Goal: Information Seeking & Learning: Check status

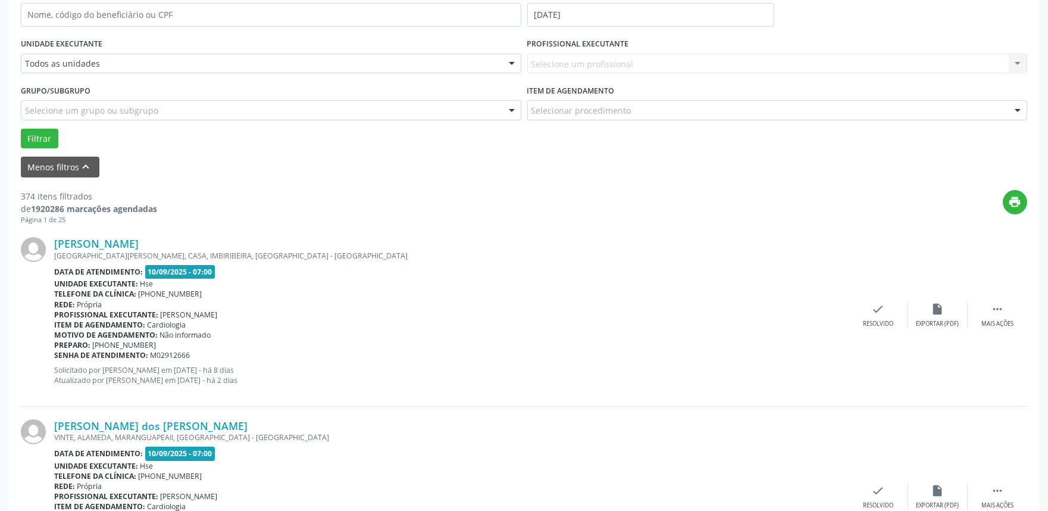
scroll to position [264, 0]
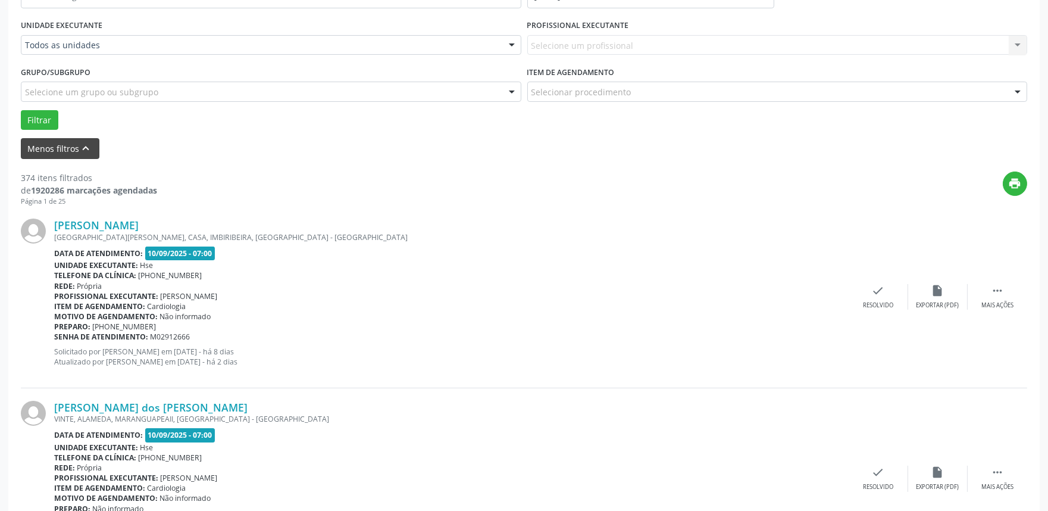
click at [84, 151] on icon "keyboard_arrow_up" at bounding box center [86, 148] width 13 height 13
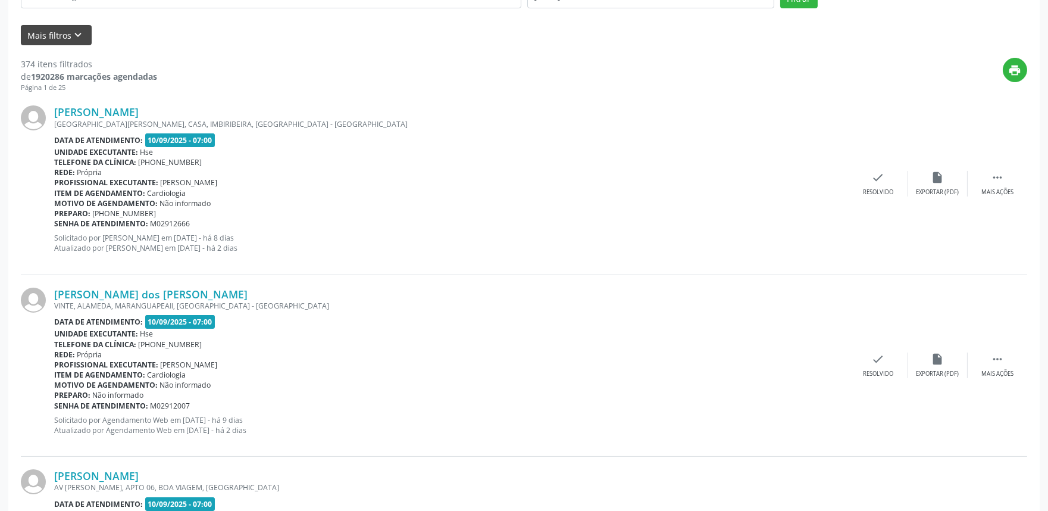
click at [76, 36] on icon "keyboard_arrow_down" at bounding box center [78, 35] width 13 height 13
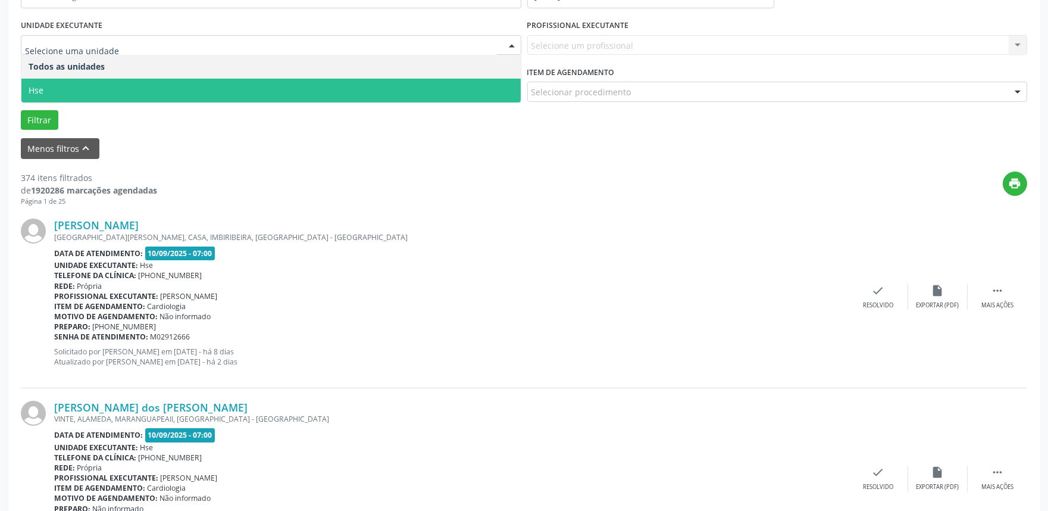
click at [43, 90] on span "Hse" at bounding box center [270, 91] width 499 height 24
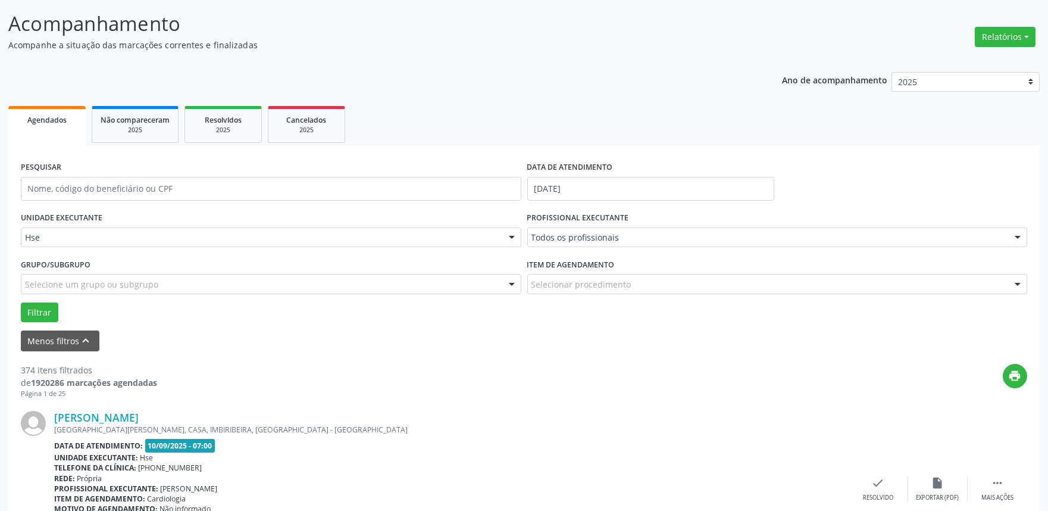
scroll to position [66, 0]
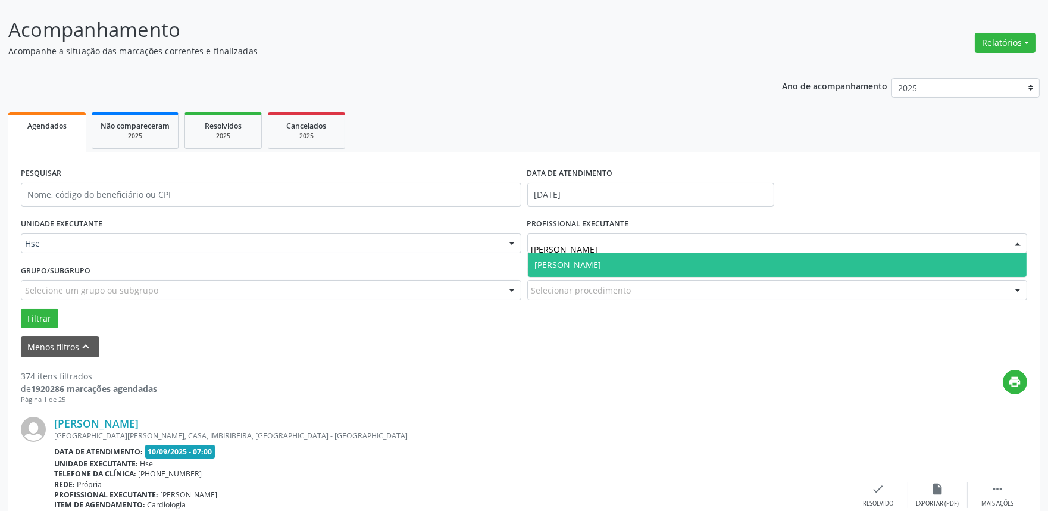
type input "[PERSON_NAME]"
click at [658, 269] on span "[PERSON_NAME]" at bounding box center [777, 265] width 499 height 24
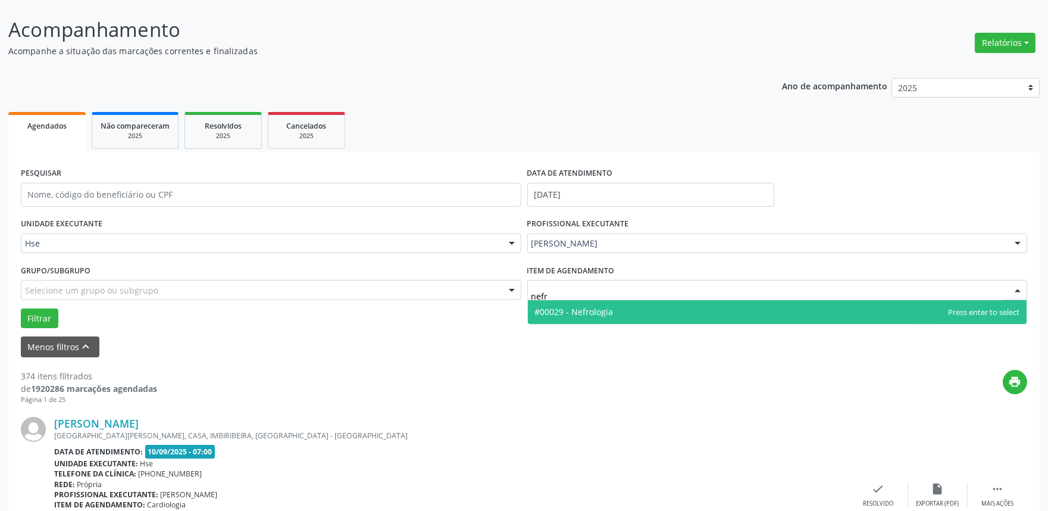
type input "nefro"
click at [589, 313] on span "#00029 - Nefrologia" at bounding box center [574, 311] width 79 height 11
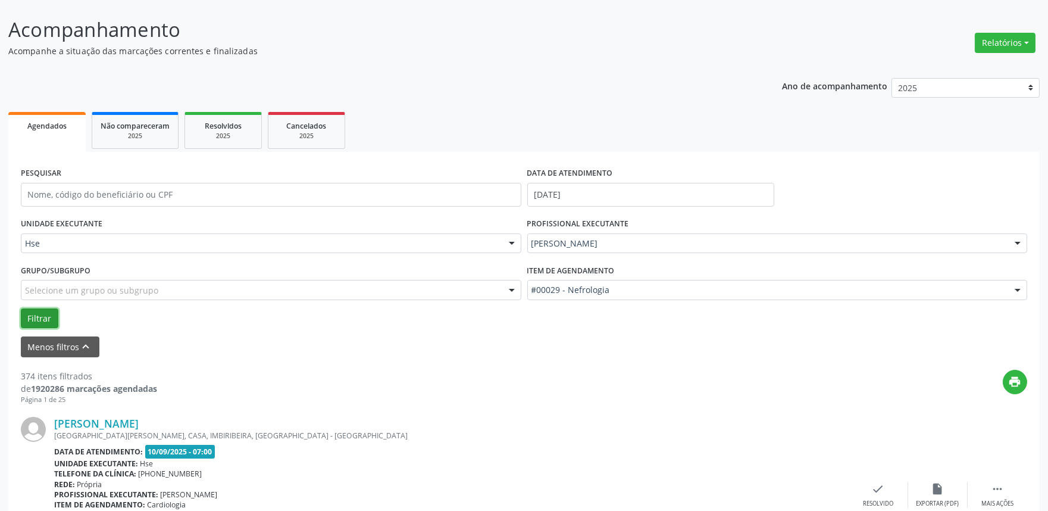
click at [45, 316] on button "Filtrar" at bounding box center [39, 318] width 37 height 20
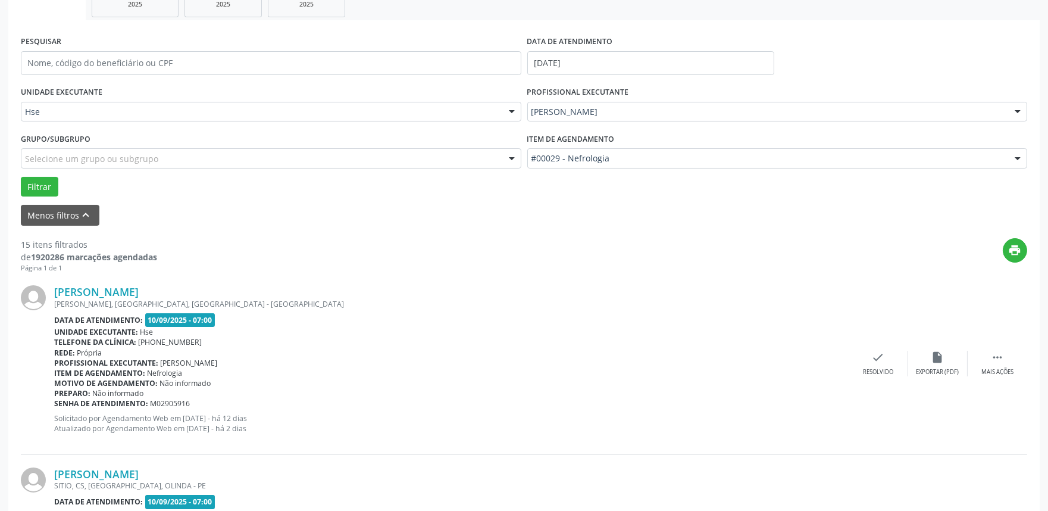
scroll to position [198, 0]
click at [37, 181] on button "Filtrar" at bounding box center [39, 186] width 37 height 20
click at [881, 361] on icon "check" at bounding box center [878, 356] width 13 height 13
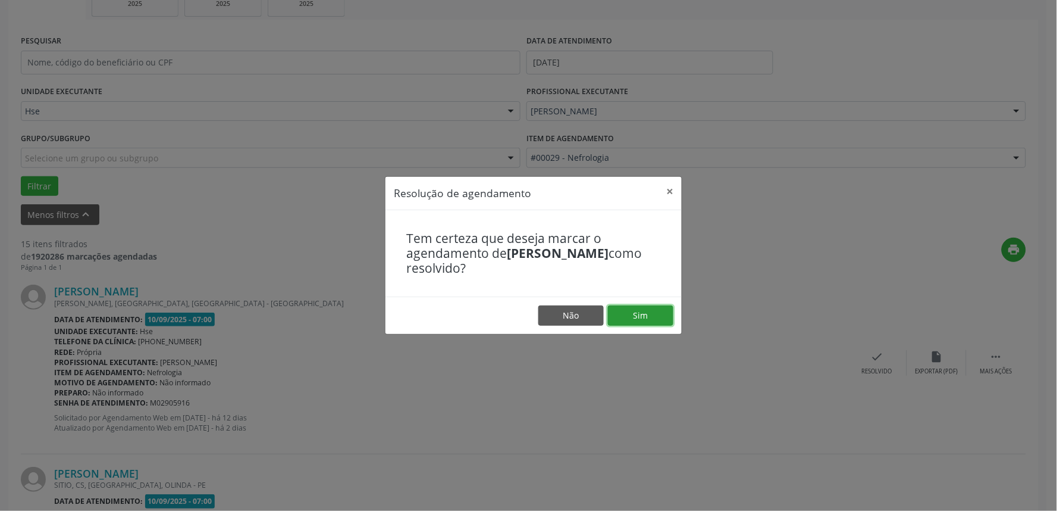
click at [641, 316] on button "Sim" at bounding box center [640, 315] width 65 height 20
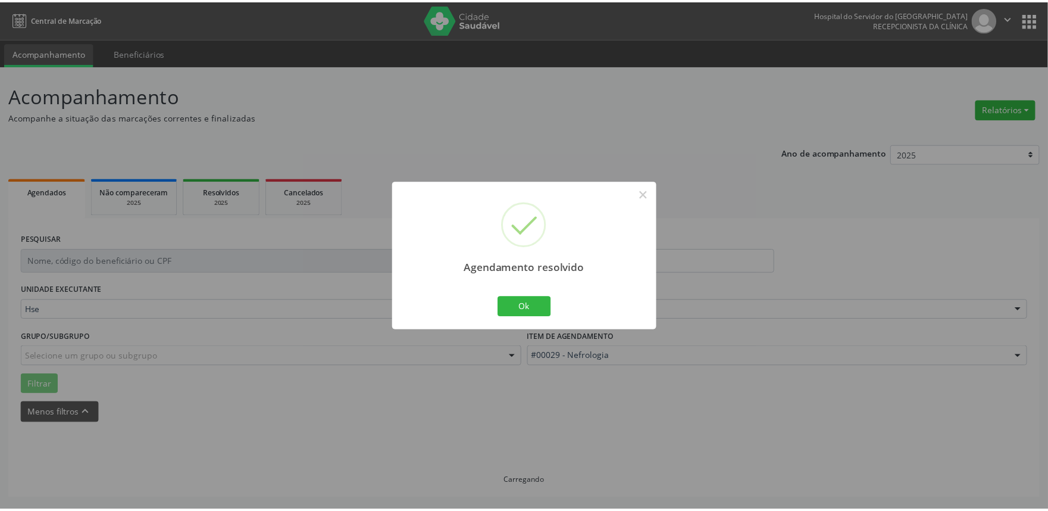
scroll to position [0, 0]
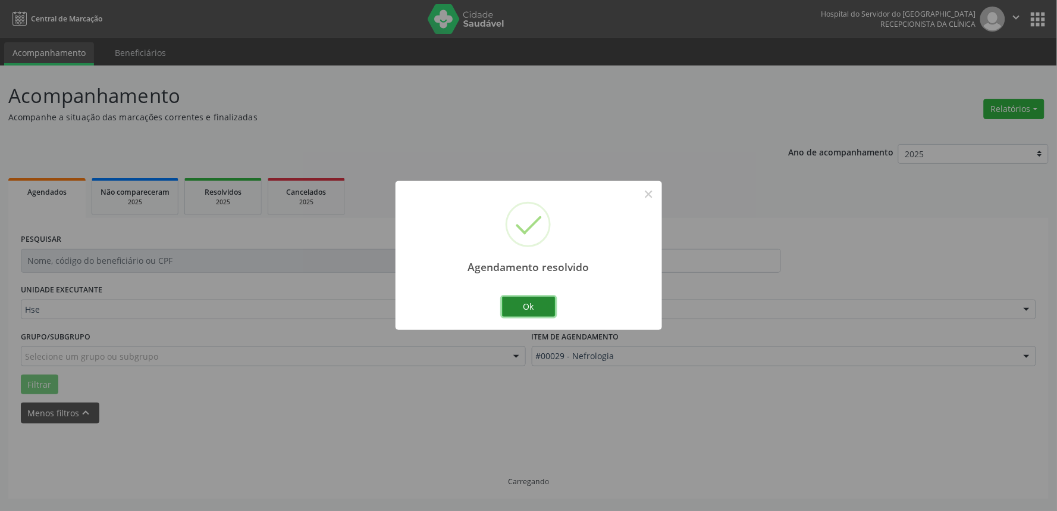
click at [527, 311] on button "Ok" at bounding box center [529, 306] width 54 height 20
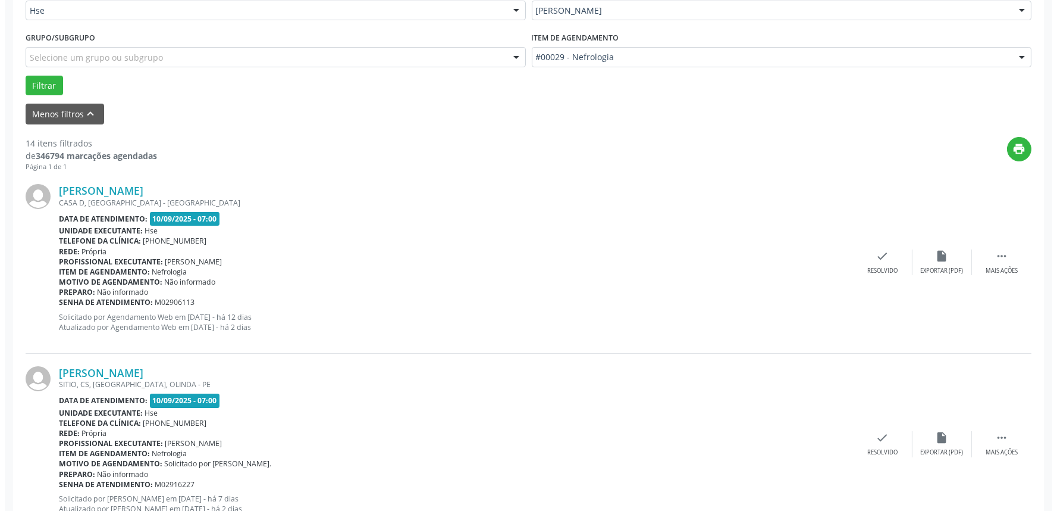
scroll to position [330, 0]
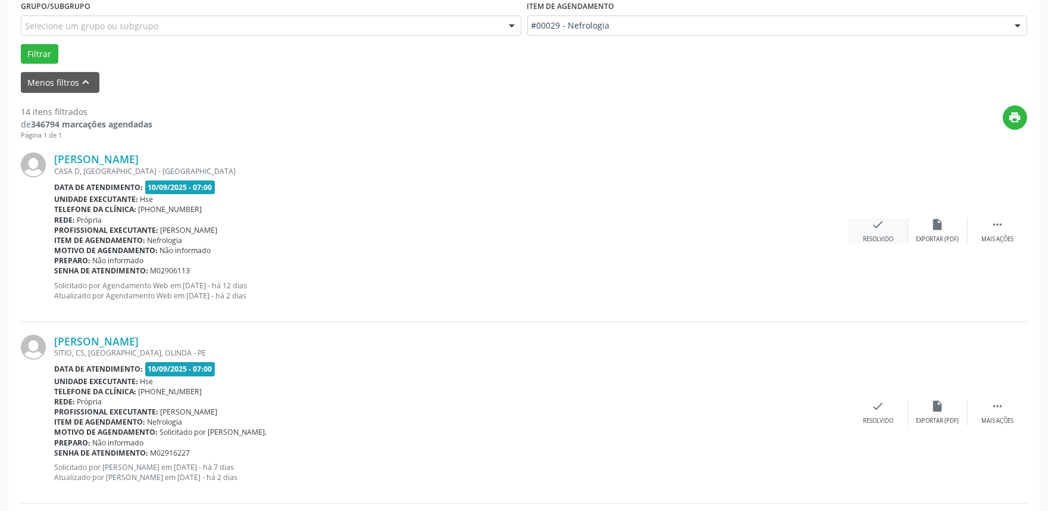
click at [875, 230] on div "check Resolvido" at bounding box center [878, 231] width 60 height 26
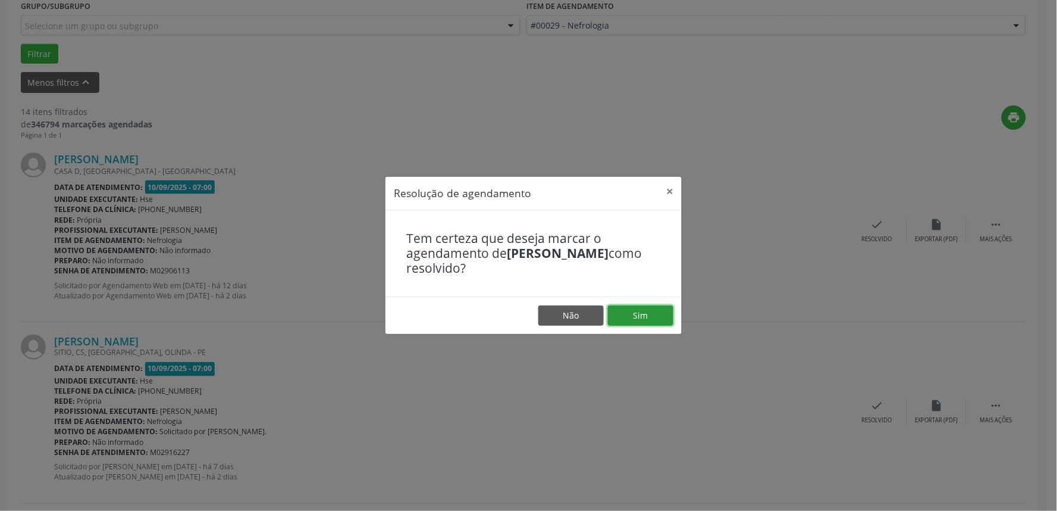
click at [638, 312] on button "Sim" at bounding box center [640, 315] width 65 height 20
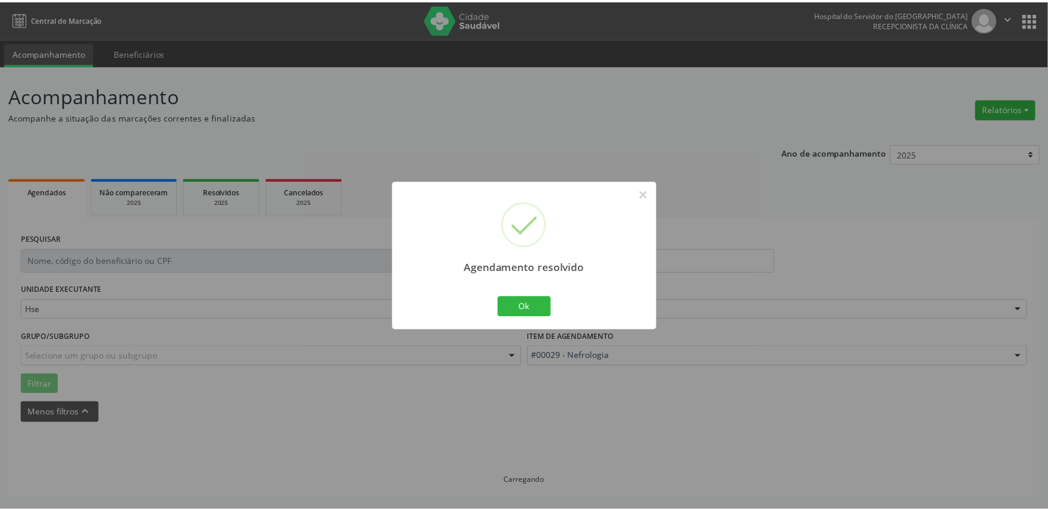
scroll to position [0, 0]
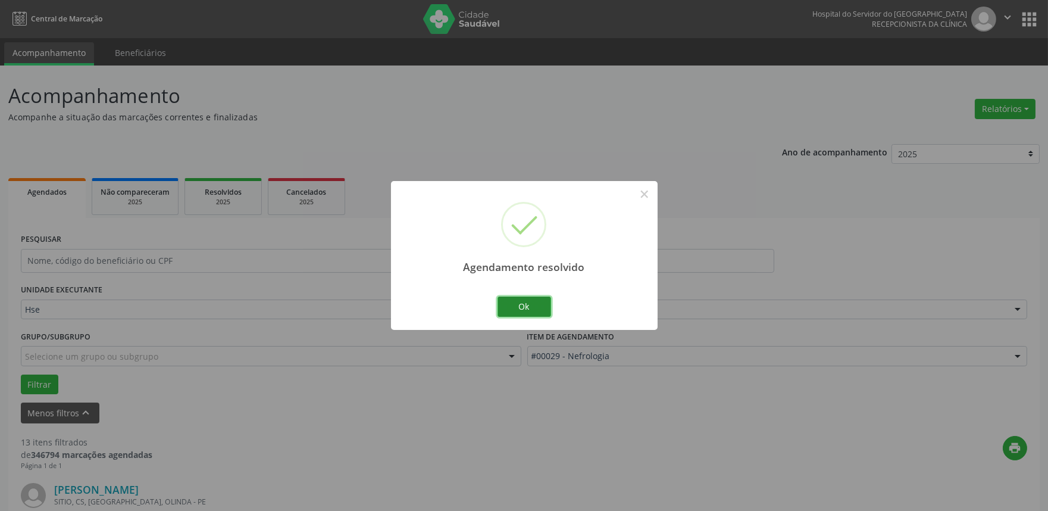
click at [520, 306] on button "Ok" at bounding box center [524, 306] width 54 height 20
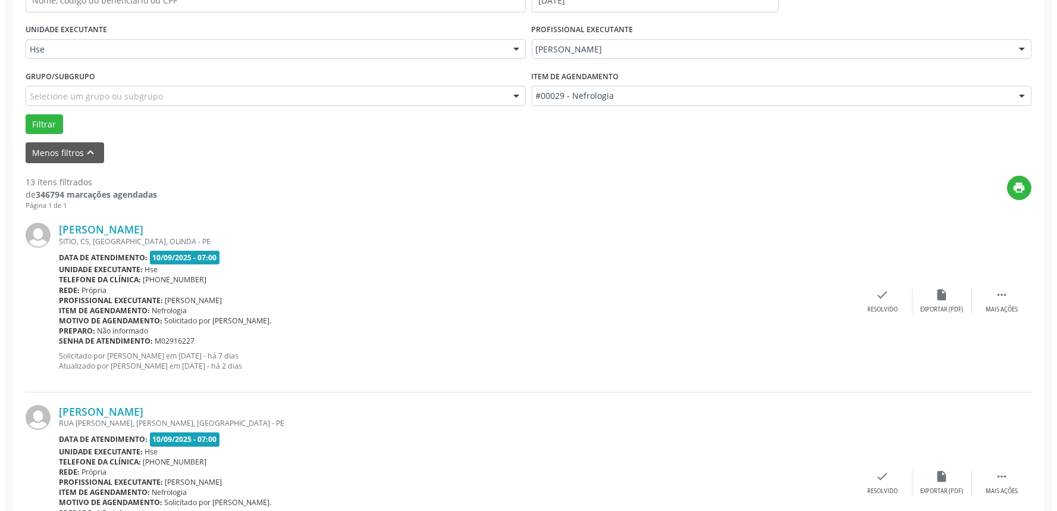
scroll to position [264, 0]
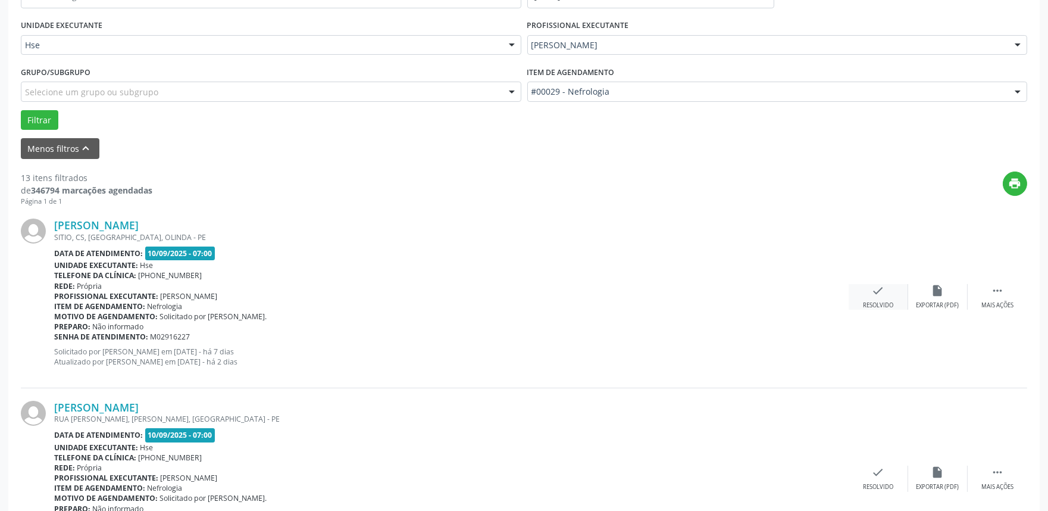
click at [872, 295] on icon "check" at bounding box center [878, 290] width 13 height 13
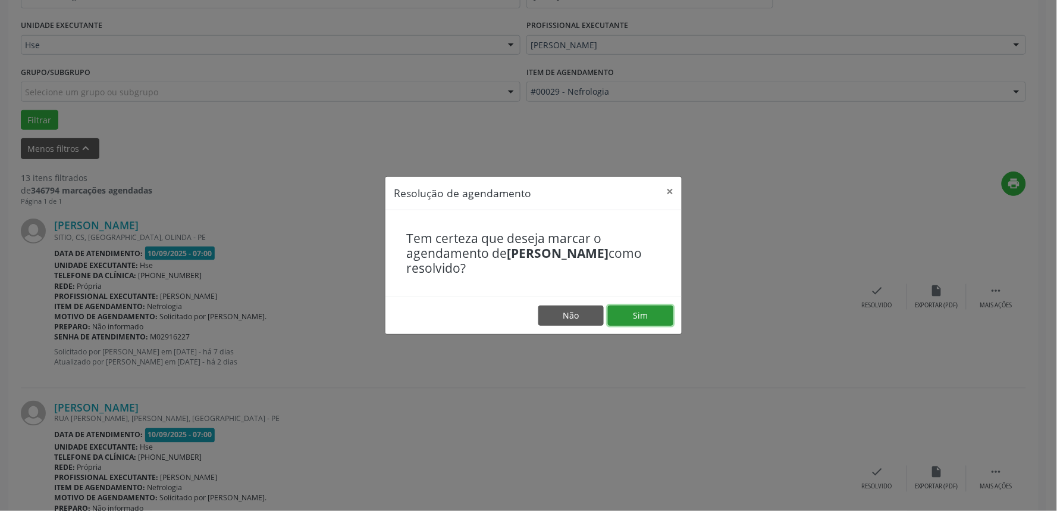
click at [650, 309] on button "Sim" at bounding box center [640, 315] width 65 height 20
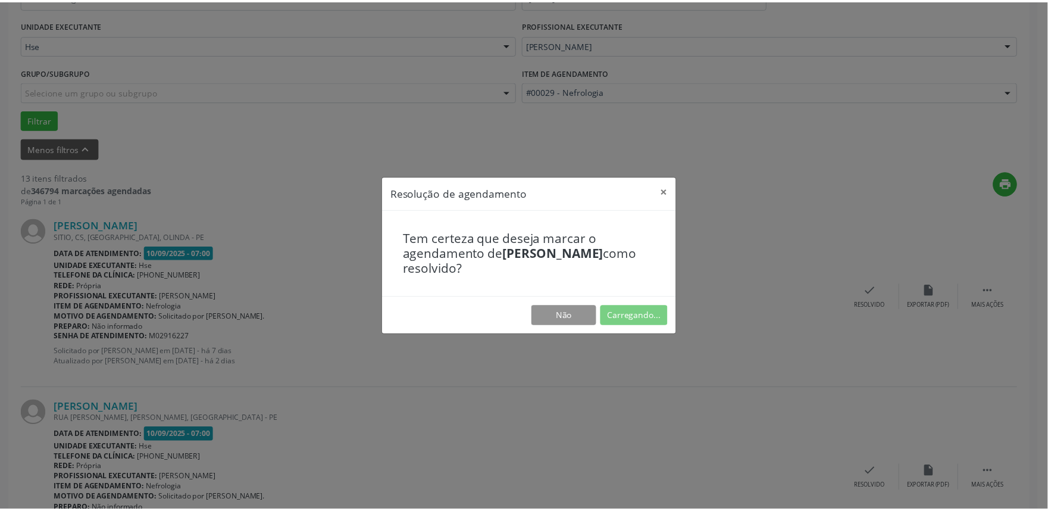
scroll to position [0, 0]
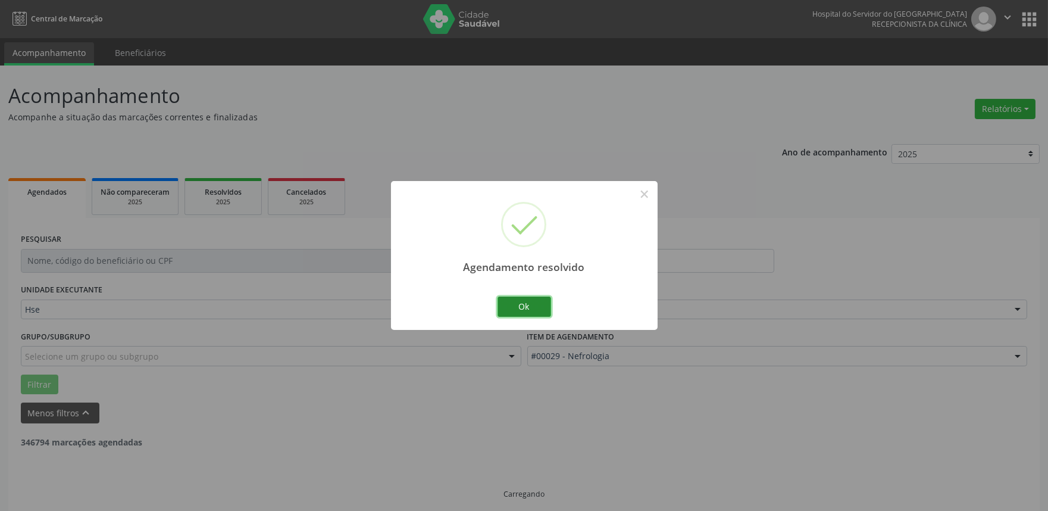
click at [519, 310] on button "Ok" at bounding box center [524, 306] width 54 height 20
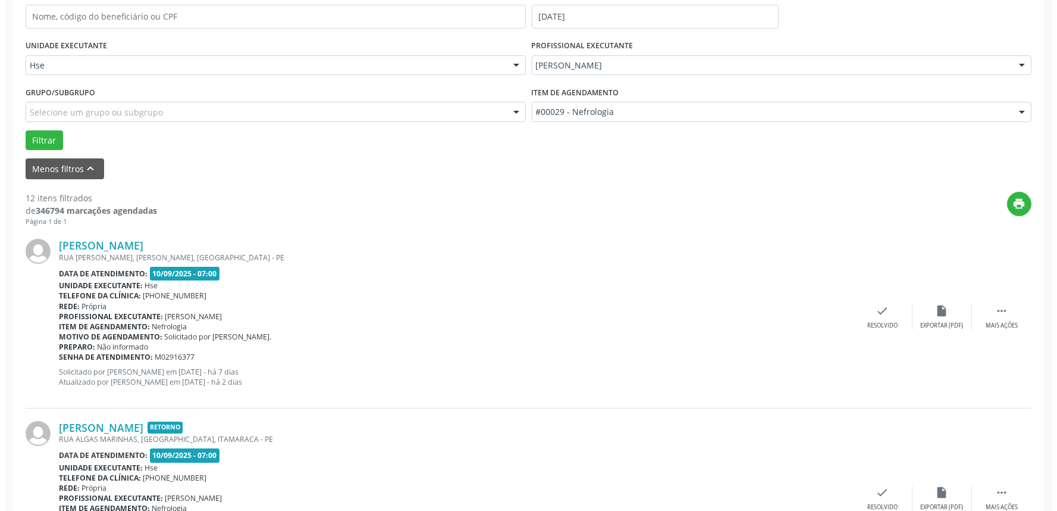
scroll to position [264, 0]
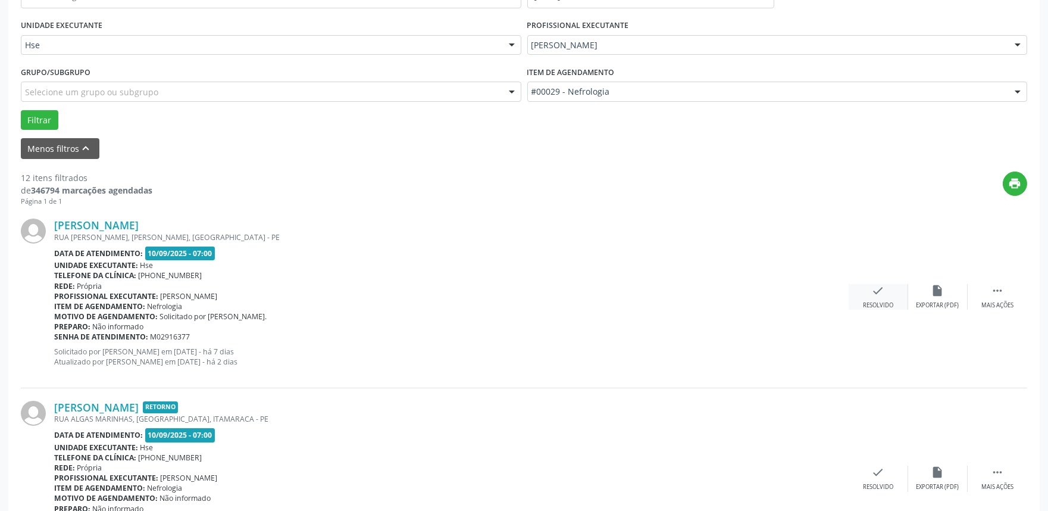
click at [869, 292] on div "check Resolvido" at bounding box center [878, 297] width 60 height 26
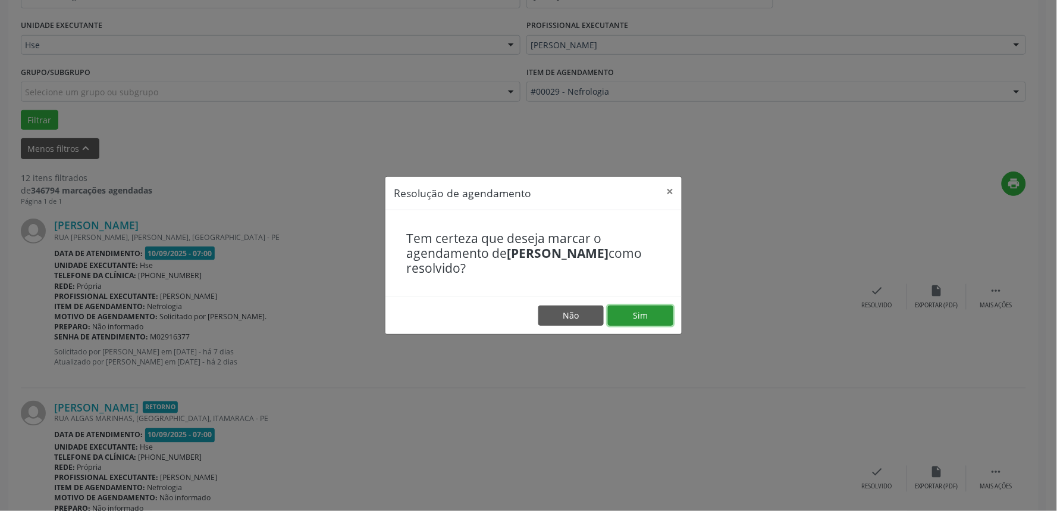
click at [649, 311] on button "Sim" at bounding box center [640, 315] width 65 height 20
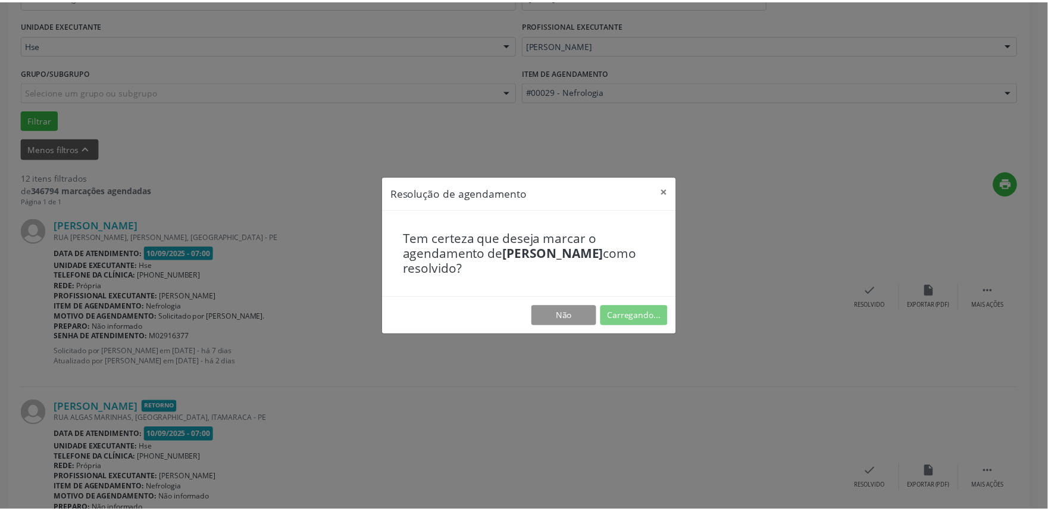
scroll to position [0, 0]
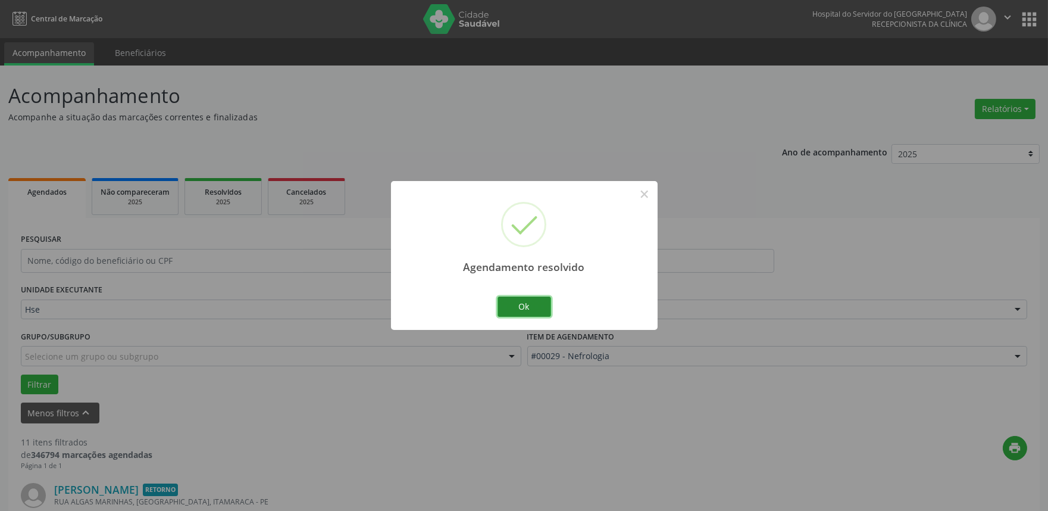
click at [536, 309] on button "Ok" at bounding box center [524, 306] width 54 height 20
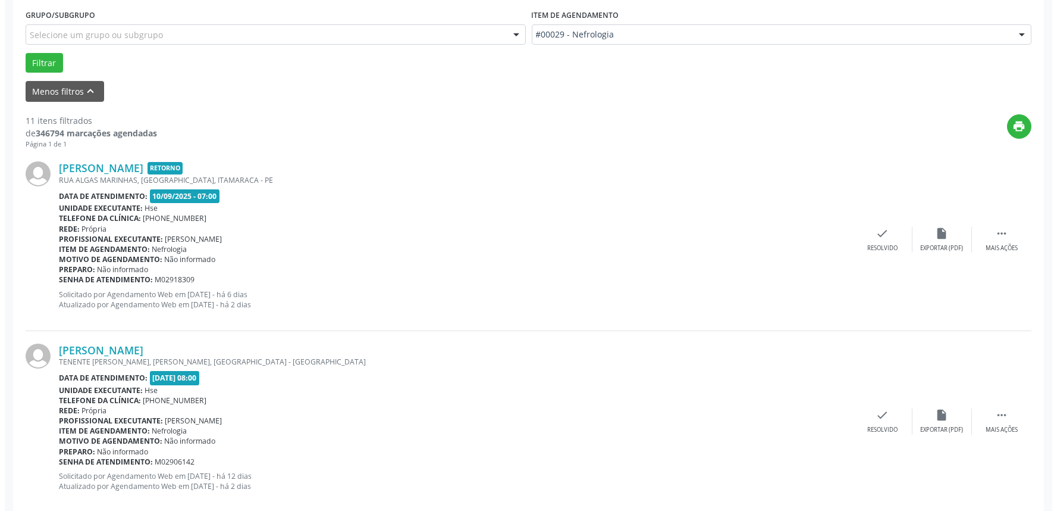
scroll to position [330, 0]
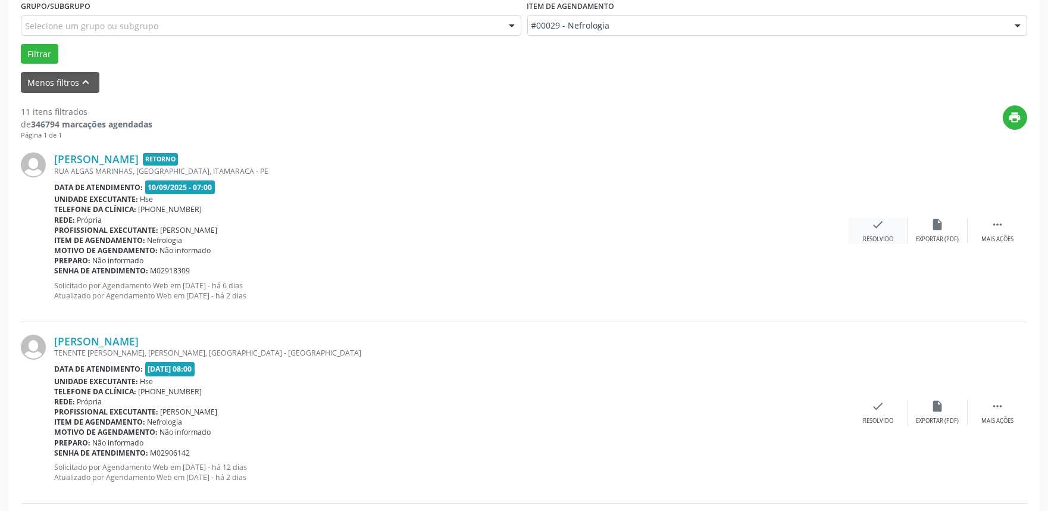
click at [876, 225] on icon "check" at bounding box center [878, 224] width 13 height 13
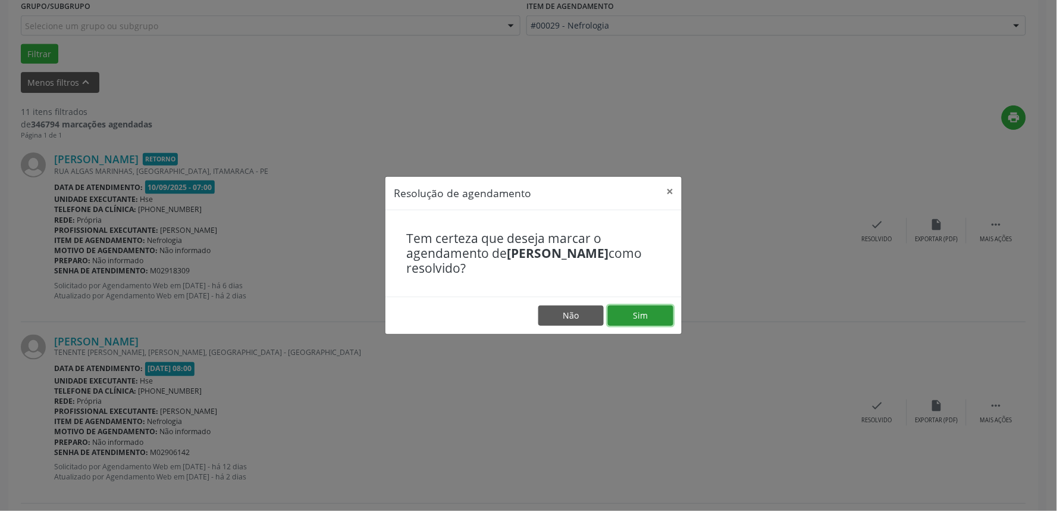
click at [638, 312] on button "Sim" at bounding box center [640, 315] width 65 height 20
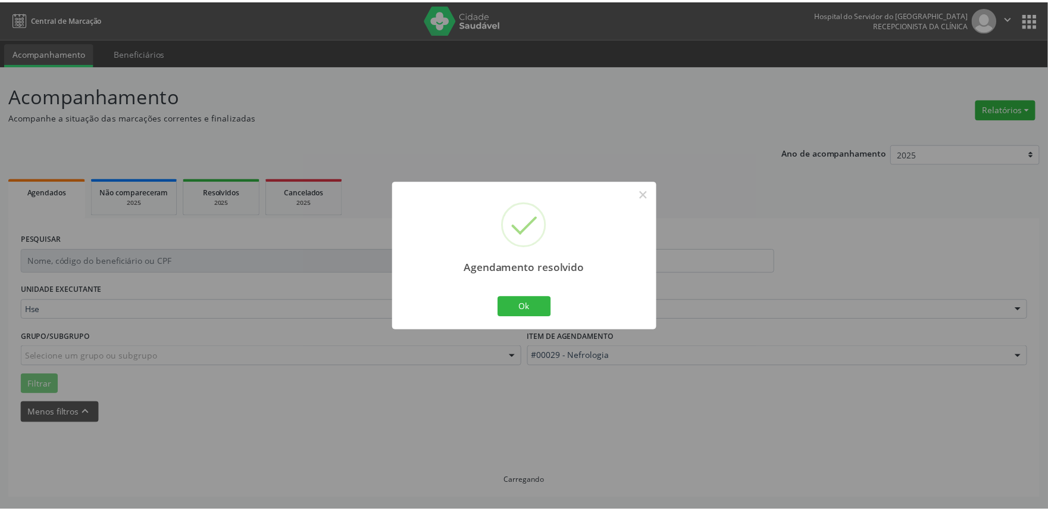
scroll to position [0, 0]
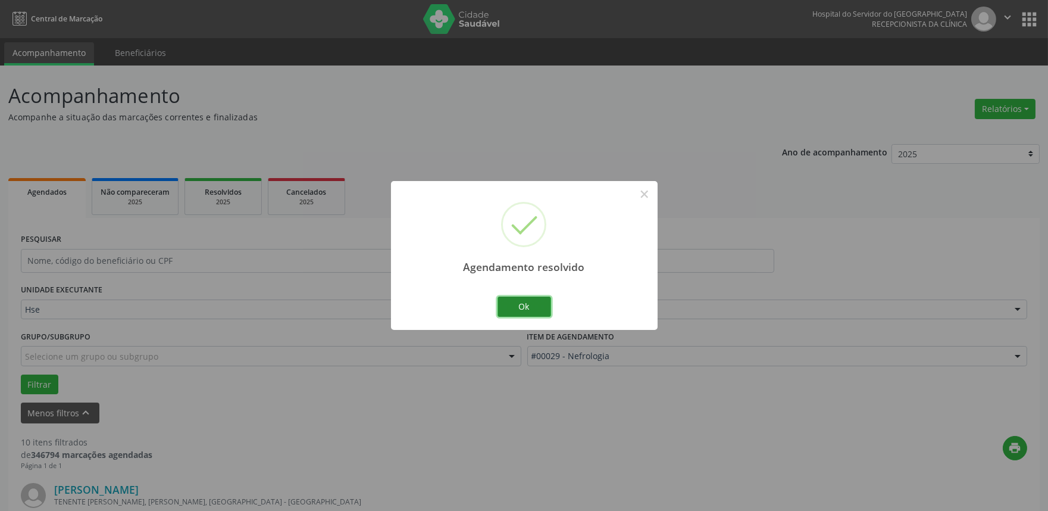
click at [524, 305] on button "Ok" at bounding box center [524, 306] width 54 height 20
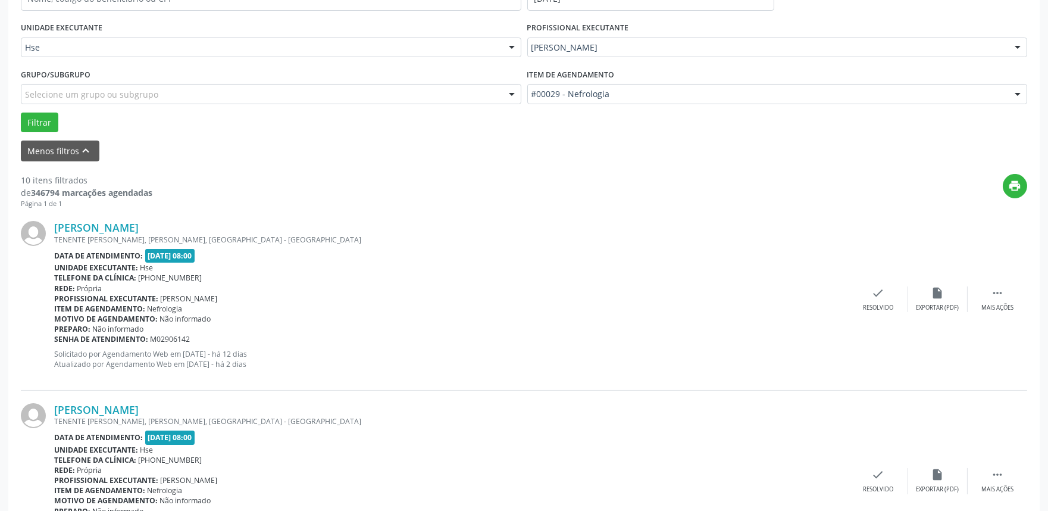
scroll to position [330, 0]
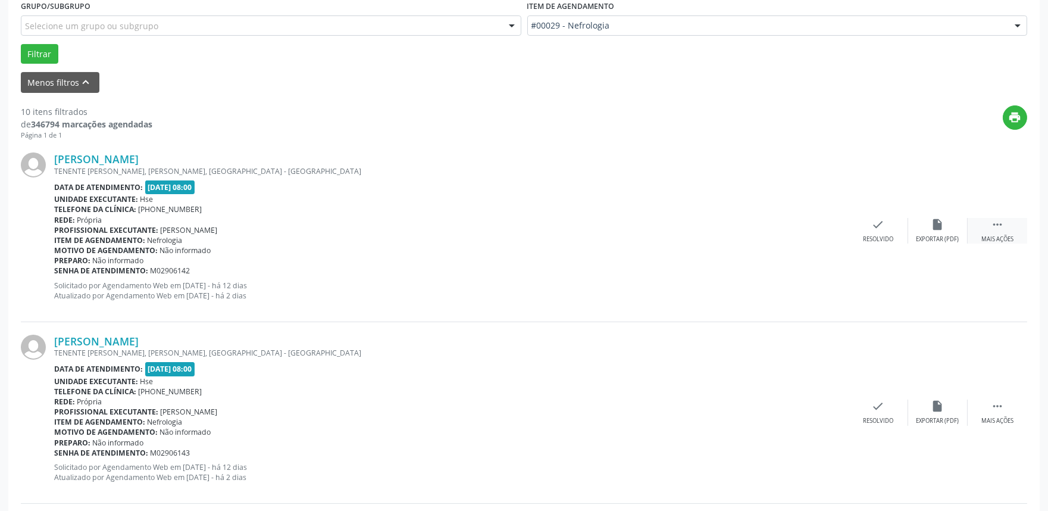
click at [995, 229] on icon "" at bounding box center [997, 224] width 13 height 13
click at [918, 228] on div "alarm_off Não compareceu" at bounding box center [938, 231] width 60 height 26
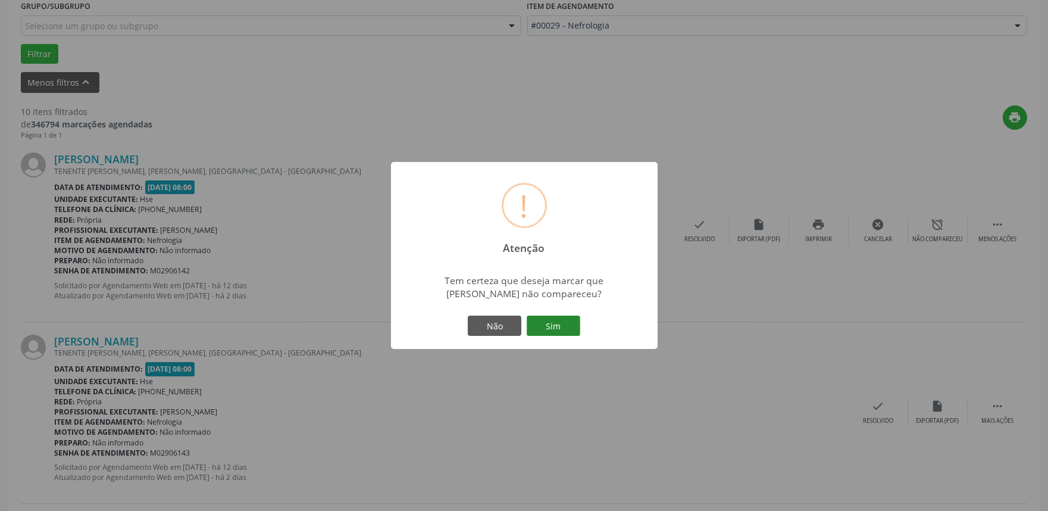
click at [557, 323] on button "Sim" at bounding box center [554, 325] width 54 height 20
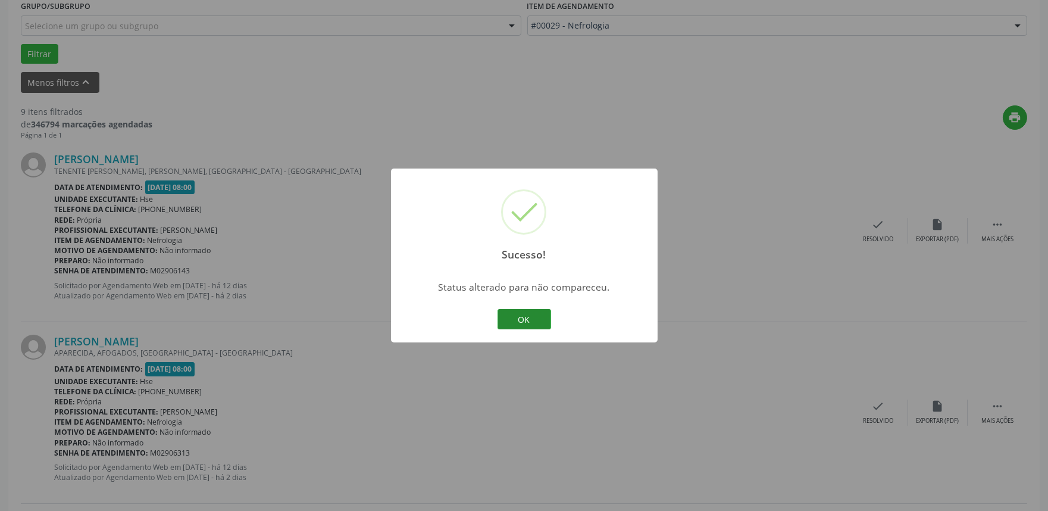
click at [526, 316] on button "OK" at bounding box center [524, 319] width 54 height 20
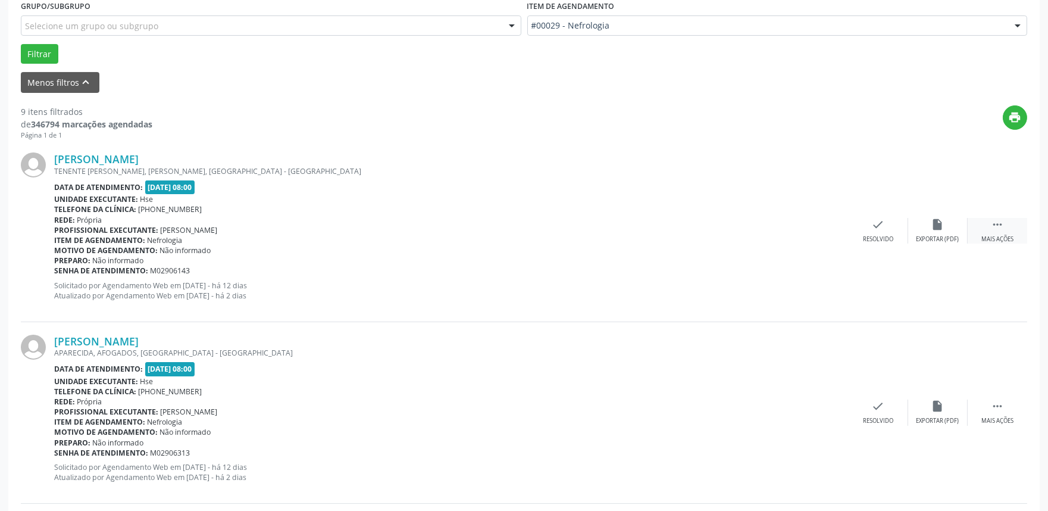
click at [1000, 224] on icon "" at bounding box center [997, 224] width 13 height 13
click at [937, 230] on icon "alarm_off" at bounding box center [937, 224] width 13 height 13
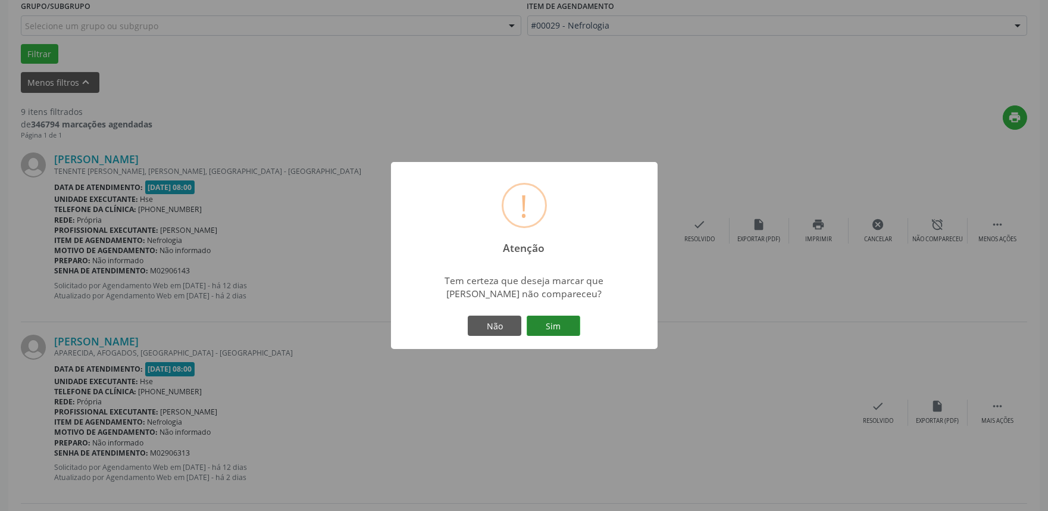
click at [563, 322] on button "Sim" at bounding box center [554, 325] width 54 height 20
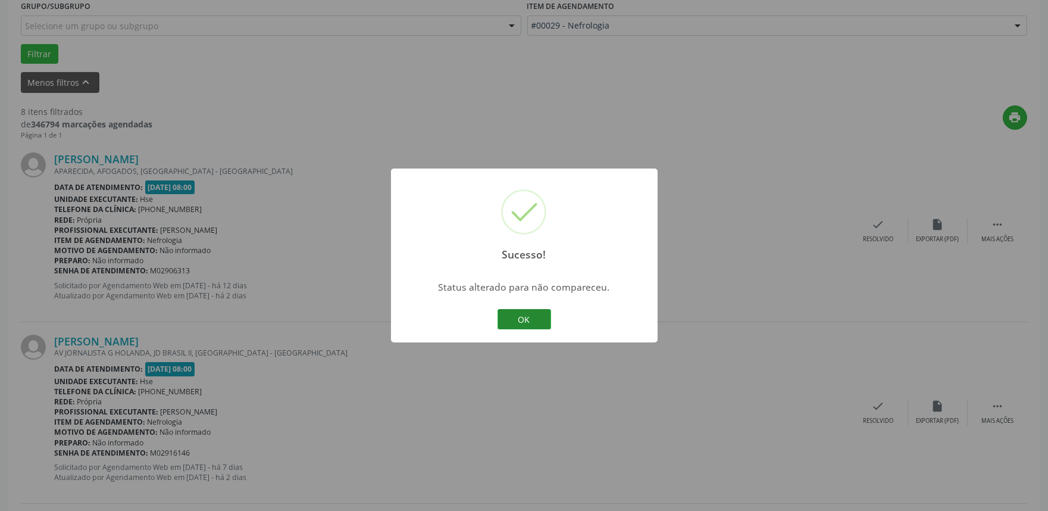
click at [515, 317] on button "OK" at bounding box center [524, 319] width 54 height 20
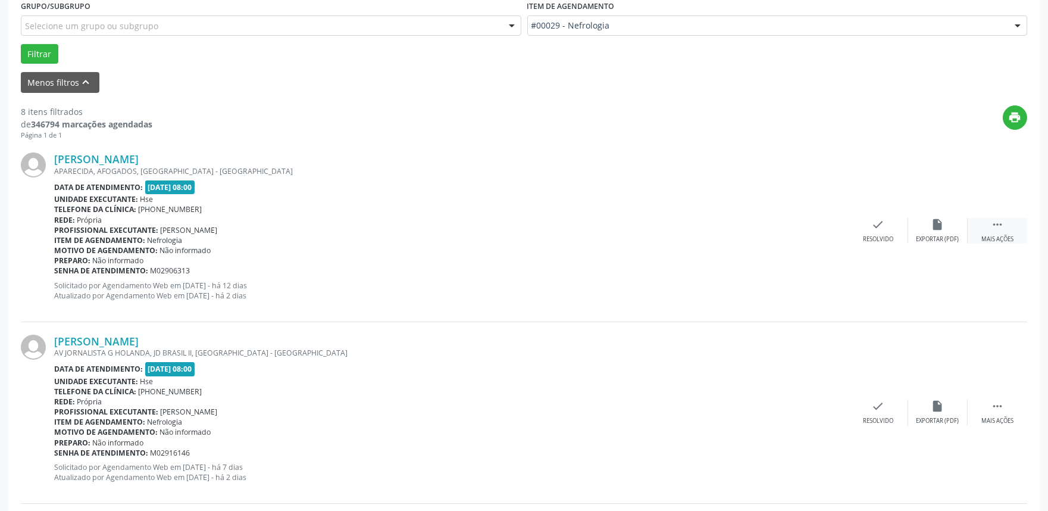
click at [988, 228] on div " Mais ações" at bounding box center [997, 231] width 60 height 26
click at [928, 230] on div "alarm_off Não compareceu" at bounding box center [938, 231] width 60 height 26
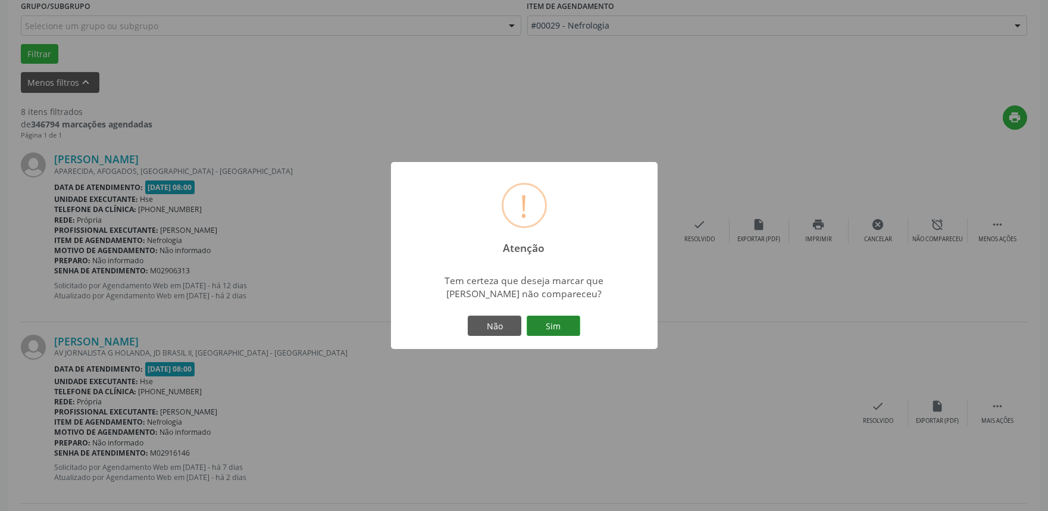
click at [543, 320] on button "Sim" at bounding box center [554, 325] width 54 height 20
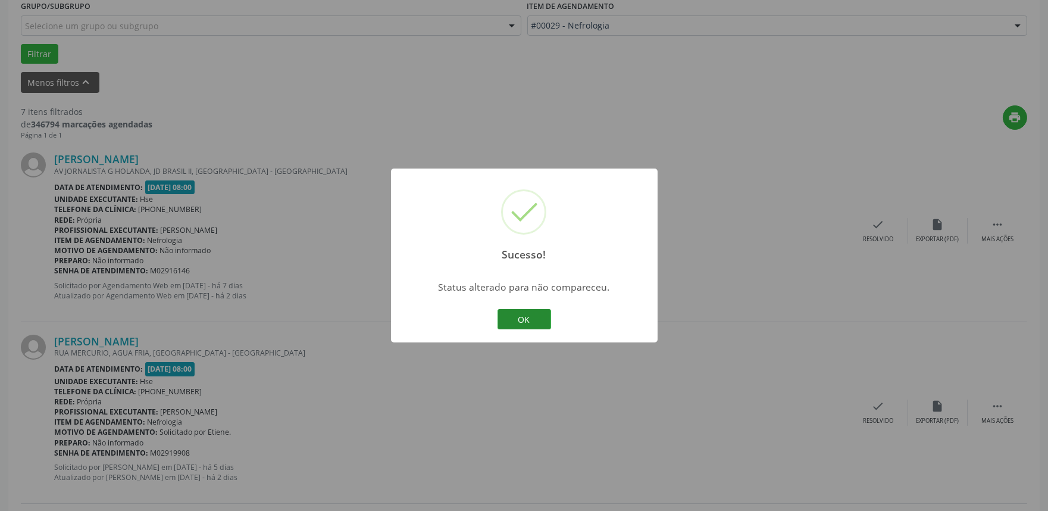
click at [519, 317] on button "OK" at bounding box center [524, 319] width 54 height 20
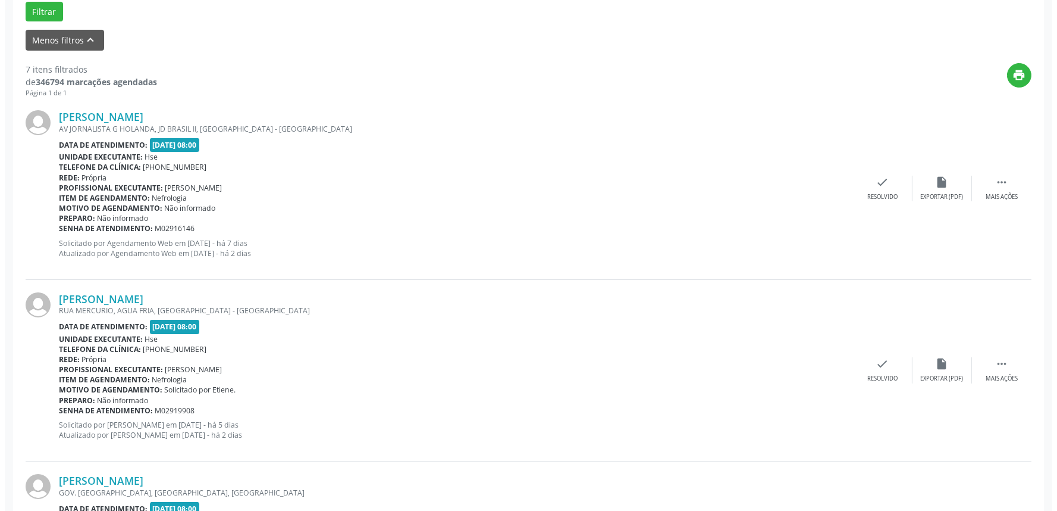
scroll to position [396, 0]
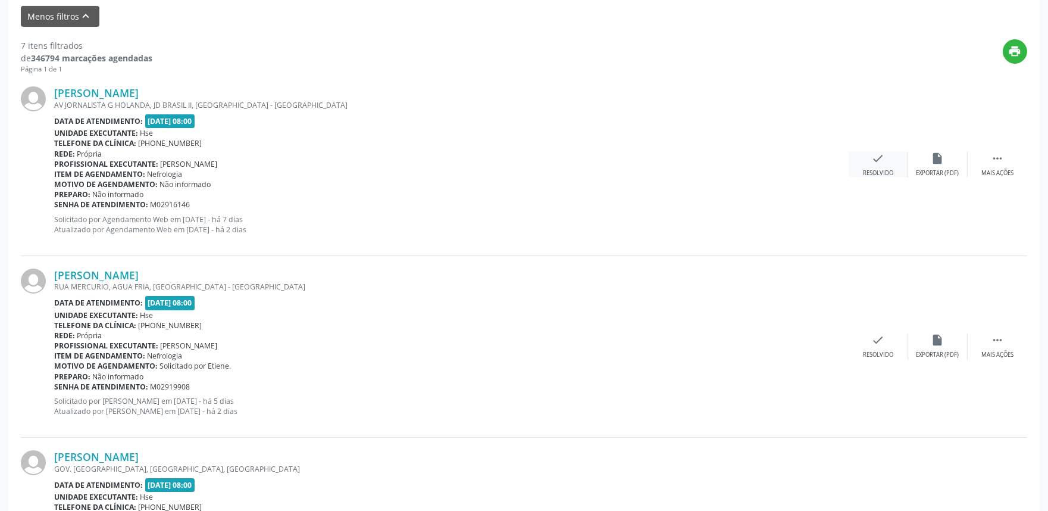
click at [877, 165] on div "check Resolvido" at bounding box center [878, 165] width 60 height 26
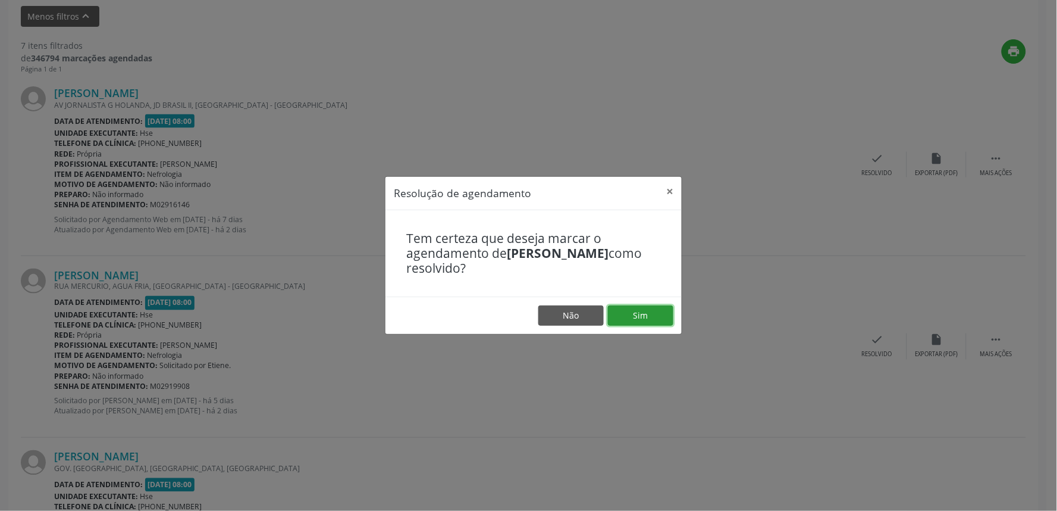
click at [633, 309] on button "Sim" at bounding box center [640, 315] width 65 height 20
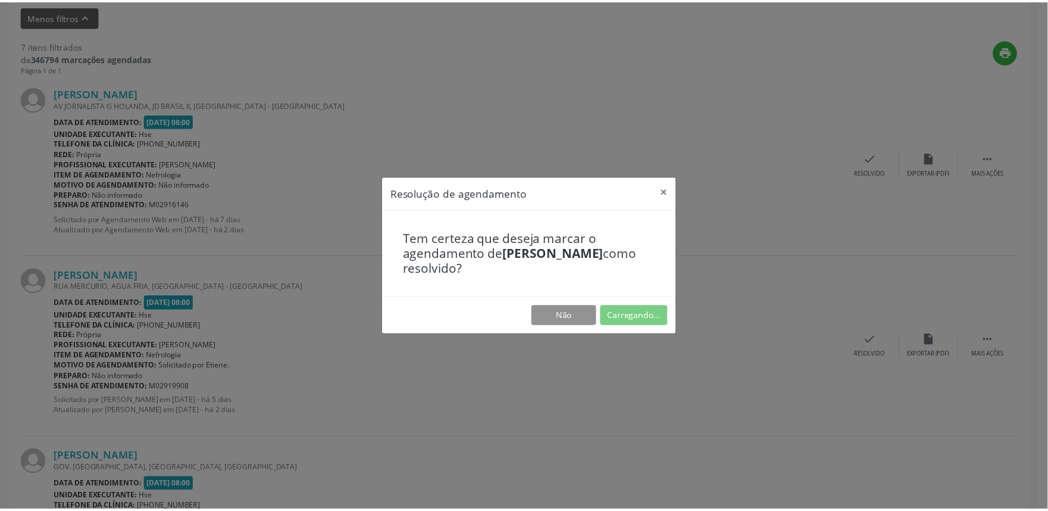
scroll to position [0, 0]
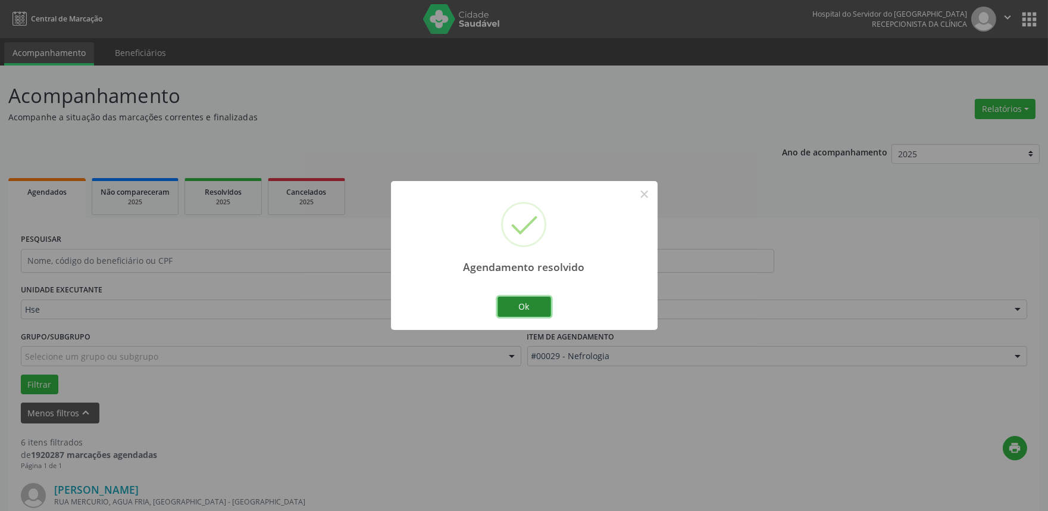
click at [525, 304] on button "Ok" at bounding box center [524, 306] width 54 height 20
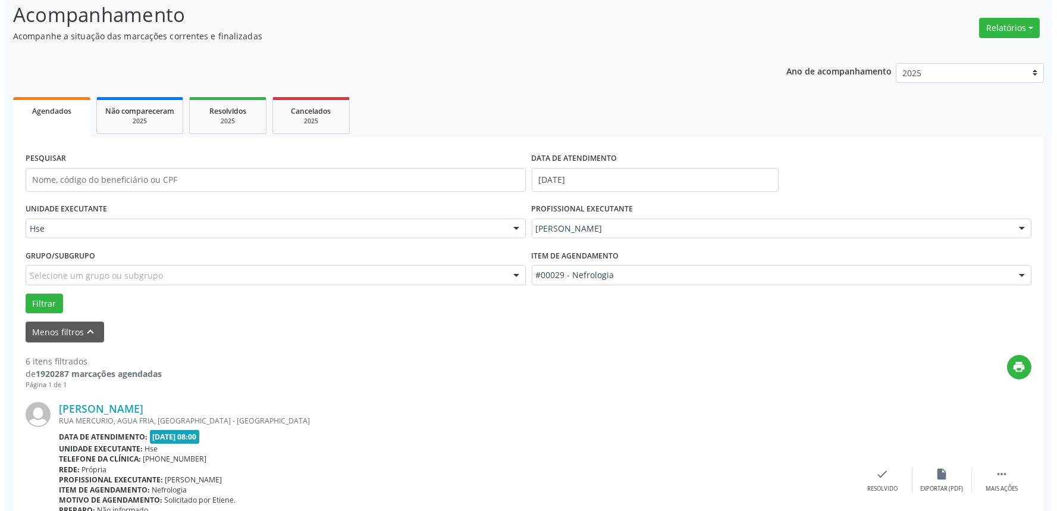
scroll to position [264, 0]
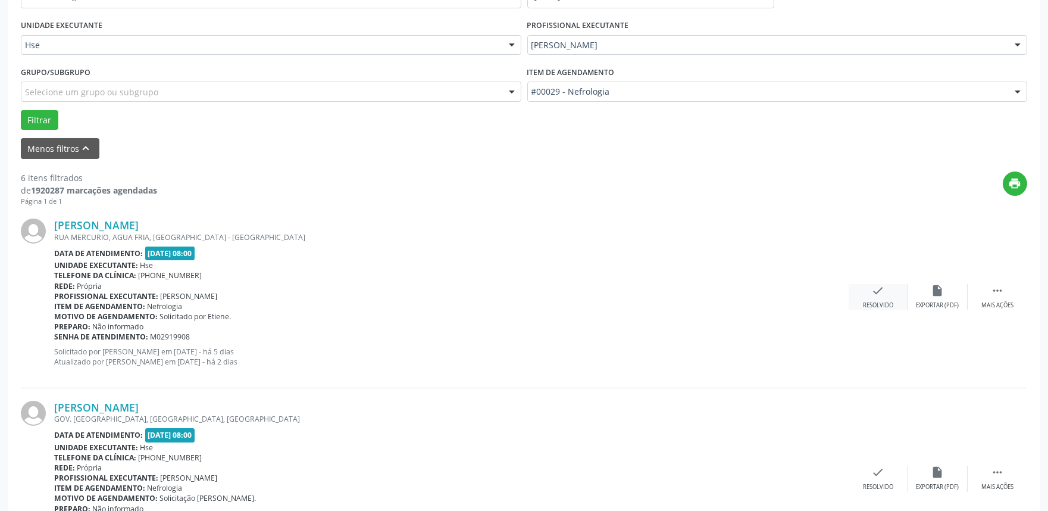
click at [881, 293] on icon "check" at bounding box center [878, 290] width 13 height 13
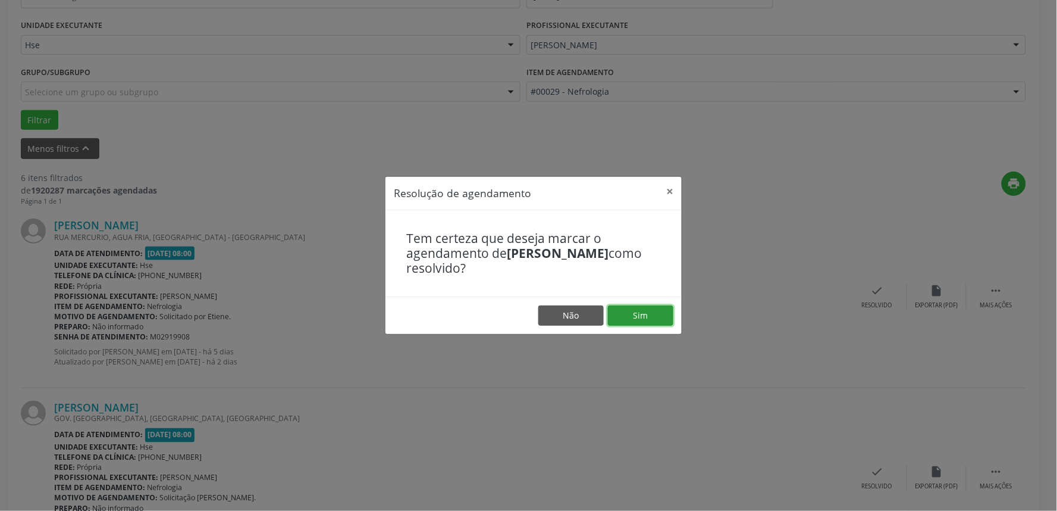
click at [655, 313] on button "Sim" at bounding box center [640, 315] width 65 height 20
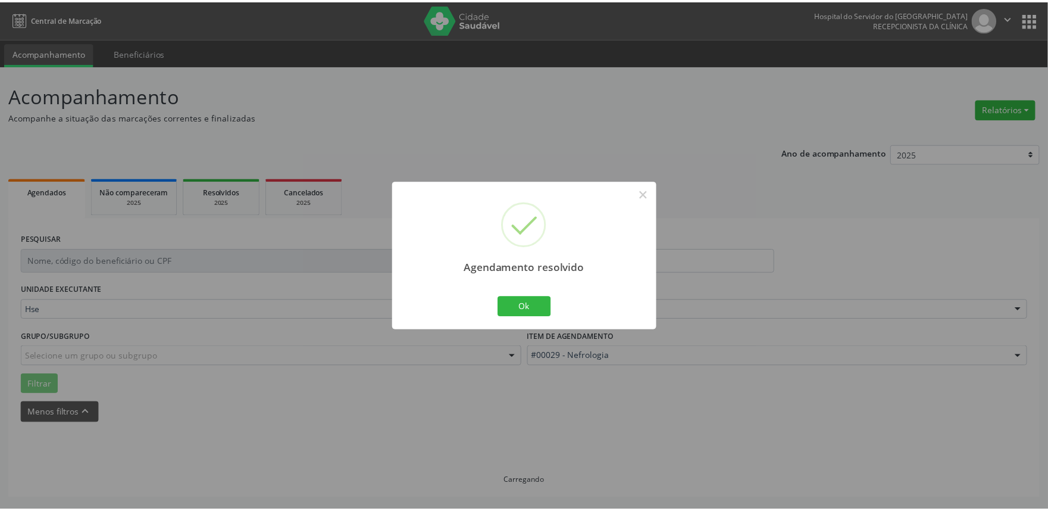
scroll to position [0, 0]
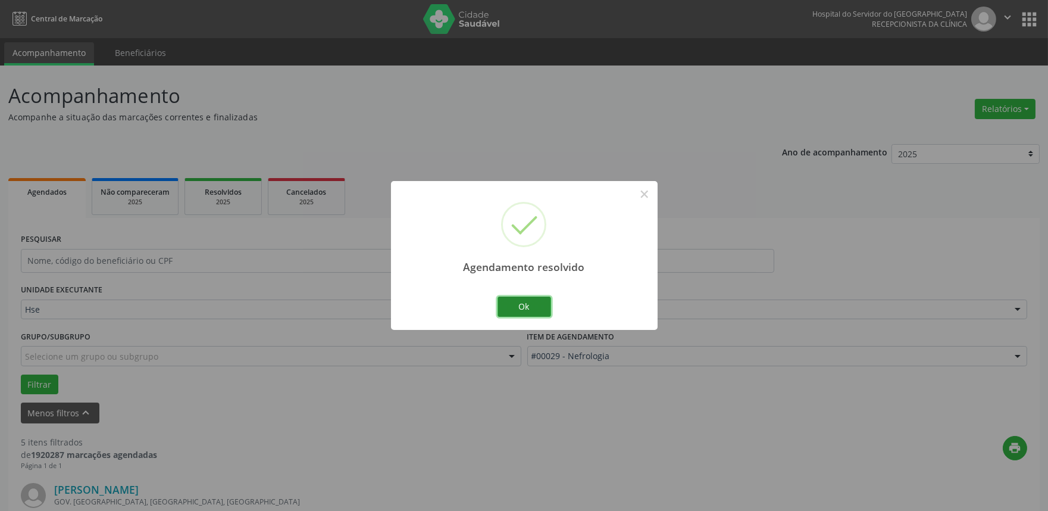
click at [536, 308] on button "Ok" at bounding box center [524, 306] width 54 height 20
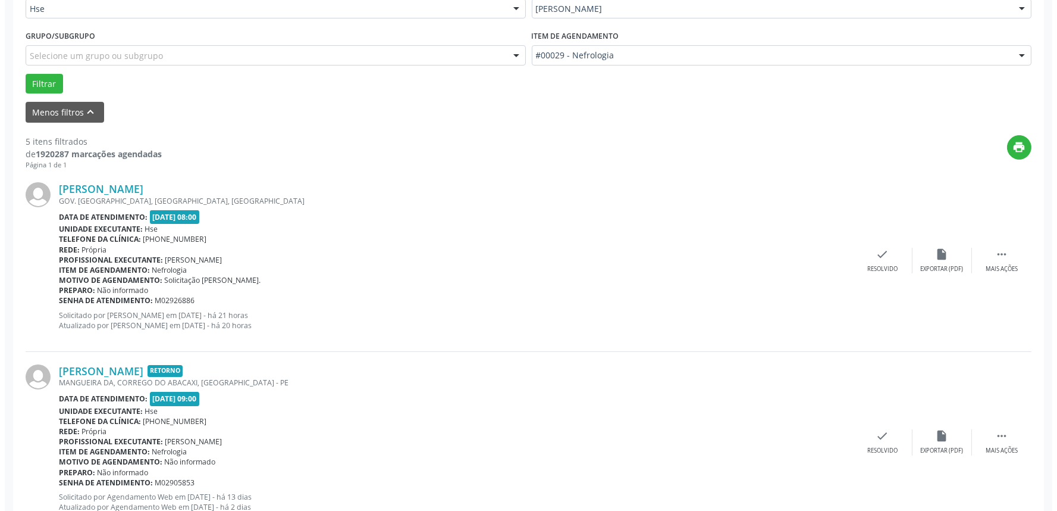
scroll to position [330, 0]
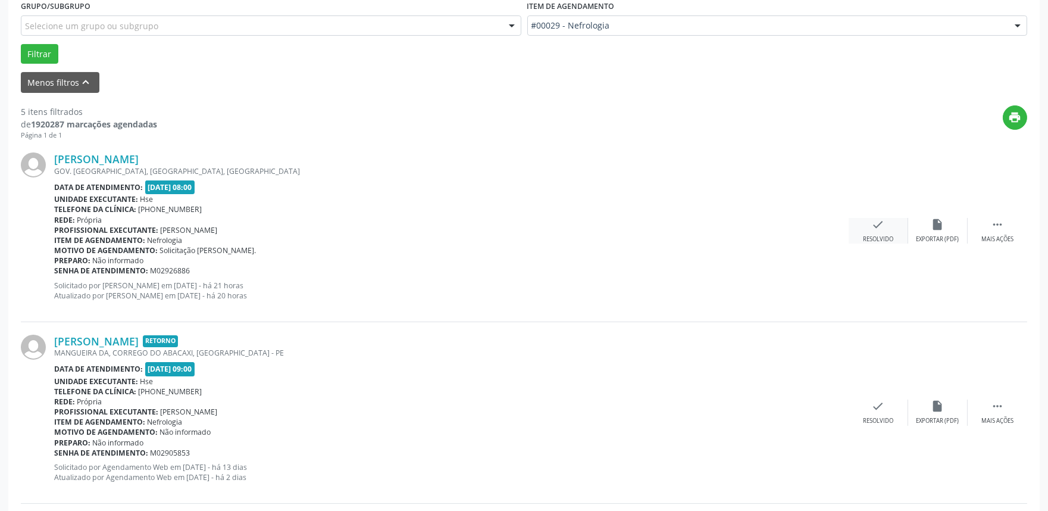
click at [878, 227] on icon "check" at bounding box center [878, 224] width 13 height 13
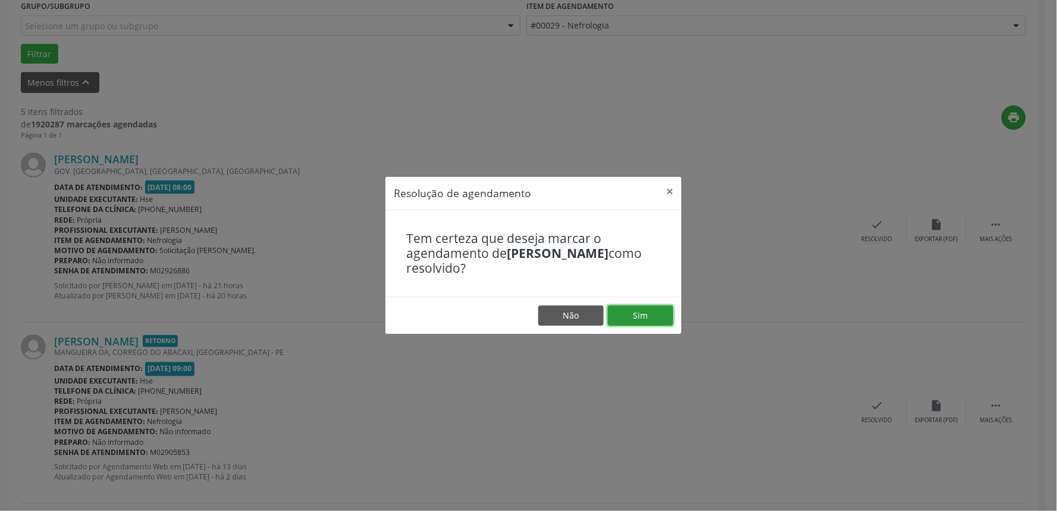
click at [647, 312] on button "Sim" at bounding box center [640, 315] width 65 height 20
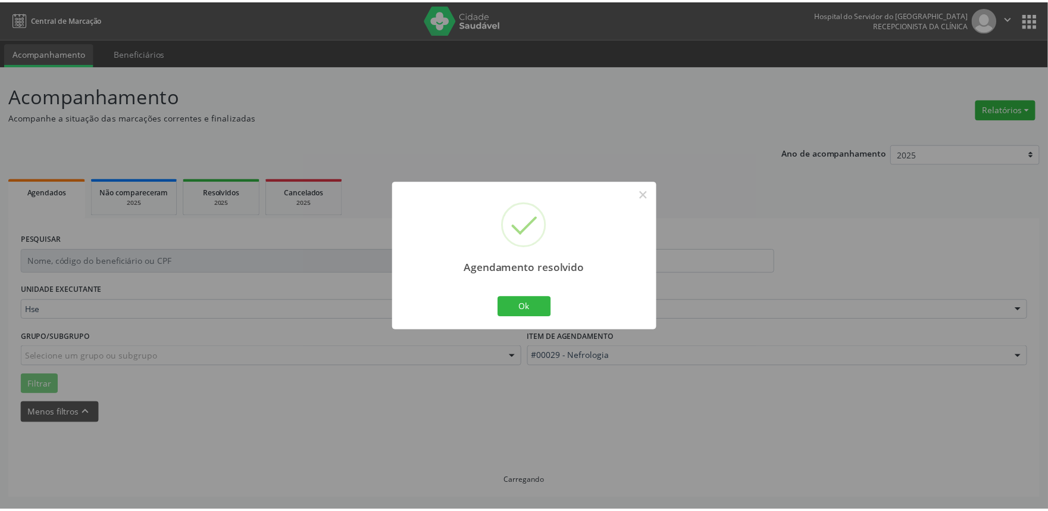
scroll to position [0, 0]
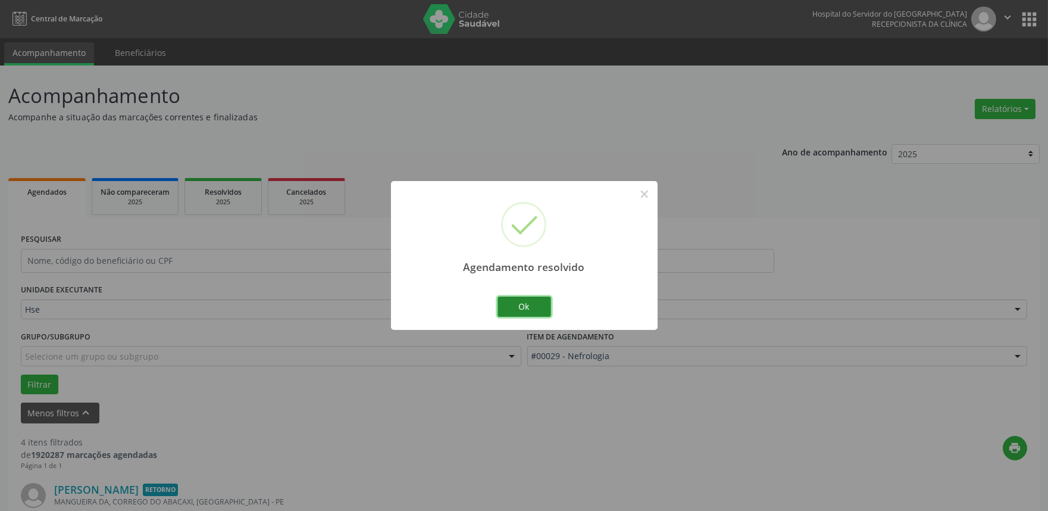
click at [519, 302] on button "Ok" at bounding box center [524, 306] width 54 height 20
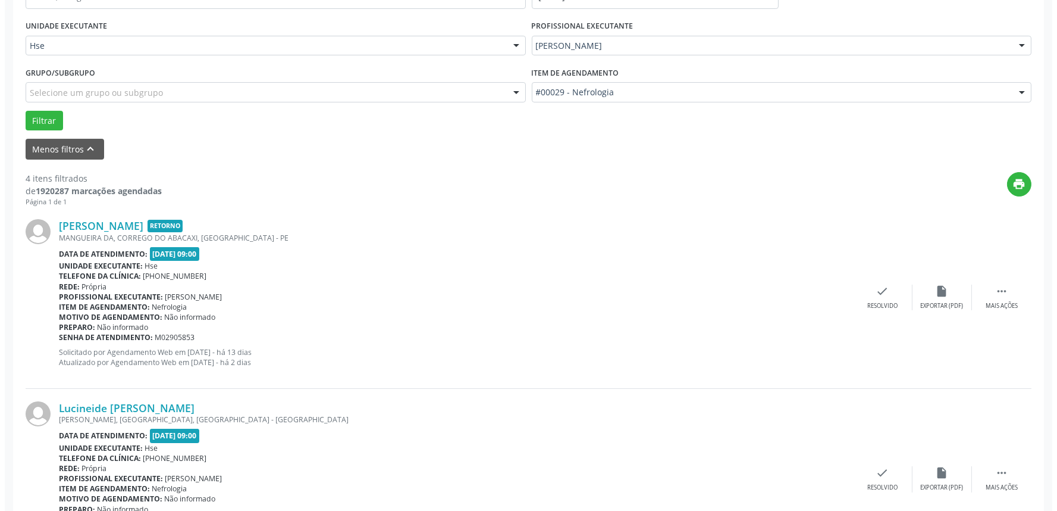
scroll to position [264, 0]
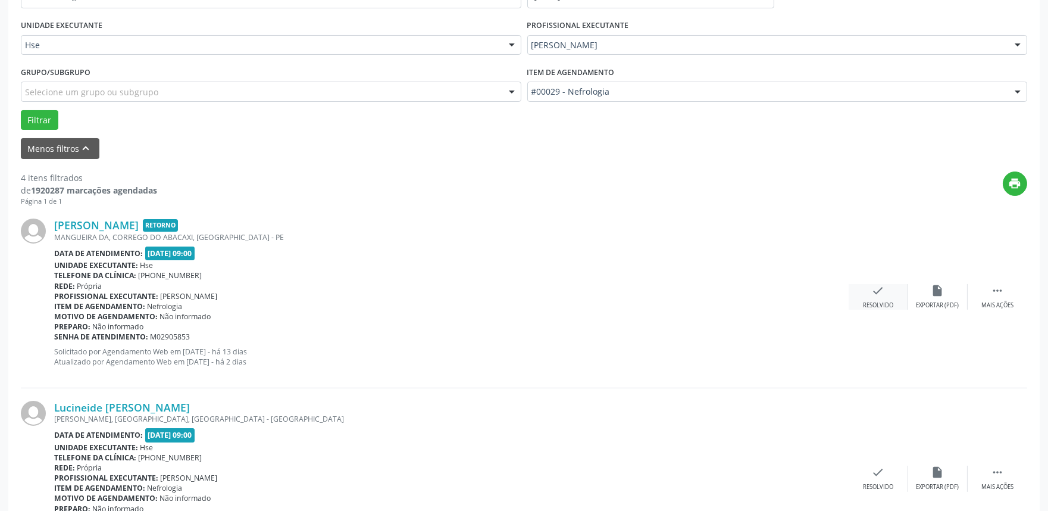
drag, startPoint x: 878, startPoint y: 292, endPoint x: 883, endPoint y: 288, distance: 6.3
click at [883, 288] on icon "check" at bounding box center [878, 290] width 13 height 13
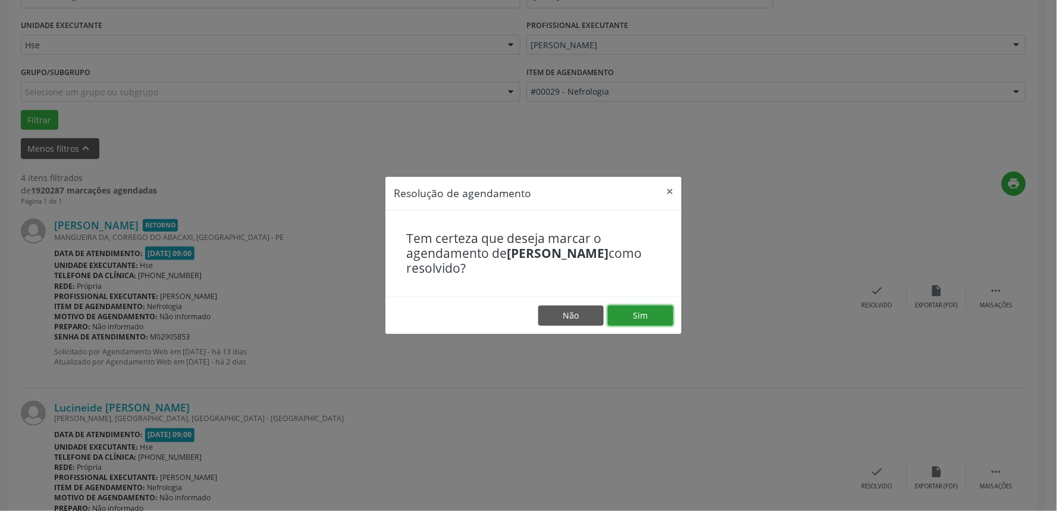
click at [633, 318] on button "Sim" at bounding box center [640, 315] width 65 height 20
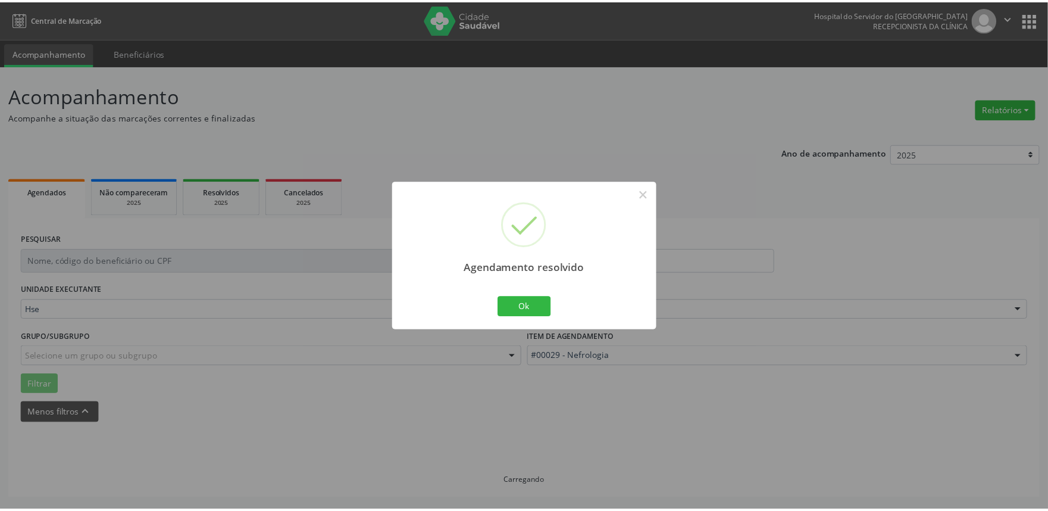
scroll to position [0, 0]
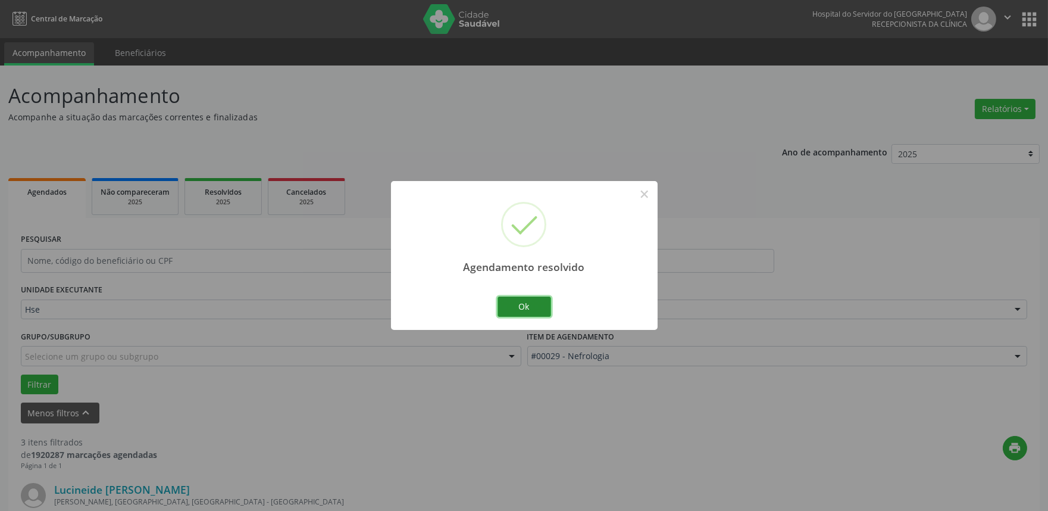
click at [520, 303] on button "Ok" at bounding box center [524, 306] width 54 height 20
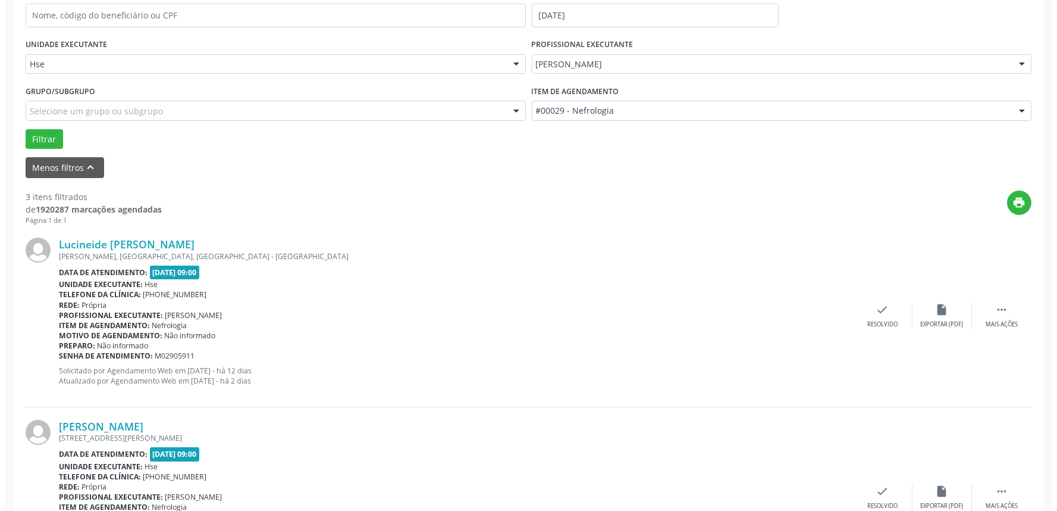
scroll to position [264, 0]
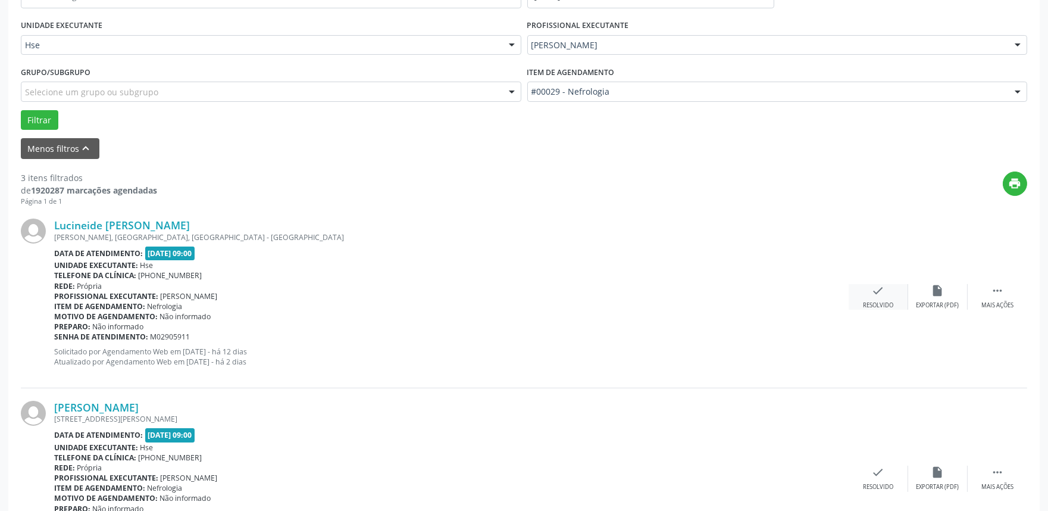
click at [873, 289] on icon "check" at bounding box center [878, 290] width 13 height 13
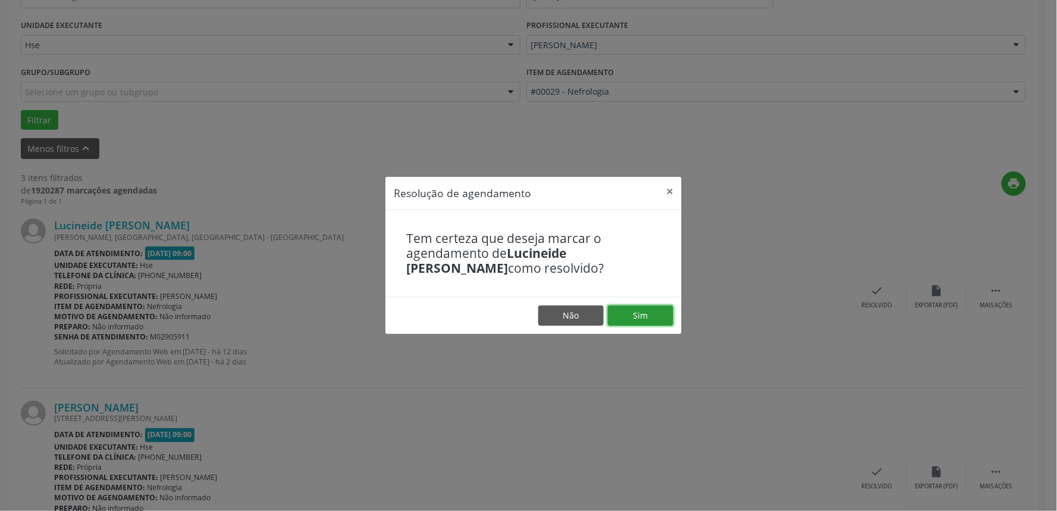
click at [633, 314] on button "Sim" at bounding box center [640, 315] width 65 height 20
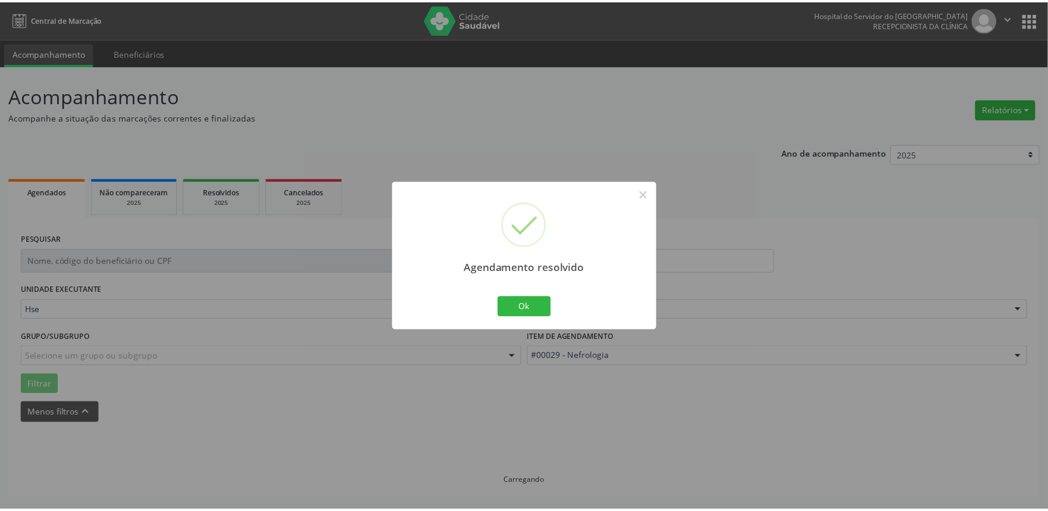
scroll to position [0, 0]
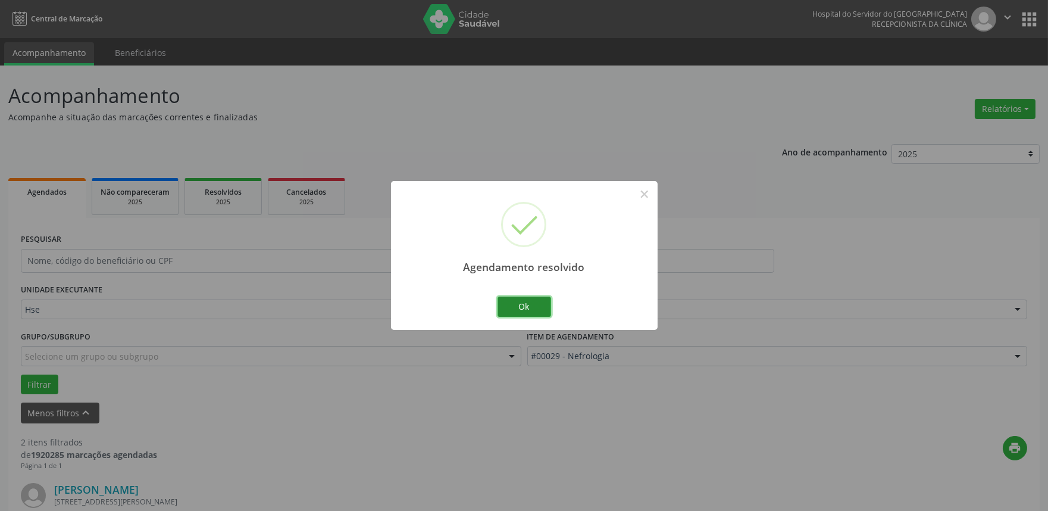
click at [527, 309] on button "Ok" at bounding box center [524, 306] width 54 height 20
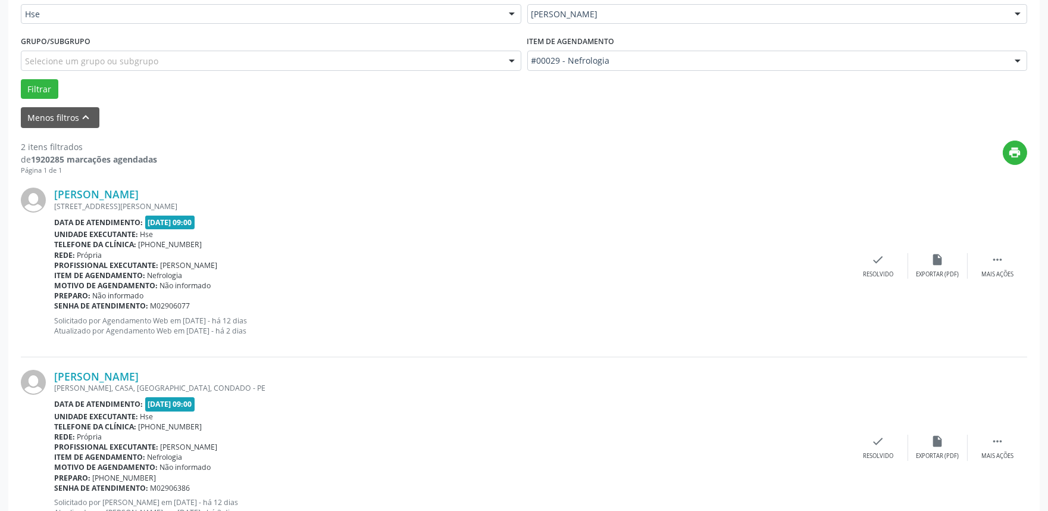
scroll to position [342, 0]
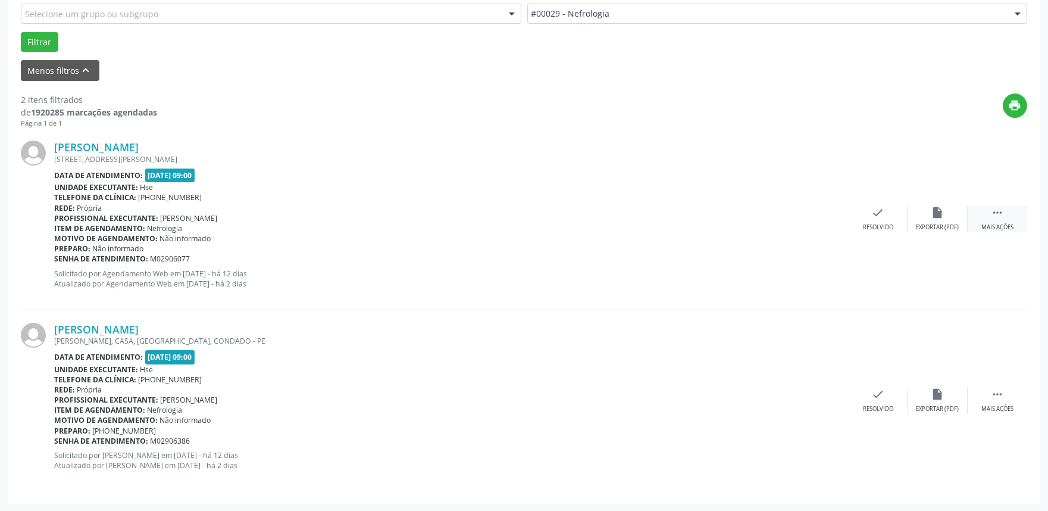
click at [1010, 228] on div "Mais ações" at bounding box center [997, 227] width 32 height 8
click at [939, 218] on icon "alarm_off" at bounding box center [937, 212] width 13 height 13
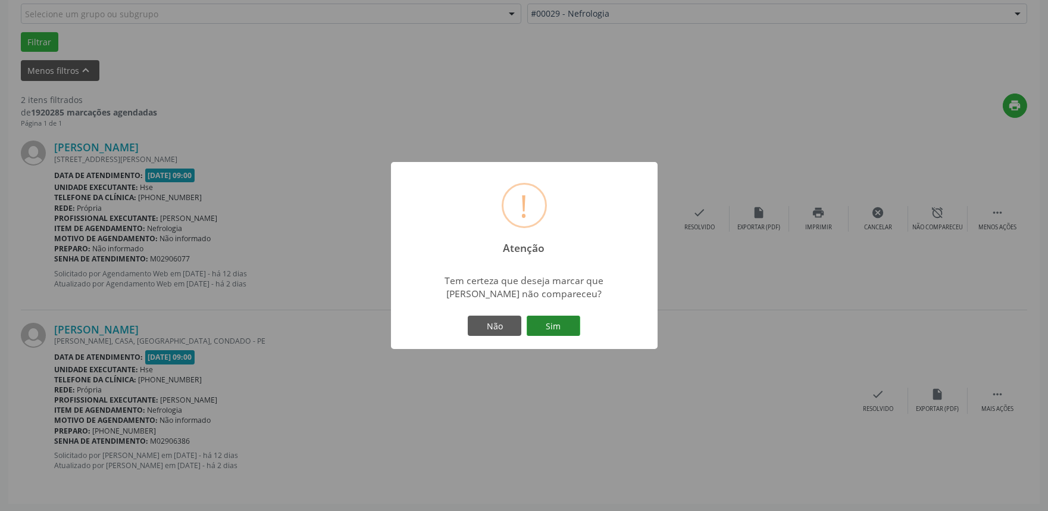
click at [555, 320] on button "Sim" at bounding box center [554, 325] width 54 height 20
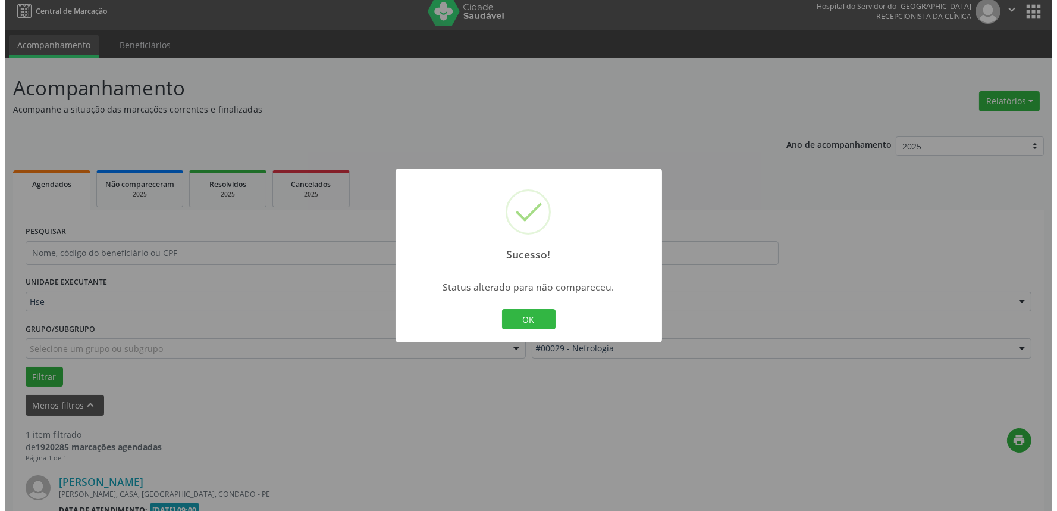
scroll to position [161, 0]
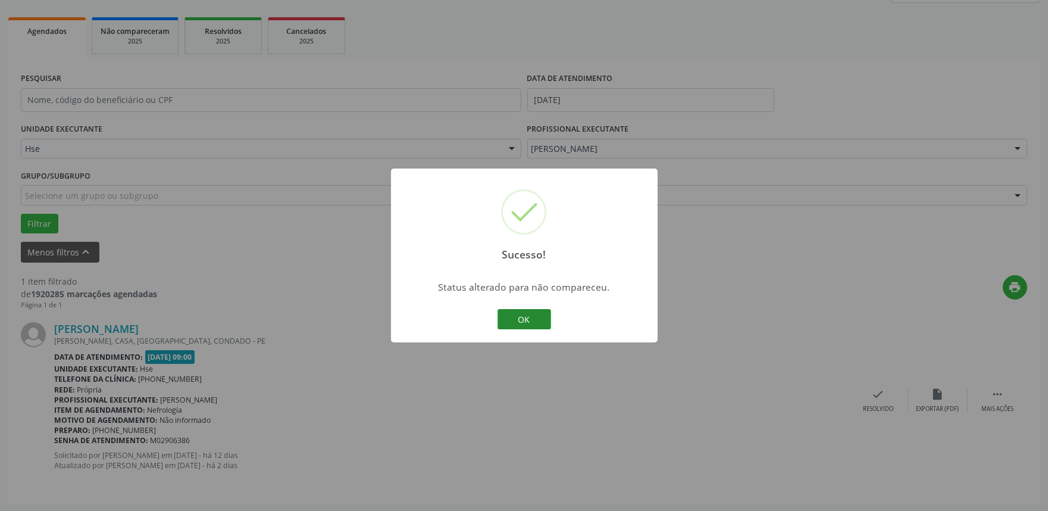
click at [512, 315] on button "OK" at bounding box center [524, 319] width 54 height 20
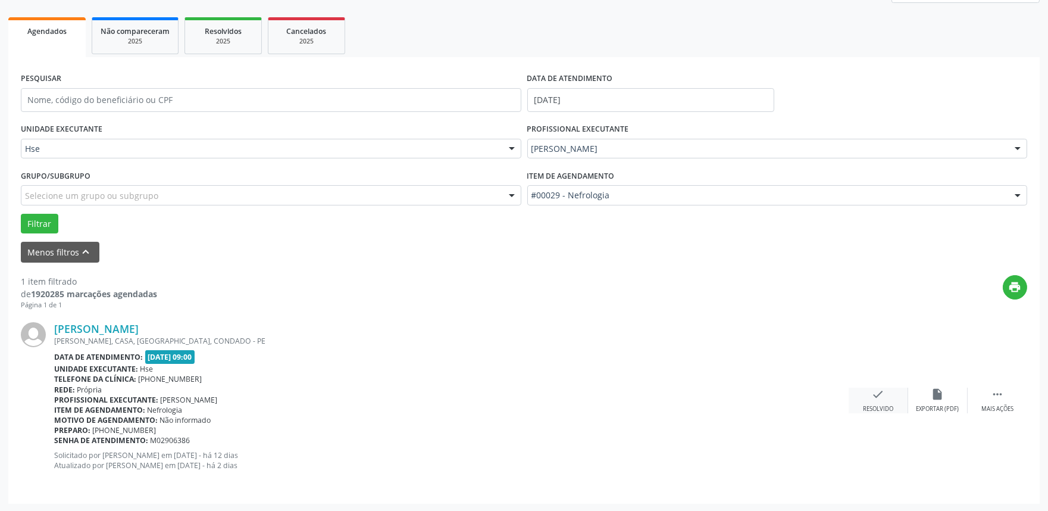
click at [871, 402] on div "check Resolvido" at bounding box center [878, 400] width 60 height 26
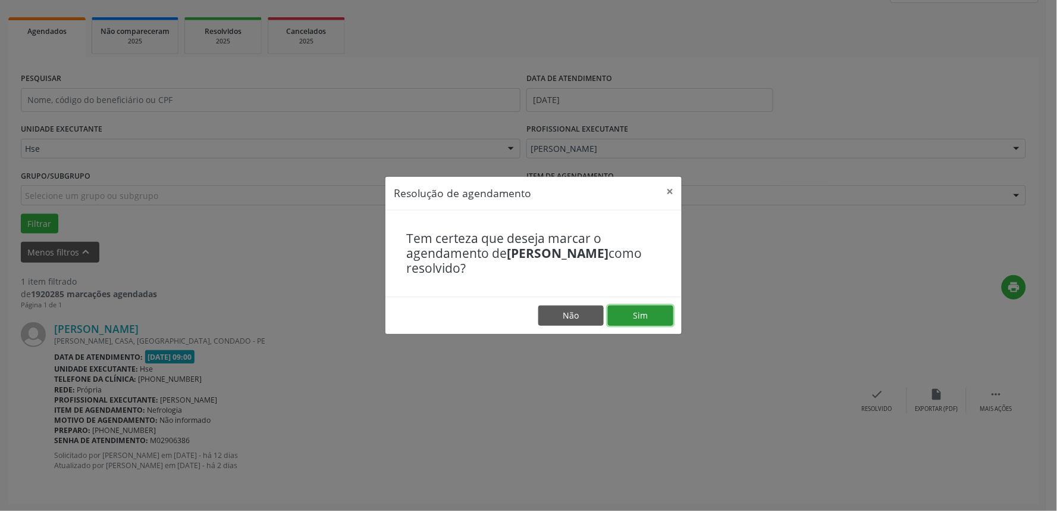
click at [641, 312] on button "Sim" at bounding box center [640, 315] width 65 height 20
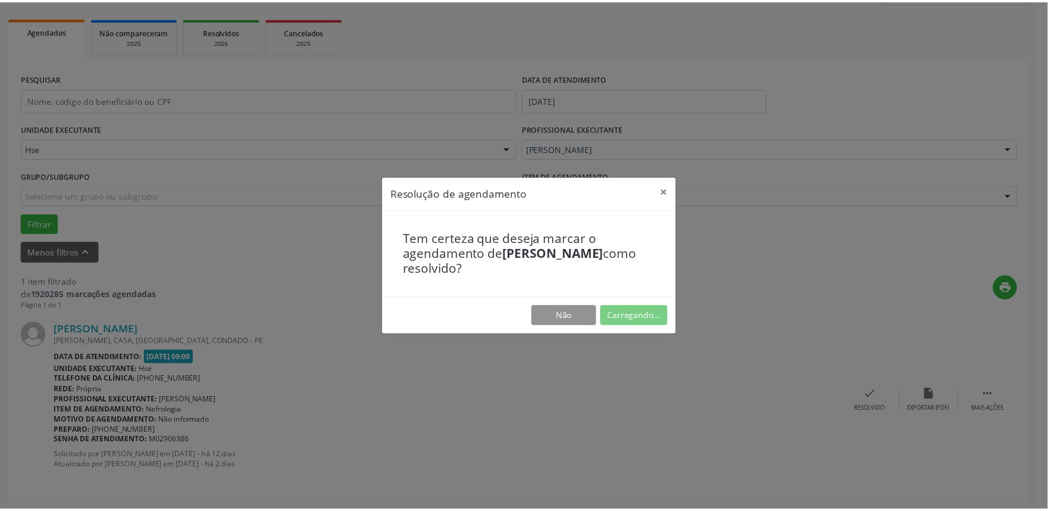
scroll to position [0, 0]
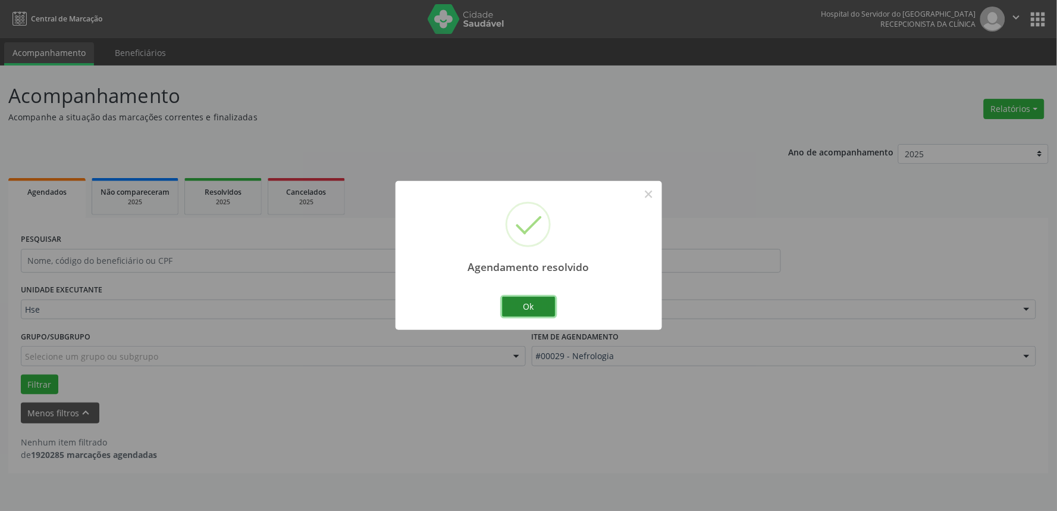
click at [525, 308] on button "Ok" at bounding box center [529, 306] width 54 height 20
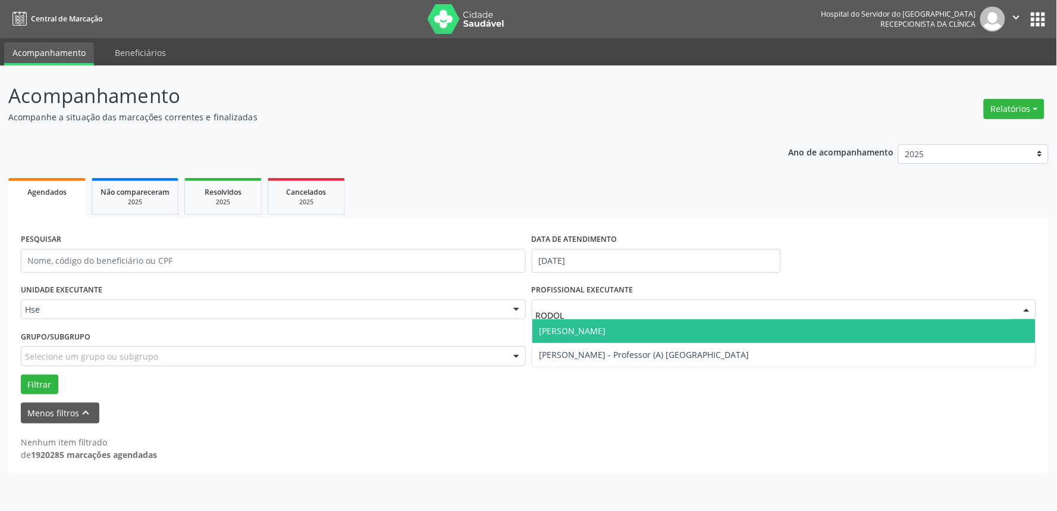
type input "RODOLF"
click at [557, 328] on span "[PERSON_NAME]" at bounding box center [573, 330] width 67 height 11
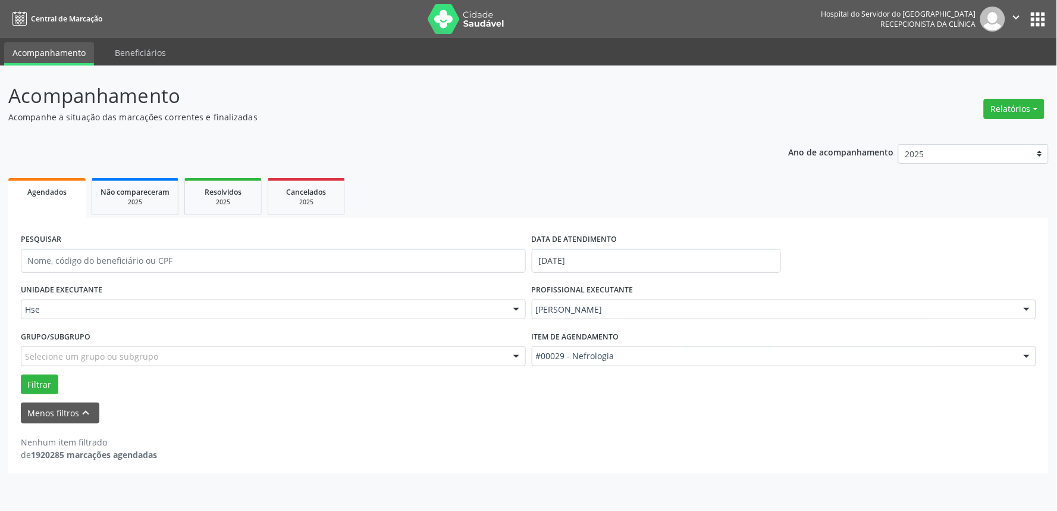
click at [576, 364] on div "#00029 - Nefrologia" at bounding box center [784, 356] width 505 height 20
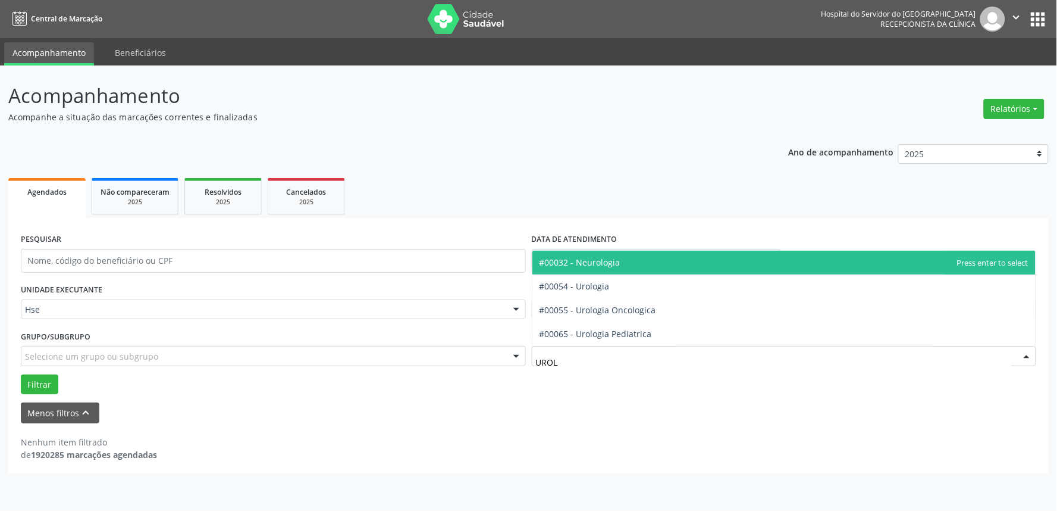
type input "UROLO"
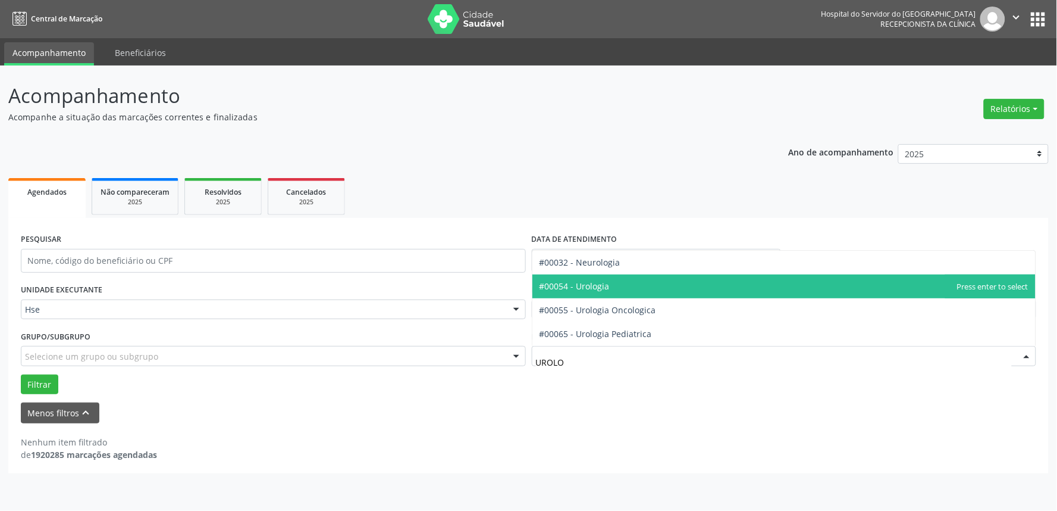
click at [606, 290] on span "#00054 - Urologia" at bounding box center [575, 285] width 70 height 11
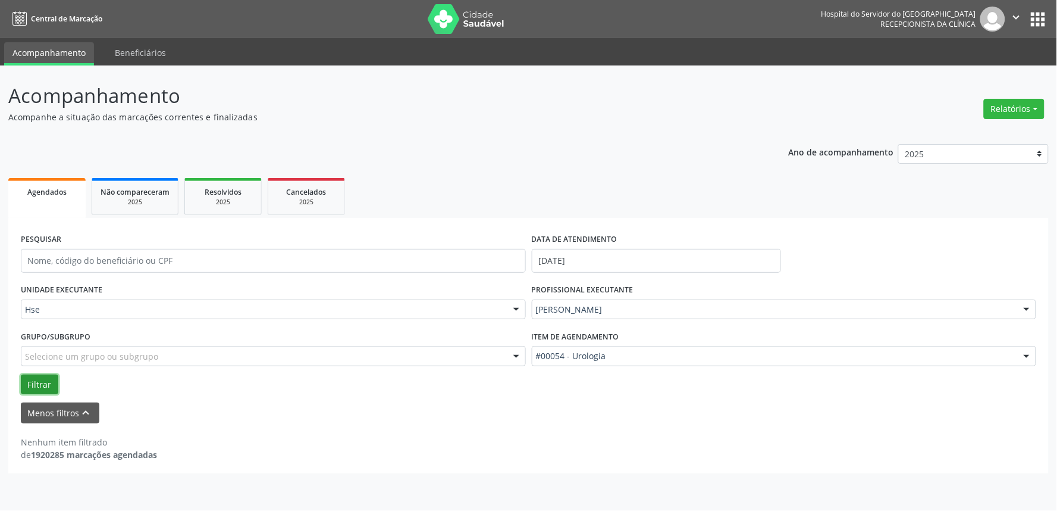
click at [36, 381] on button "Filtrar" at bounding box center [39, 384] width 37 height 20
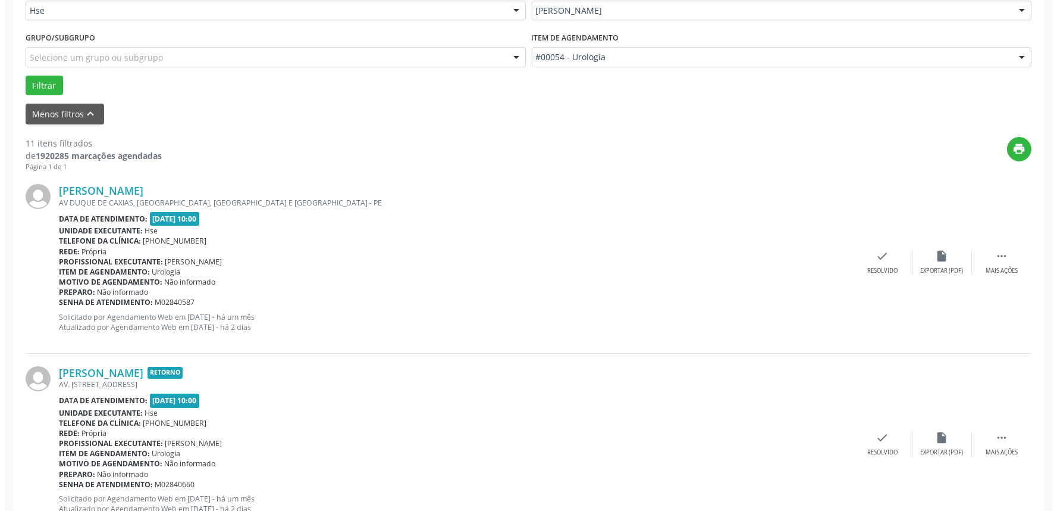
scroll to position [330, 0]
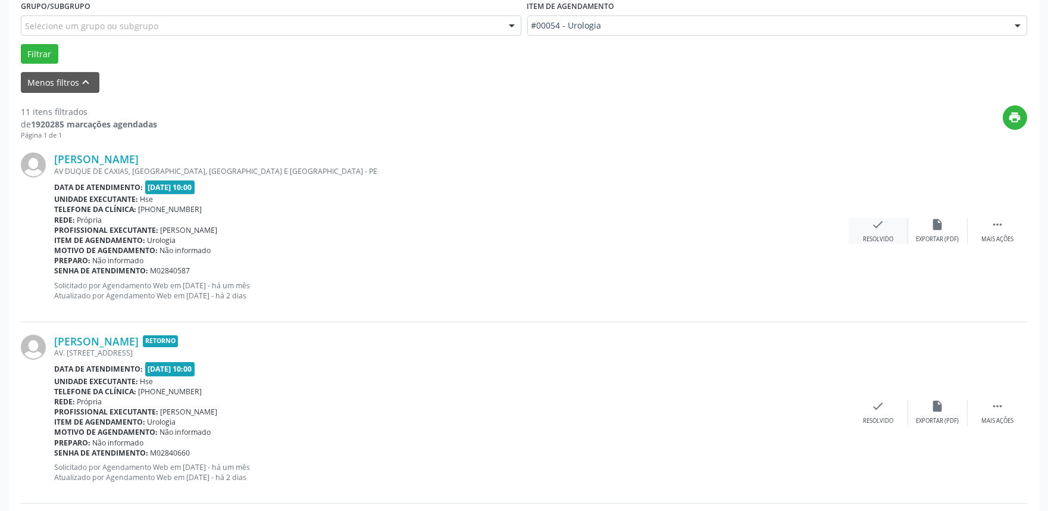
click at [876, 228] on icon "check" at bounding box center [878, 224] width 13 height 13
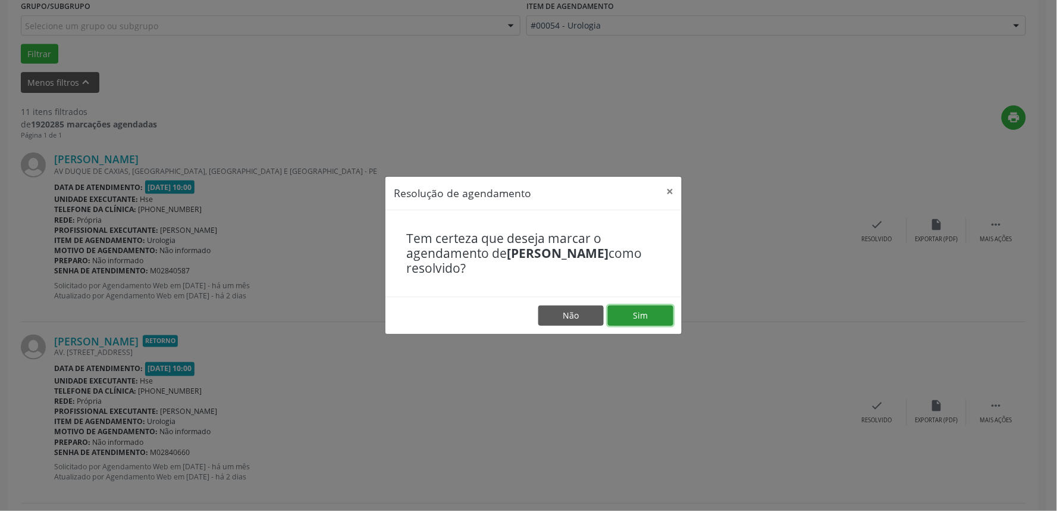
click at [634, 314] on button "Sim" at bounding box center [640, 315] width 65 height 20
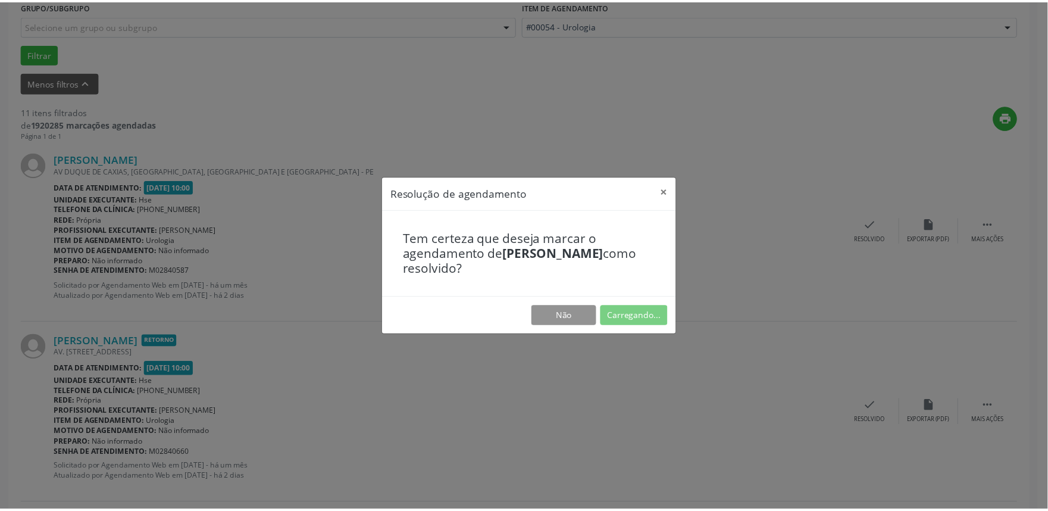
scroll to position [0, 0]
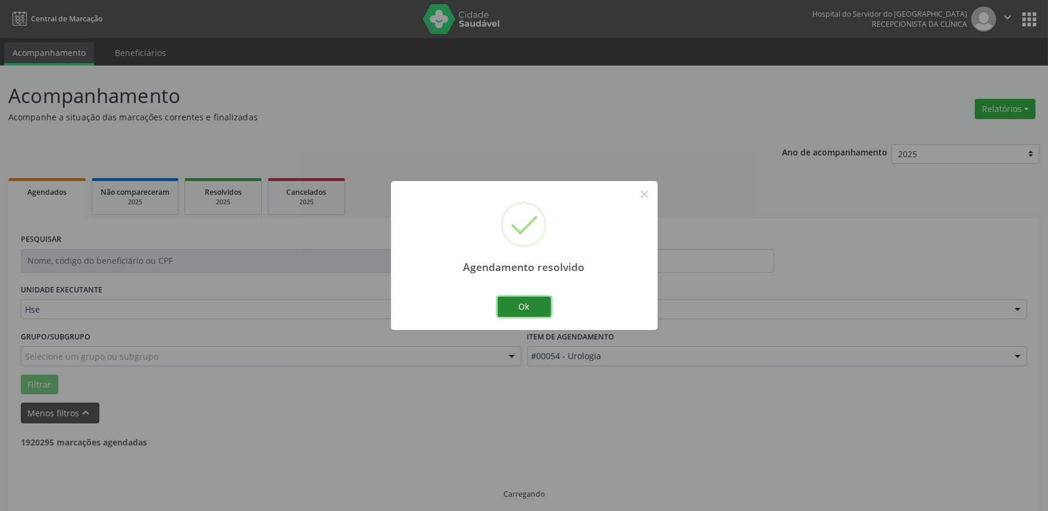
click at [526, 298] on button "Ok" at bounding box center [524, 306] width 54 height 20
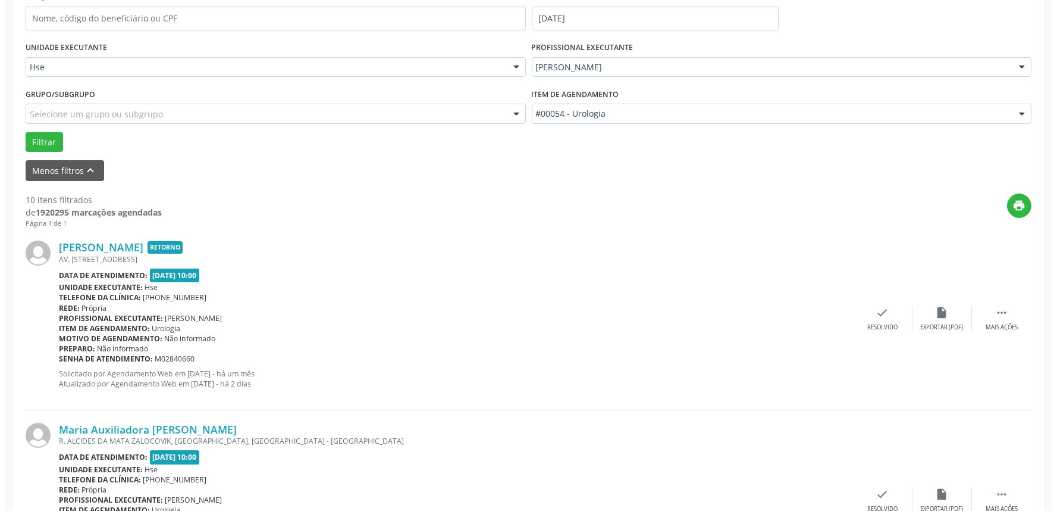
scroll to position [264, 0]
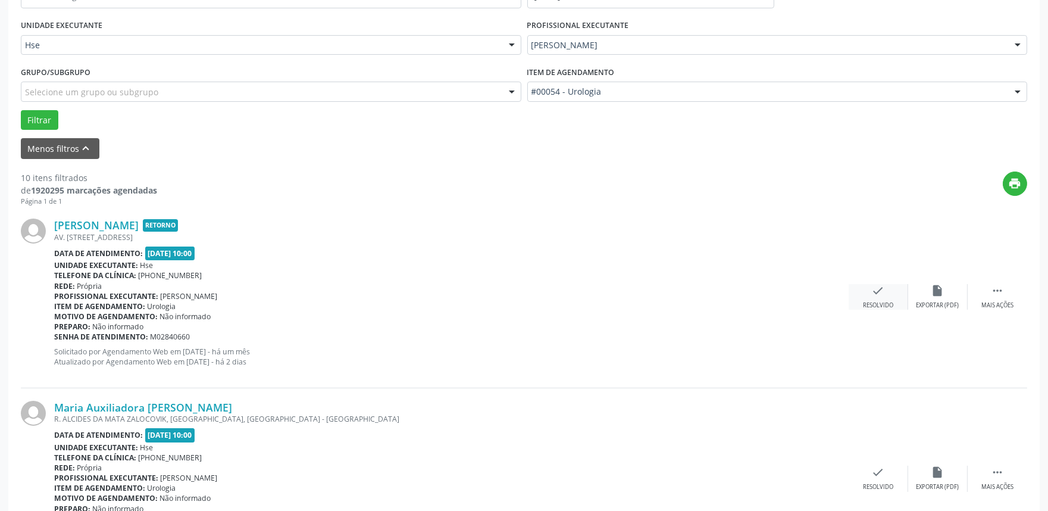
click at [864, 294] on div "check Resolvido" at bounding box center [878, 297] width 60 height 26
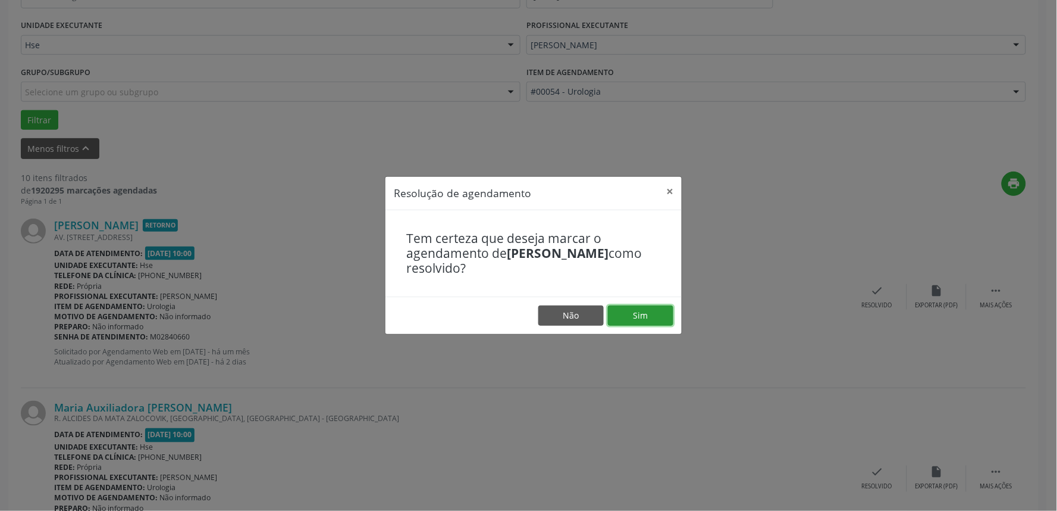
click at [641, 311] on button "Sim" at bounding box center [640, 315] width 65 height 20
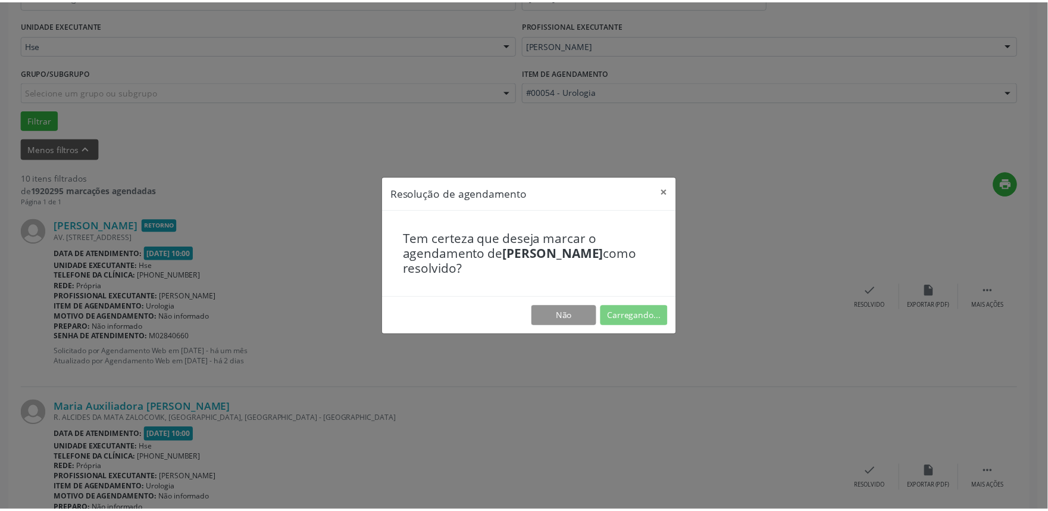
scroll to position [0, 0]
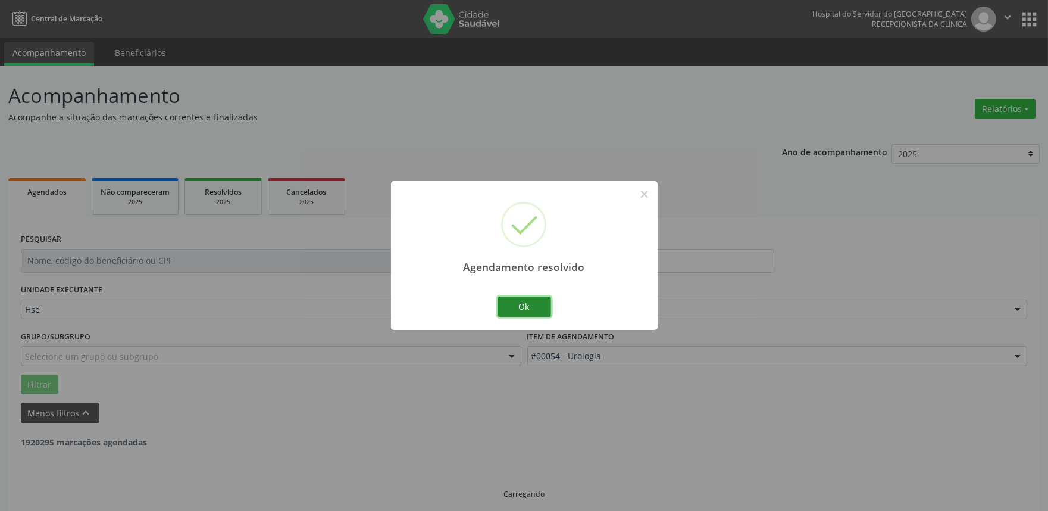
click at [525, 303] on button "Ok" at bounding box center [524, 306] width 54 height 20
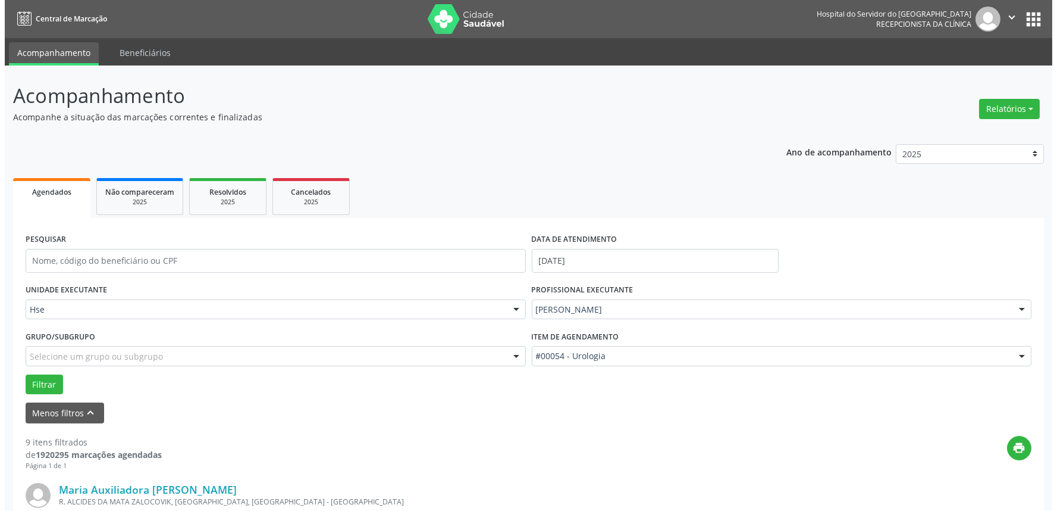
scroll to position [264, 0]
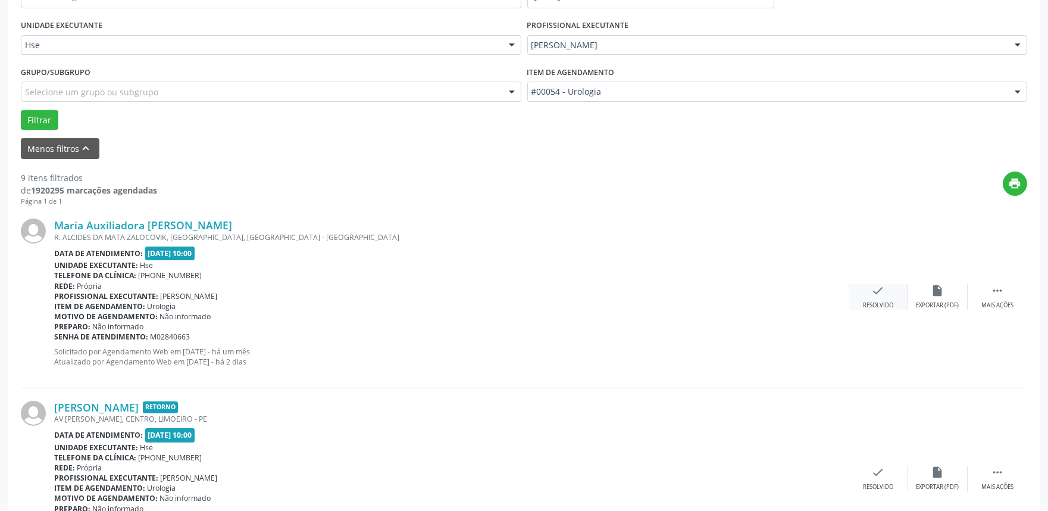
click at [875, 298] on div "check Resolvido" at bounding box center [878, 297] width 60 height 26
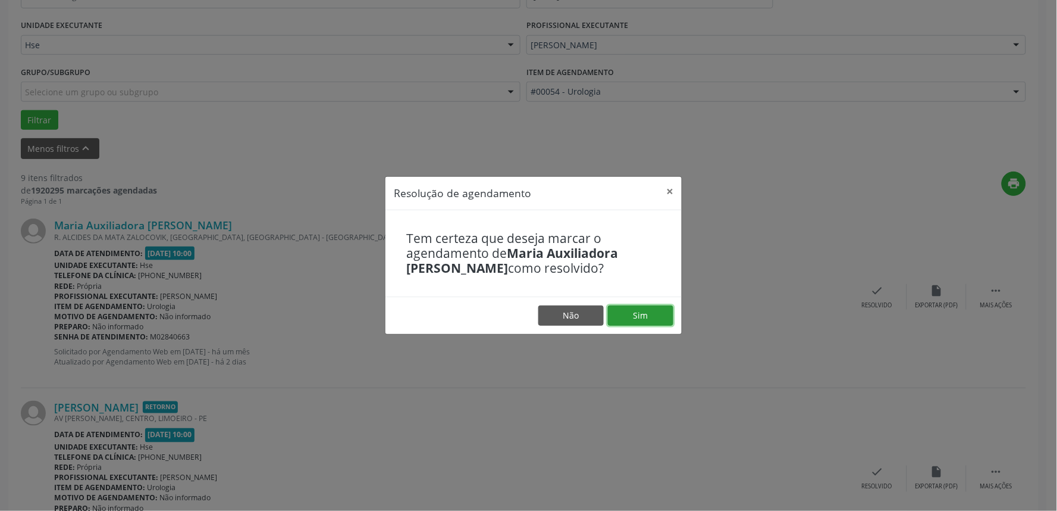
click at [634, 312] on button "Sim" at bounding box center [640, 315] width 65 height 20
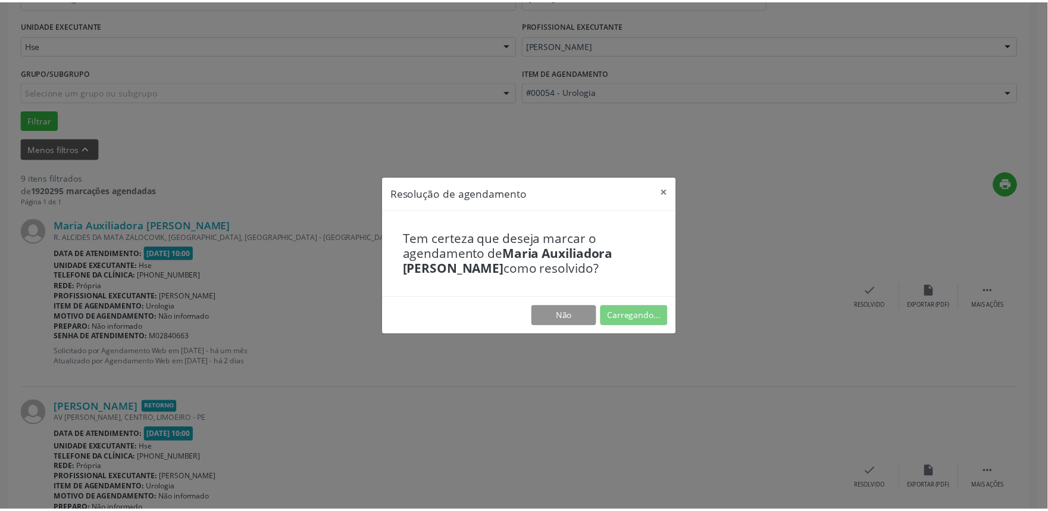
scroll to position [0, 0]
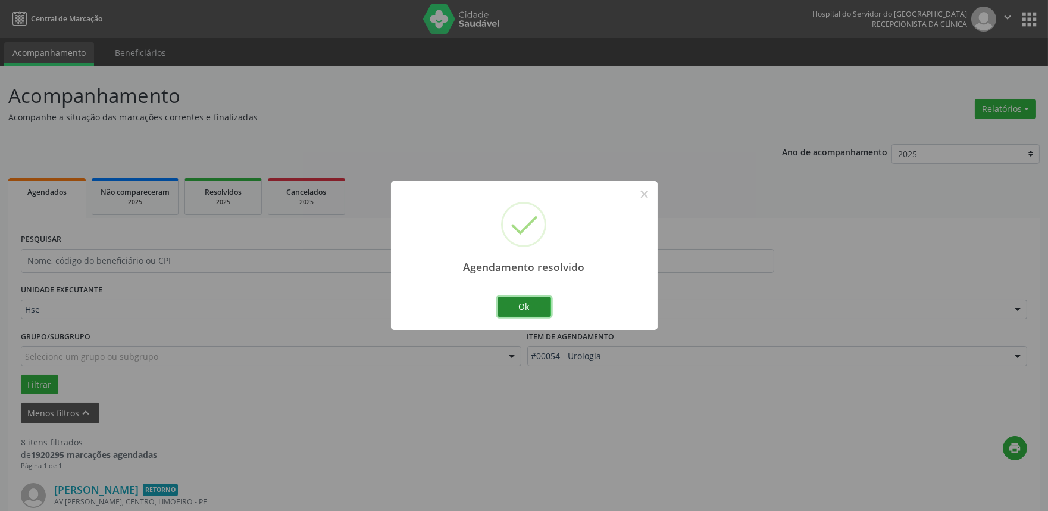
click at [521, 310] on button "Ok" at bounding box center [524, 306] width 54 height 20
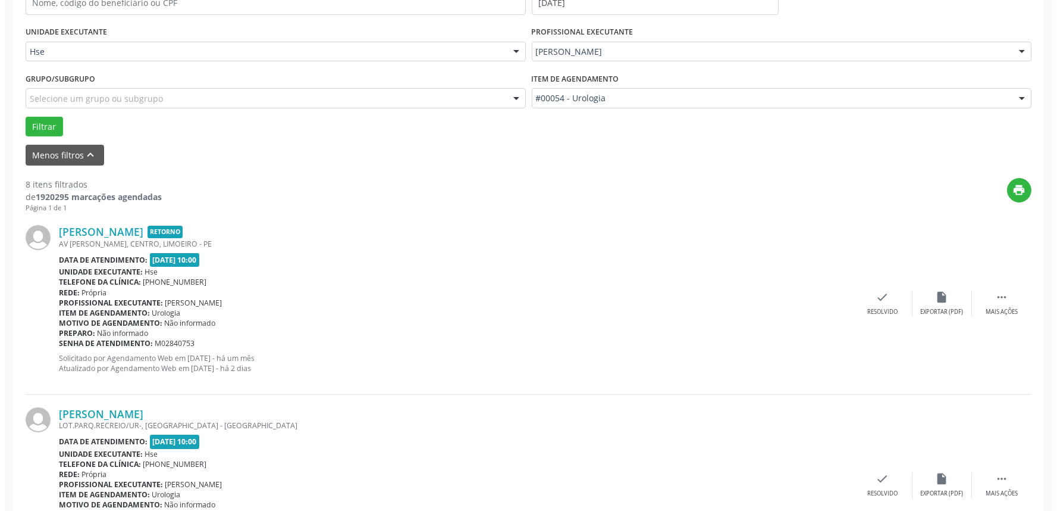
scroll to position [330, 0]
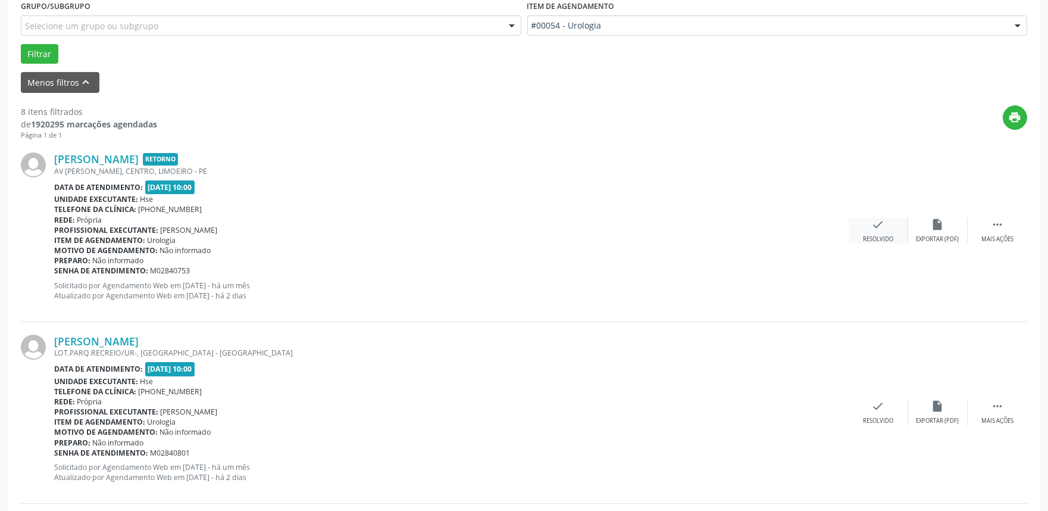
click at [884, 235] on div "Resolvido" at bounding box center [878, 239] width 30 height 8
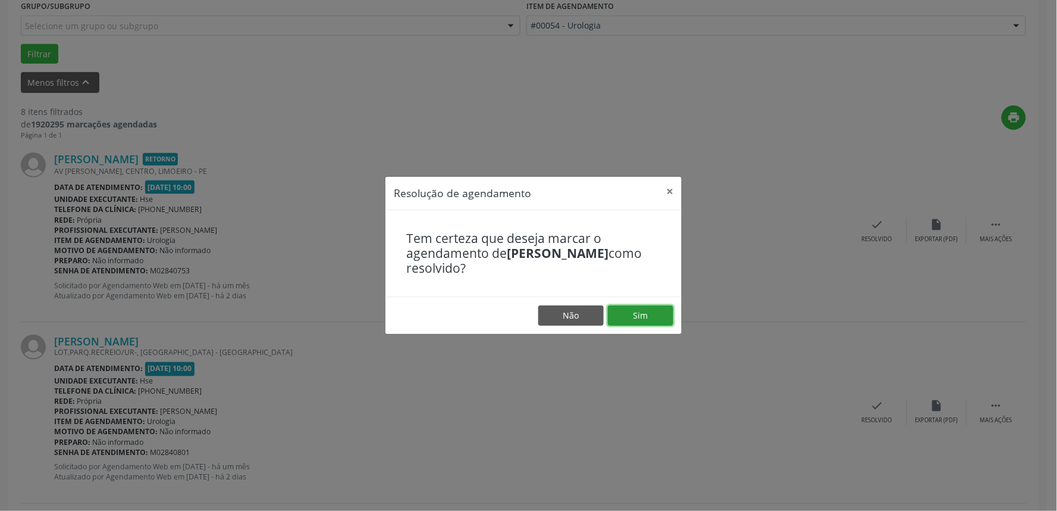
click at [651, 311] on button "Sim" at bounding box center [640, 315] width 65 height 20
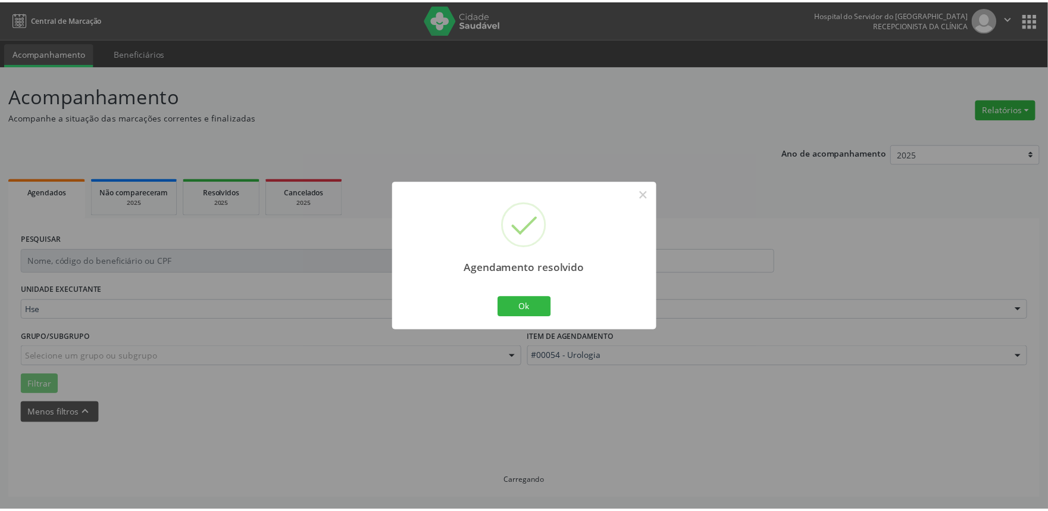
scroll to position [0, 0]
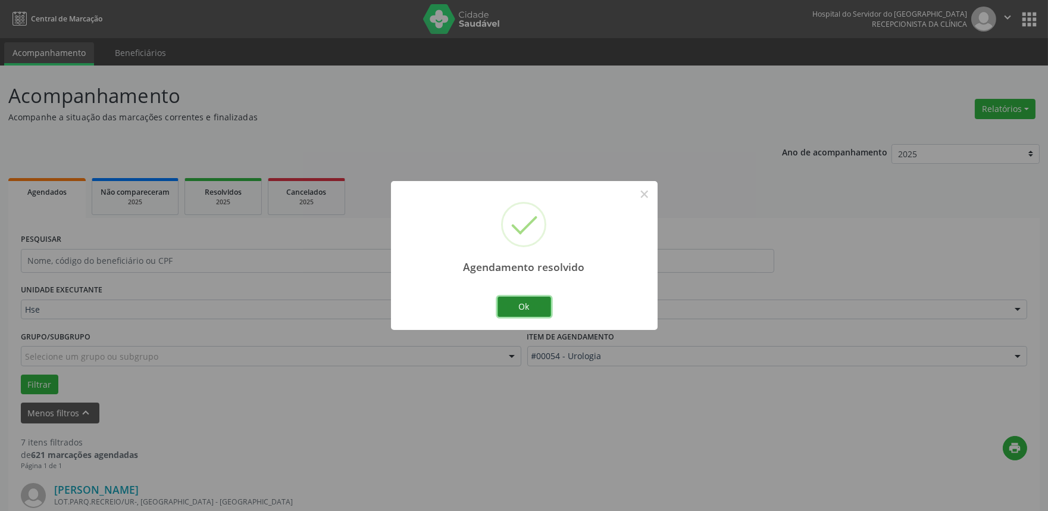
click at [512, 309] on button "Ok" at bounding box center [524, 306] width 54 height 20
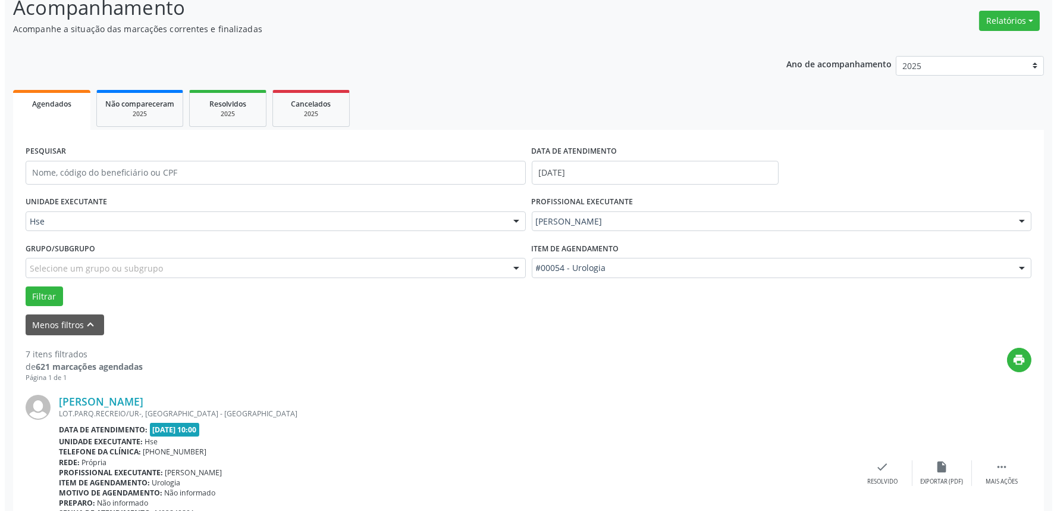
scroll to position [198, 0]
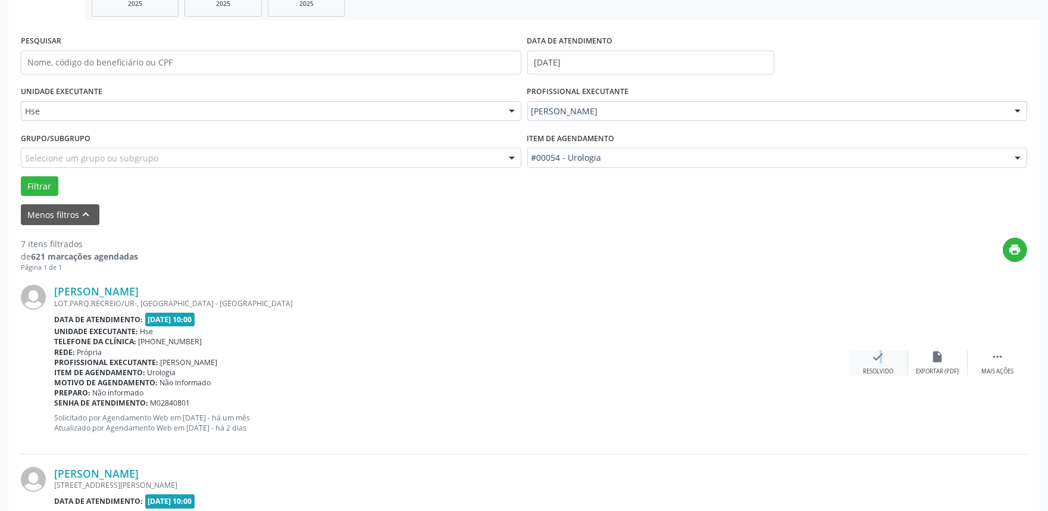
click at [872, 355] on icon "check" at bounding box center [878, 356] width 13 height 13
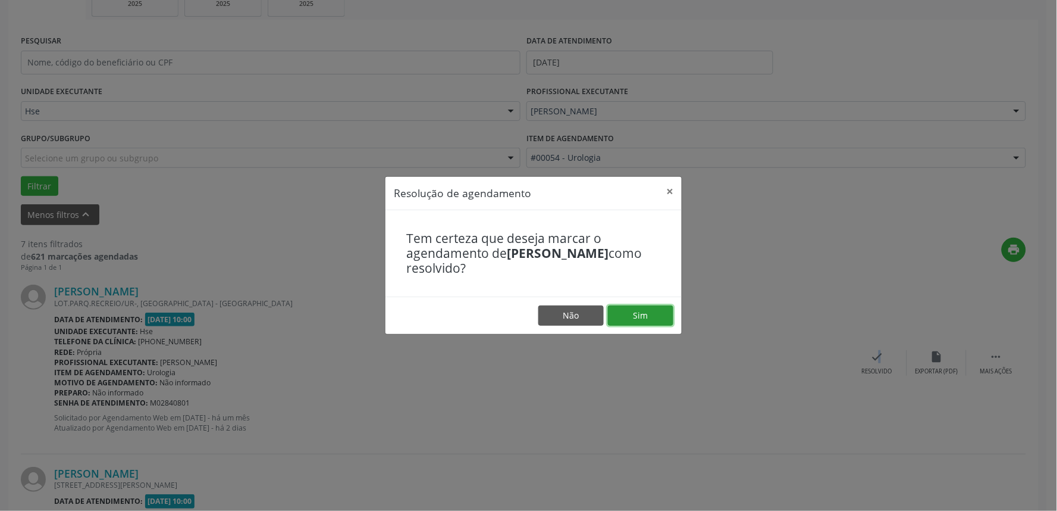
click at [643, 315] on button "Sim" at bounding box center [640, 315] width 65 height 20
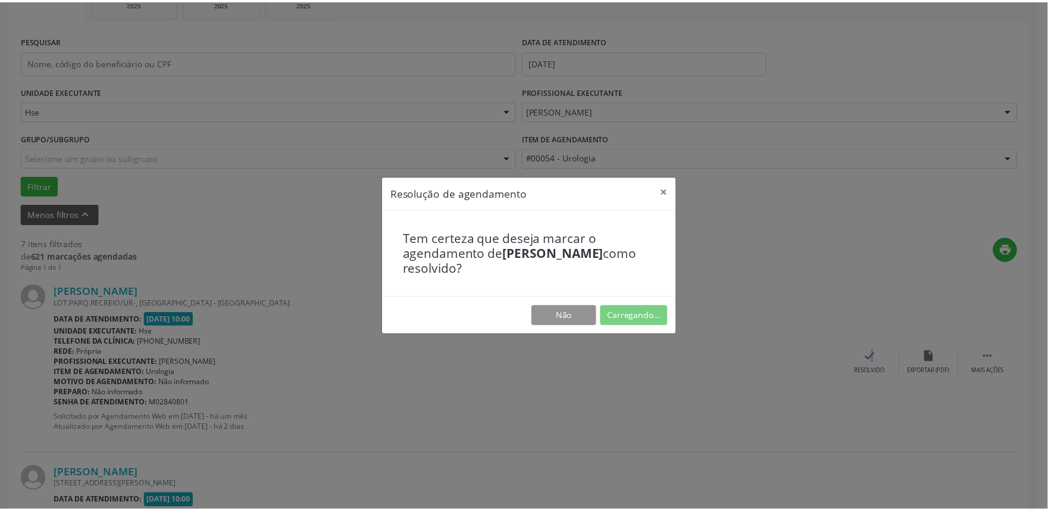
scroll to position [0, 0]
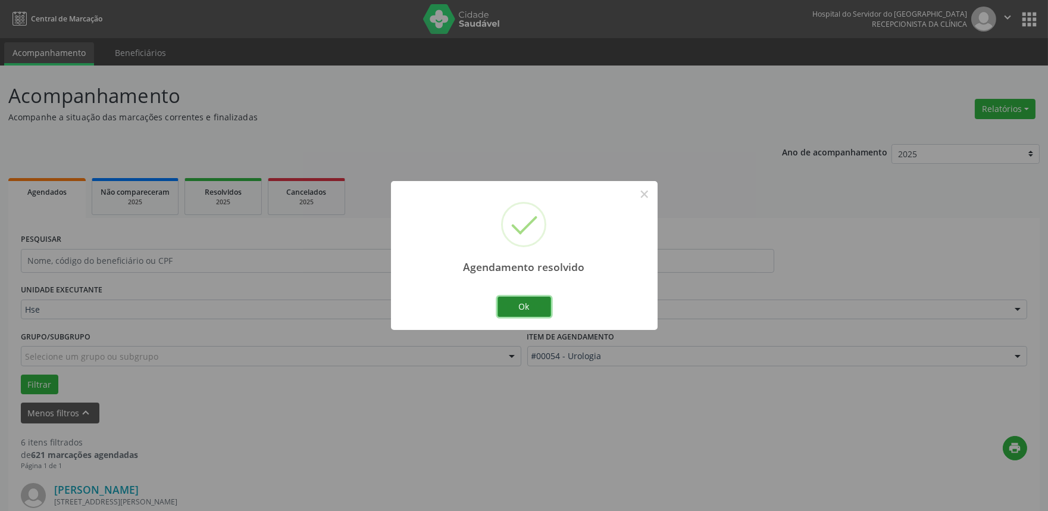
click at [528, 302] on button "Ok" at bounding box center [524, 306] width 54 height 20
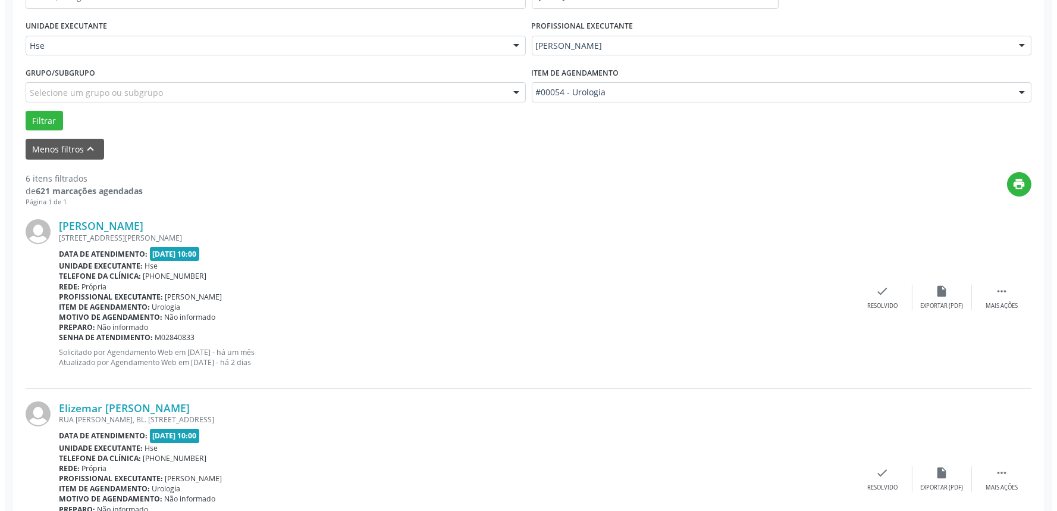
scroll to position [264, 0]
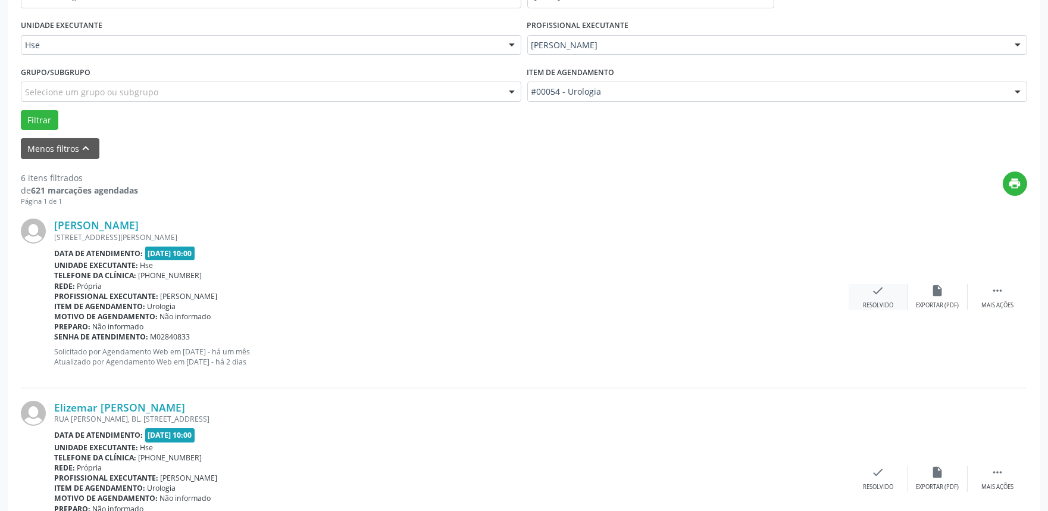
click at [872, 295] on icon "check" at bounding box center [878, 290] width 13 height 13
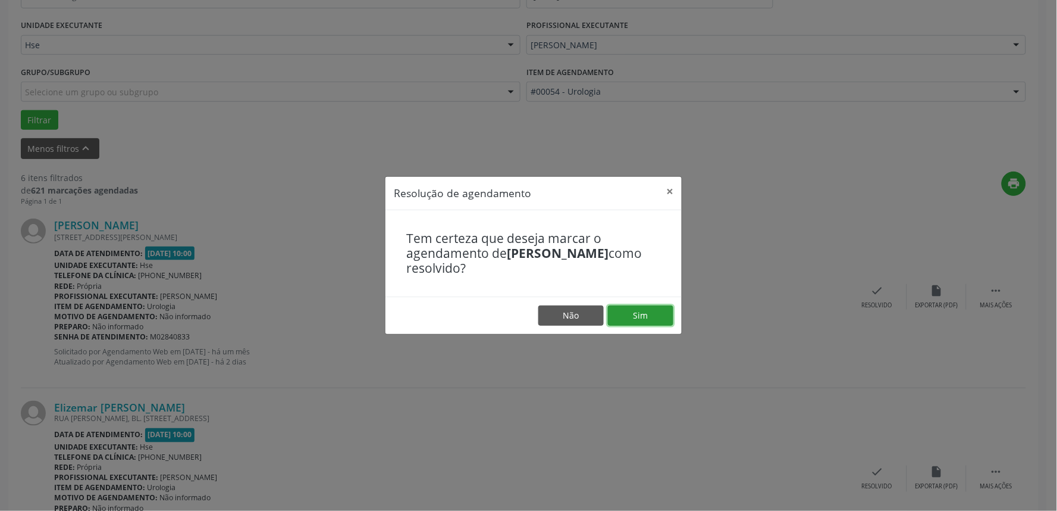
click at [617, 313] on button "Sim" at bounding box center [640, 315] width 65 height 20
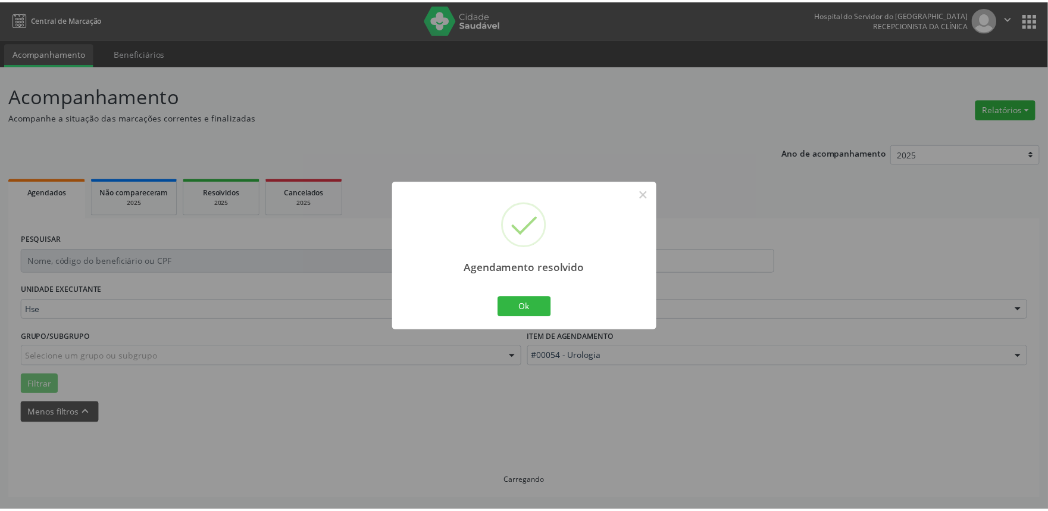
scroll to position [0, 0]
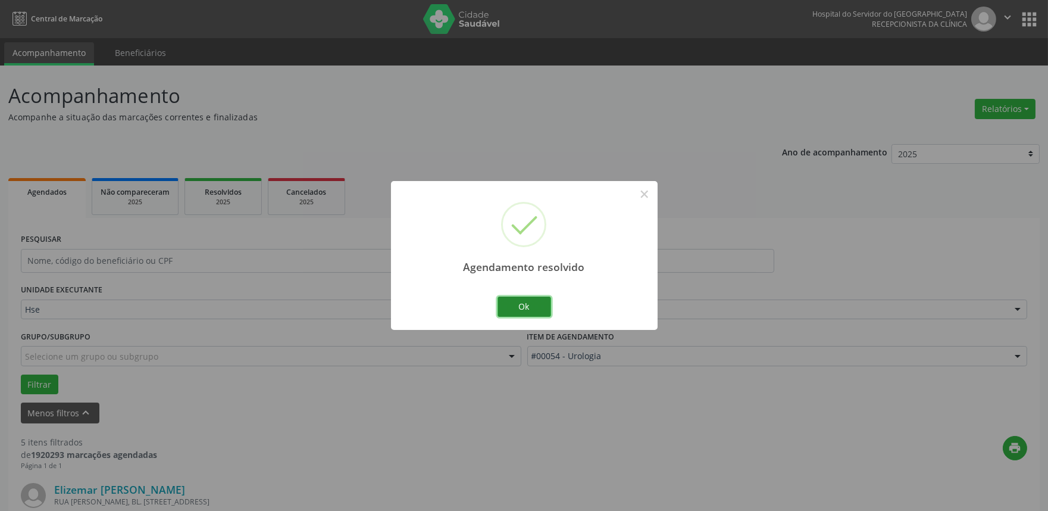
click at [521, 311] on button "Ok" at bounding box center [524, 306] width 54 height 20
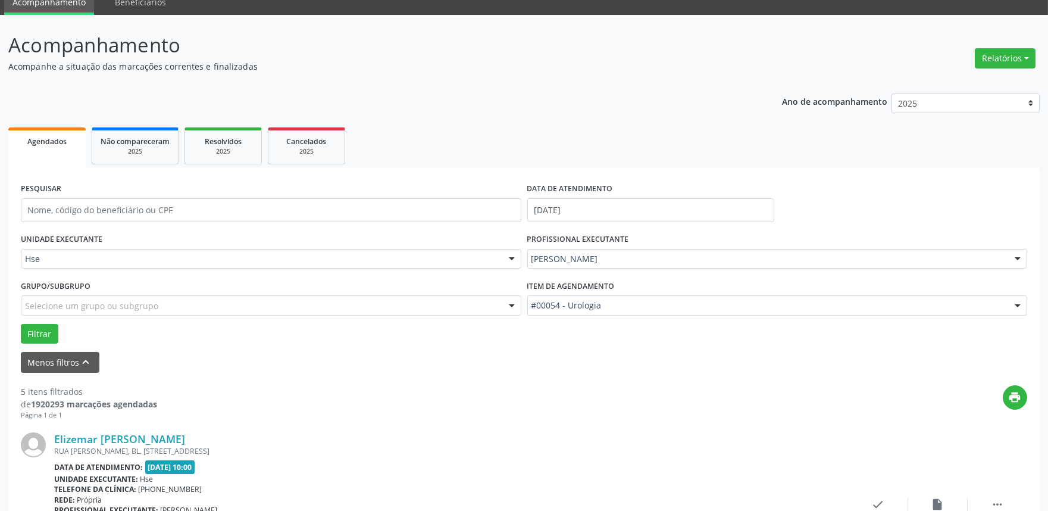
scroll to position [264, 0]
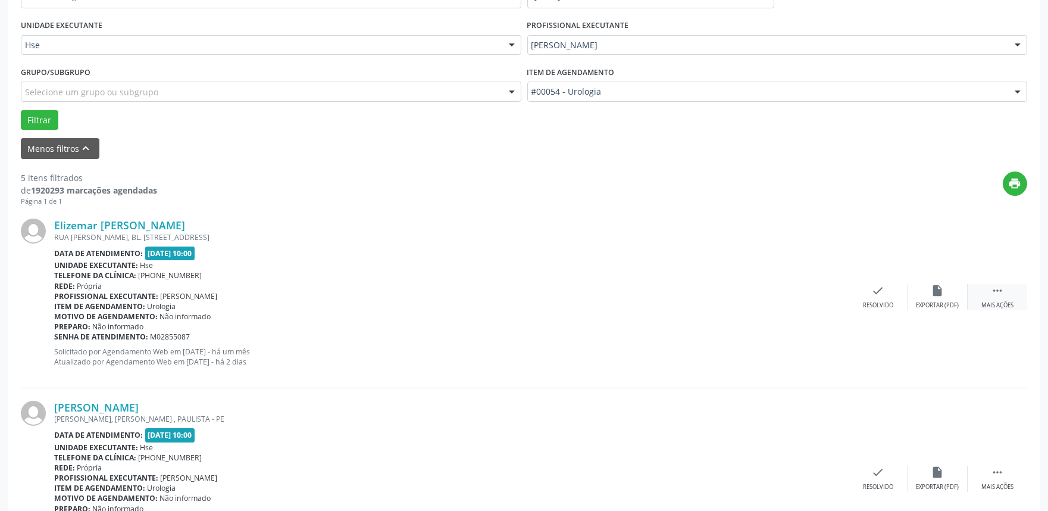
click at [997, 299] on div " Mais ações" at bounding box center [997, 297] width 60 height 26
click at [929, 290] on div "alarm_off Não compareceu" at bounding box center [938, 297] width 60 height 26
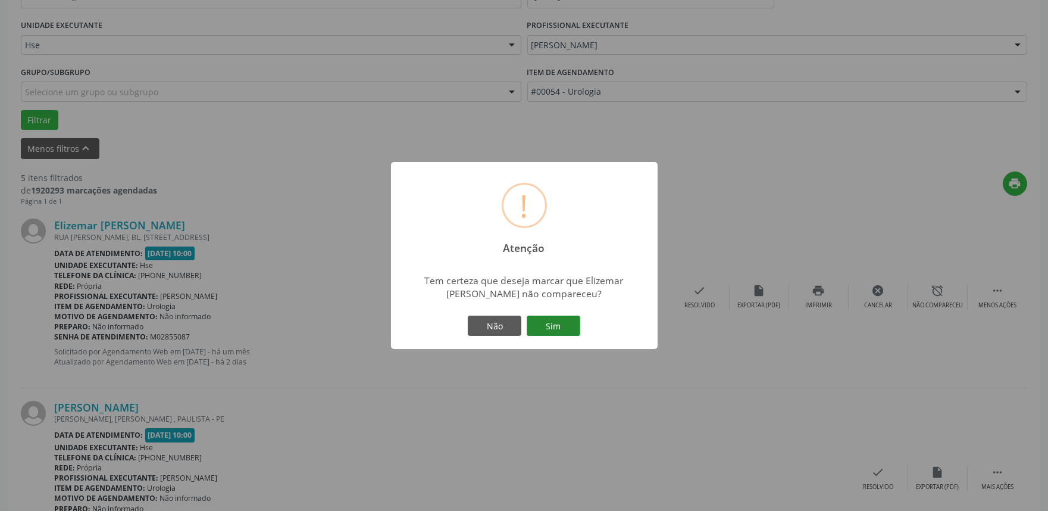
click at [561, 325] on button "Sim" at bounding box center [554, 325] width 54 height 20
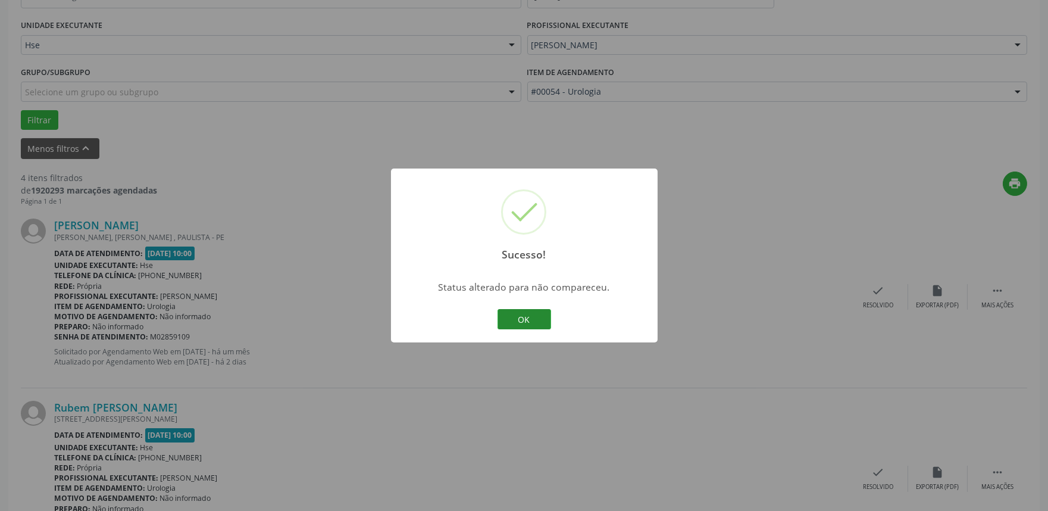
click at [531, 317] on button "OK" at bounding box center [524, 319] width 54 height 20
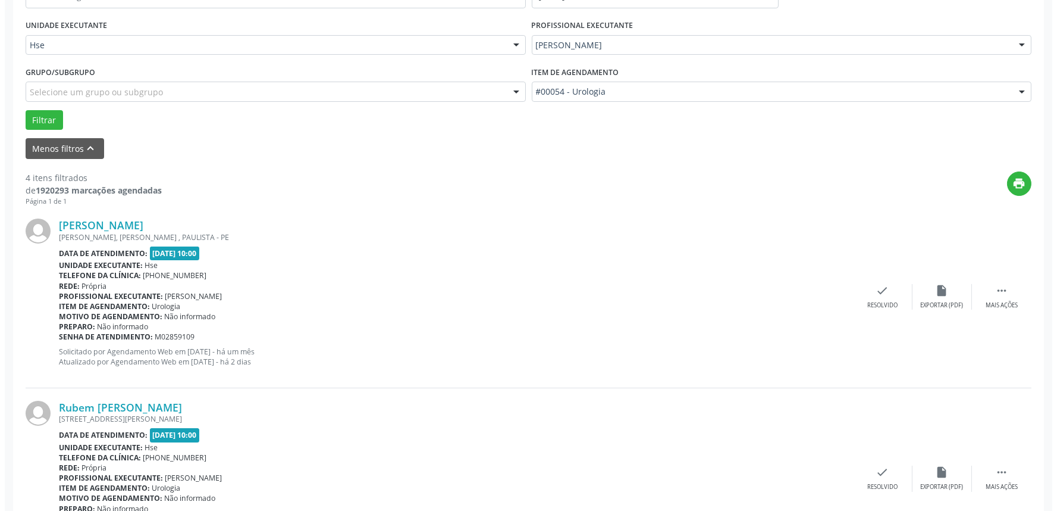
scroll to position [330, 0]
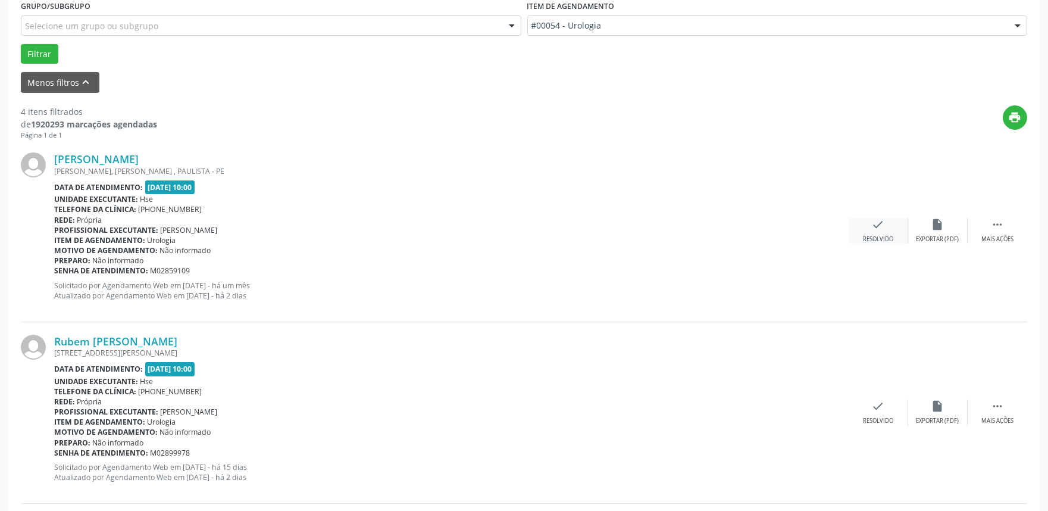
click at [868, 229] on div "check Resolvido" at bounding box center [878, 231] width 60 height 26
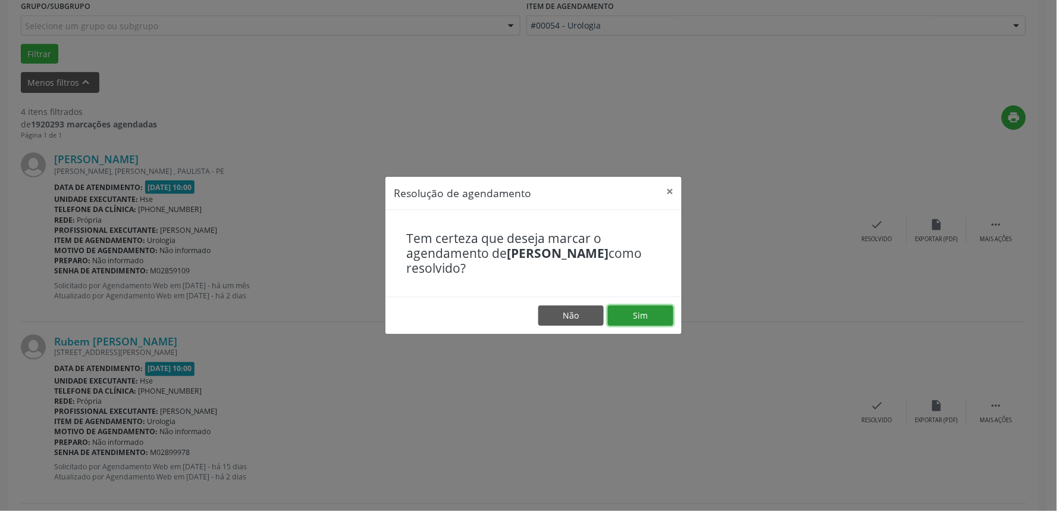
click at [651, 311] on button "Sim" at bounding box center [640, 315] width 65 height 20
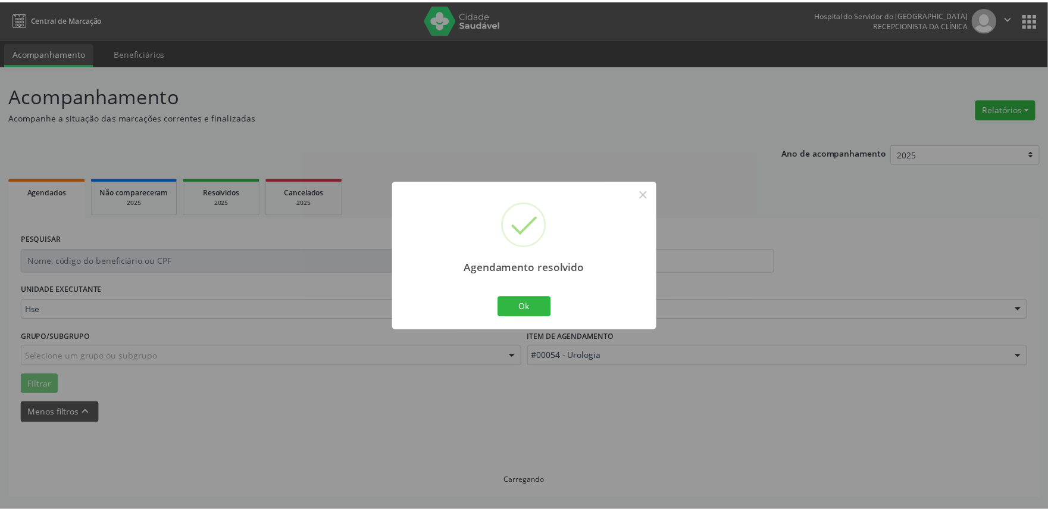
scroll to position [0, 0]
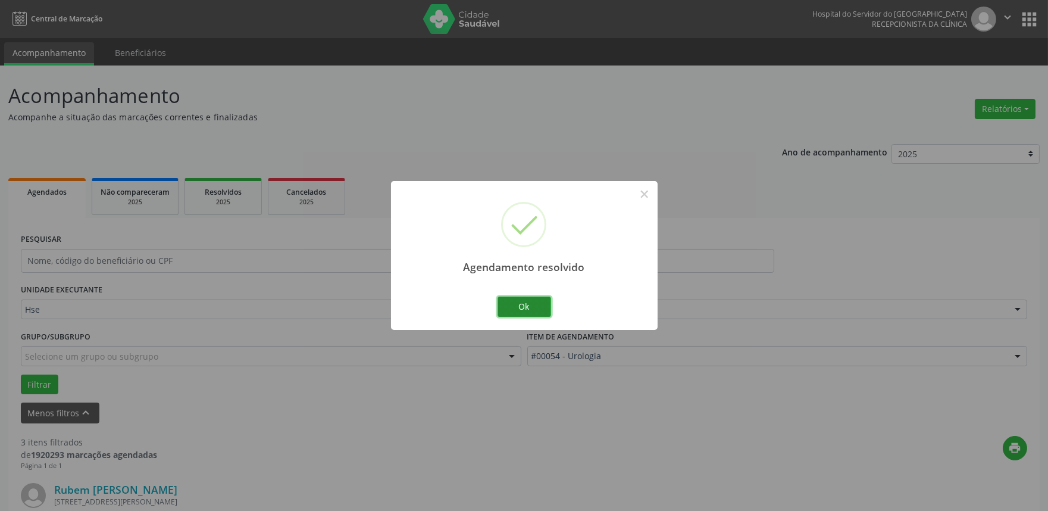
click at [531, 300] on button "Ok" at bounding box center [524, 306] width 54 height 20
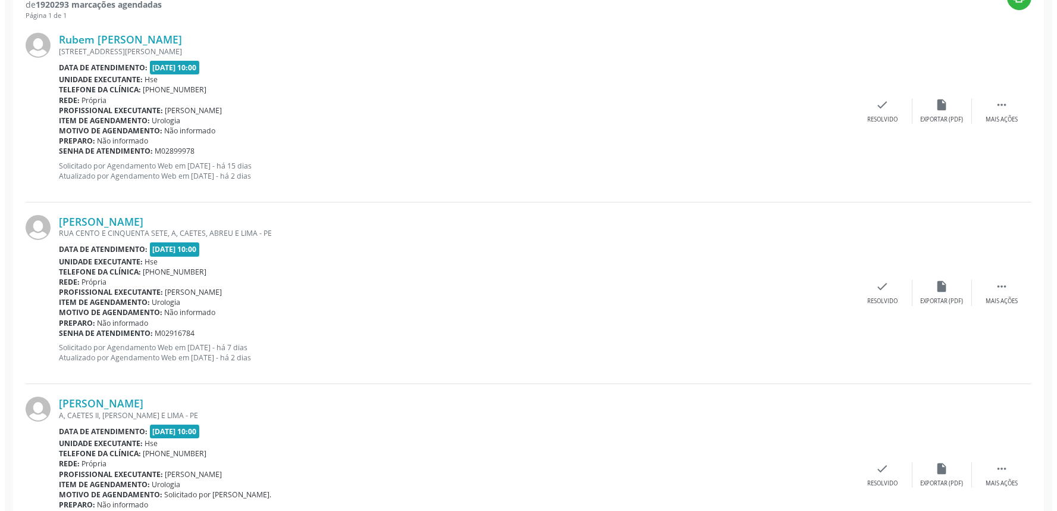
scroll to position [392, 0]
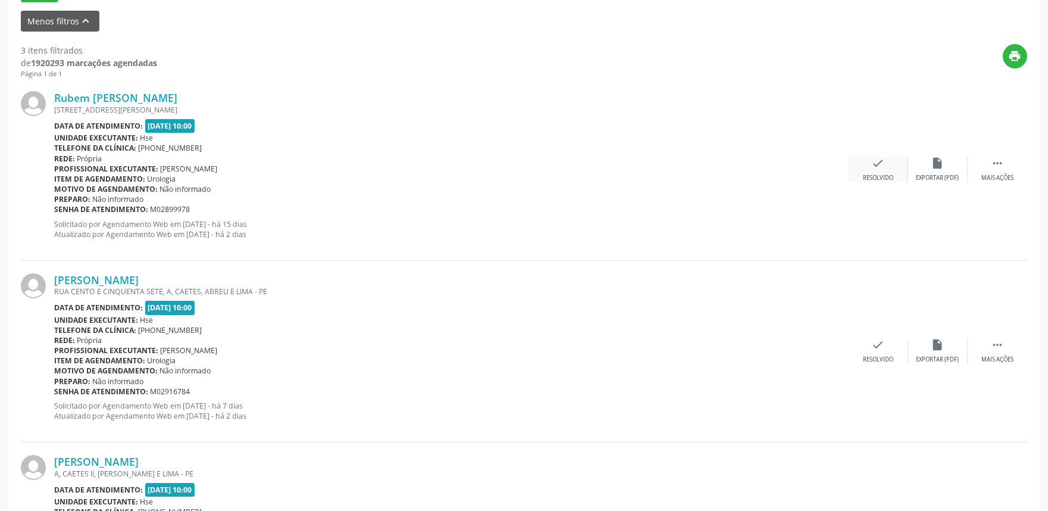
click at [868, 167] on div "check Resolvido" at bounding box center [878, 169] width 60 height 26
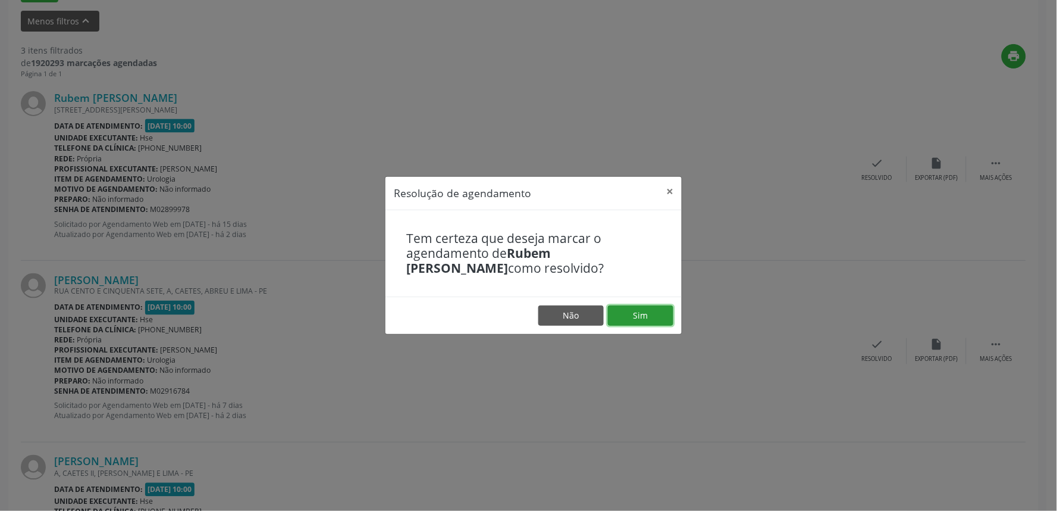
click at [641, 315] on button "Sim" at bounding box center [640, 315] width 65 height 20
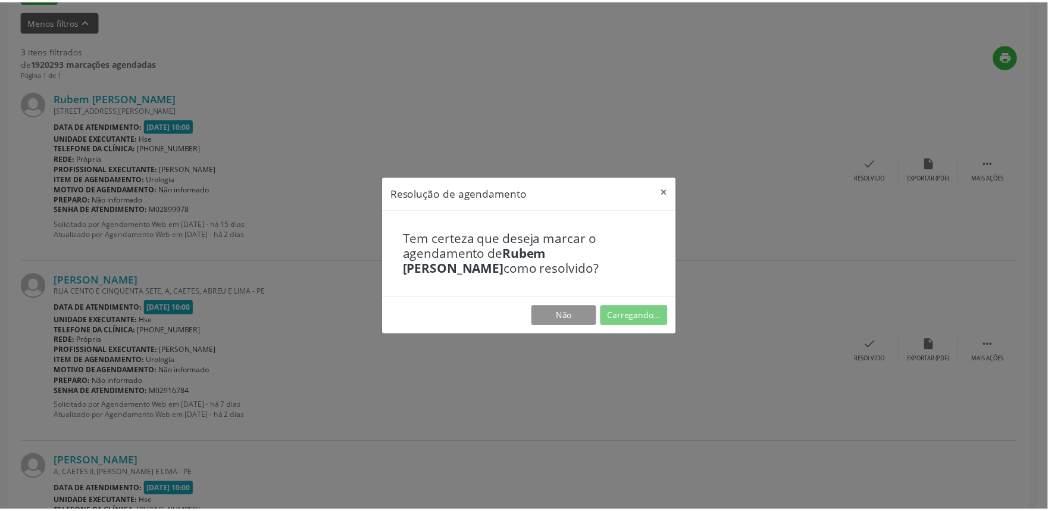
scroll to position [0, 0]
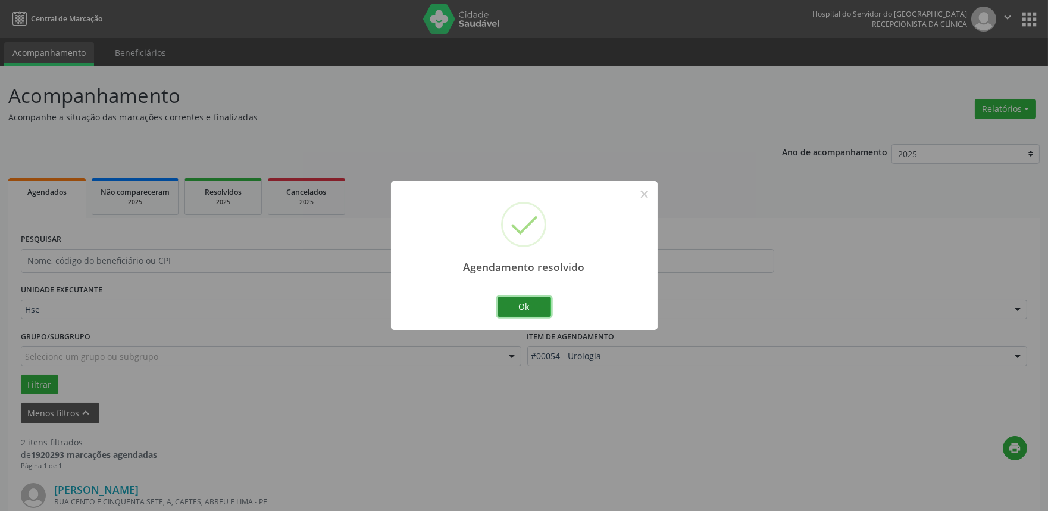
click at [537, 302] on button "Ok" at bounding box center [524, 306] width 54 height 20
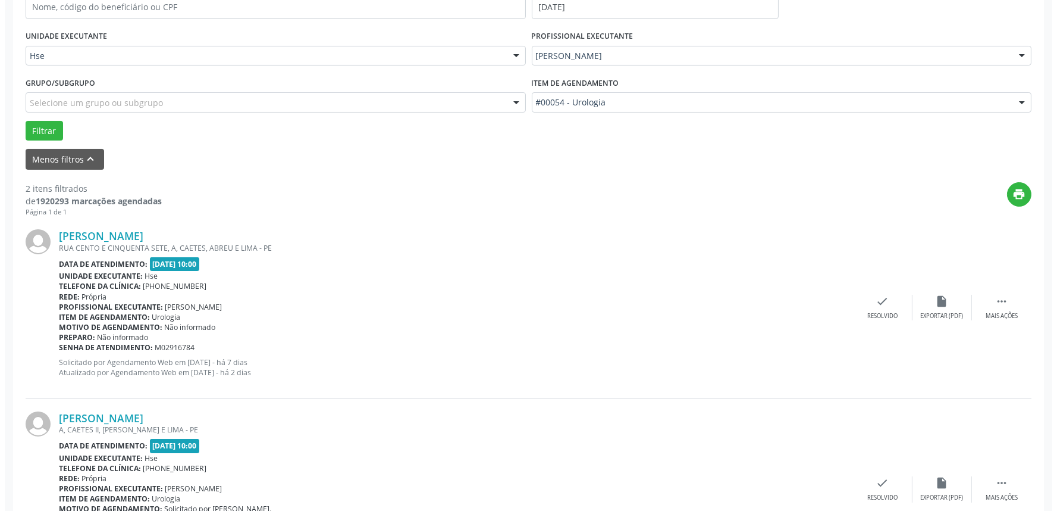
scroll to position [330, 0]
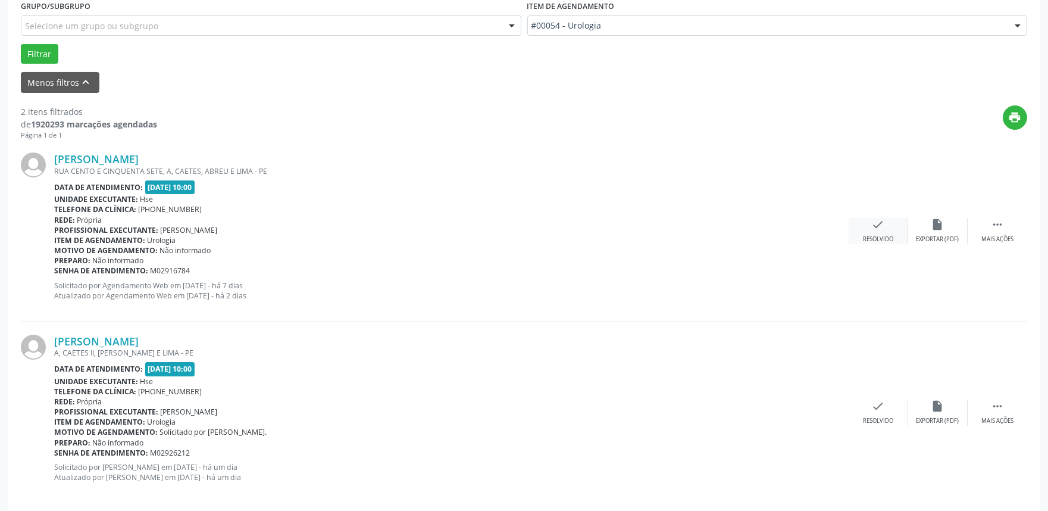
click at [870, 229] on div "check Resolvido" at bounding box center [878, 231] width 60 height 26
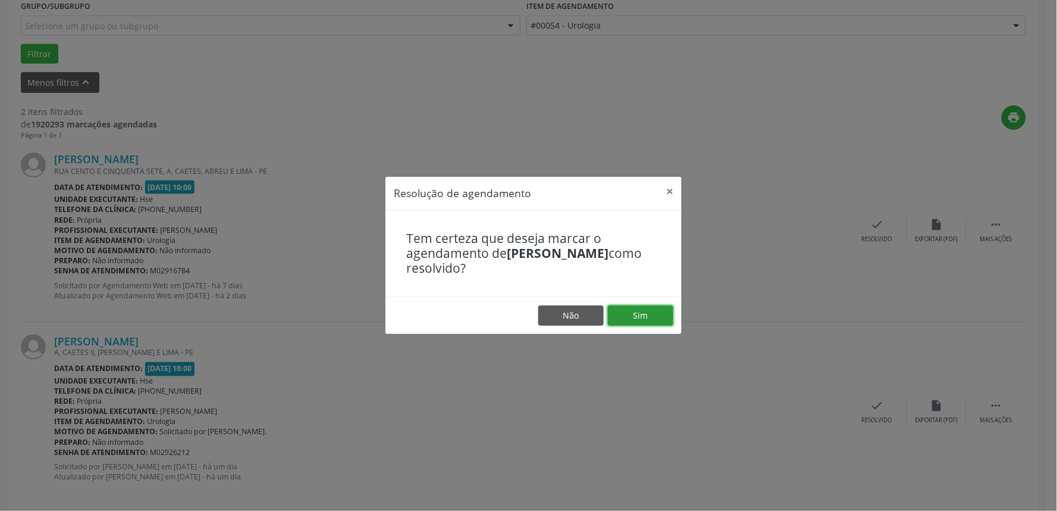
click at [653, 311] on button "Sim" at bounding box center [640, 315] width 65 height 20
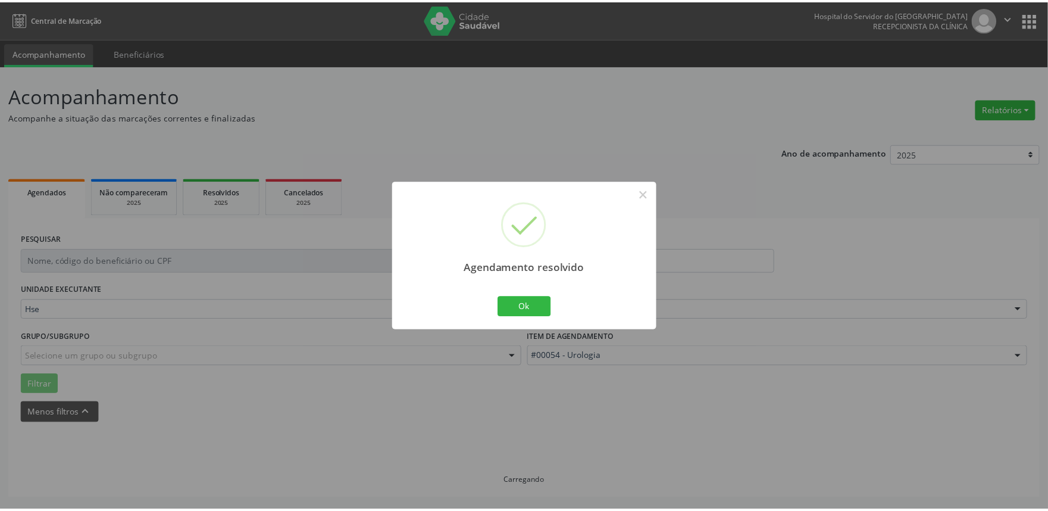
scroll to position [0, 0]
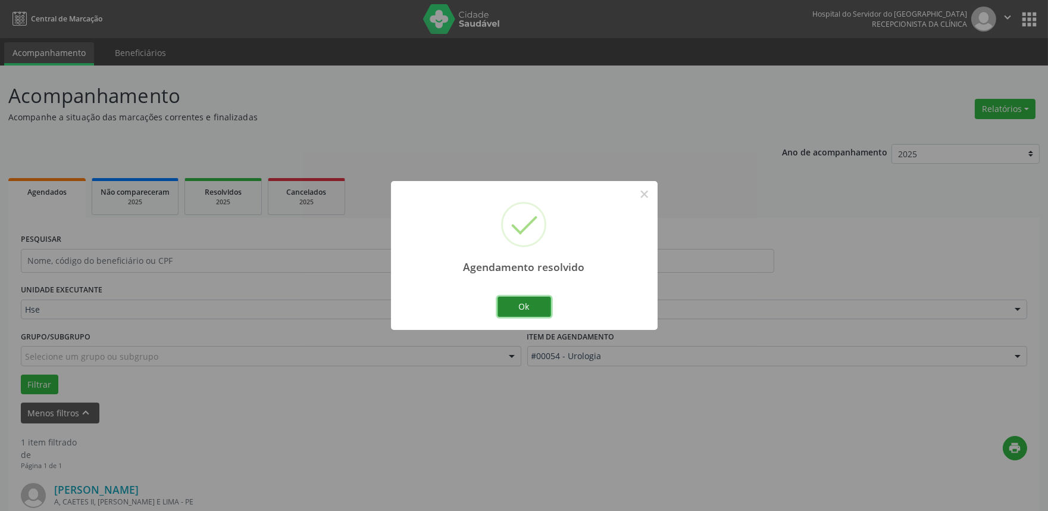
click at [525, 308] on button "Ok" at bounding box center [524, 306] width 54 height 20
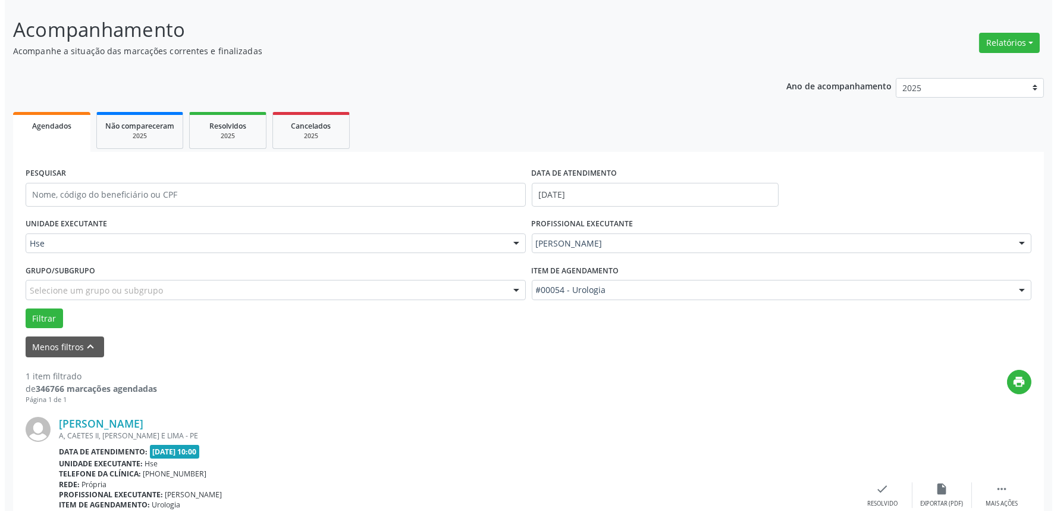
scroll to position [161, 0]
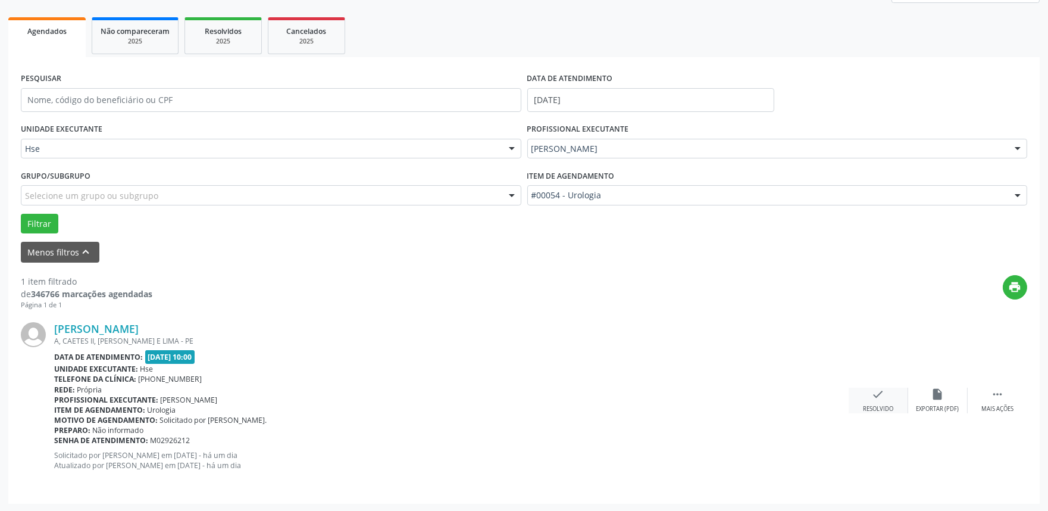
click at [876, 392] on icon "check" at bounding box center [878, 393] width 13 height 13
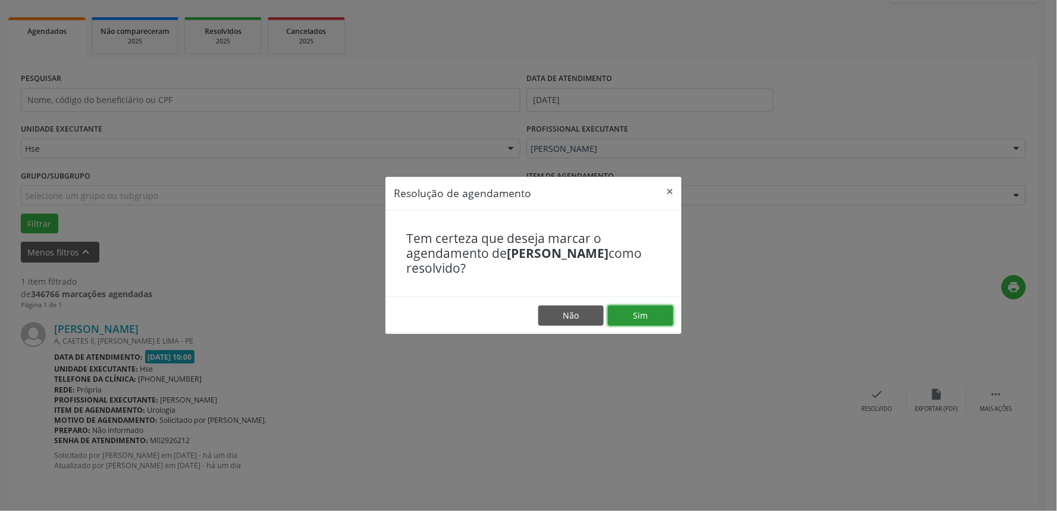
click at [657, 313] on button "Sim" at bounding box center [640, 315] width 65 height 20
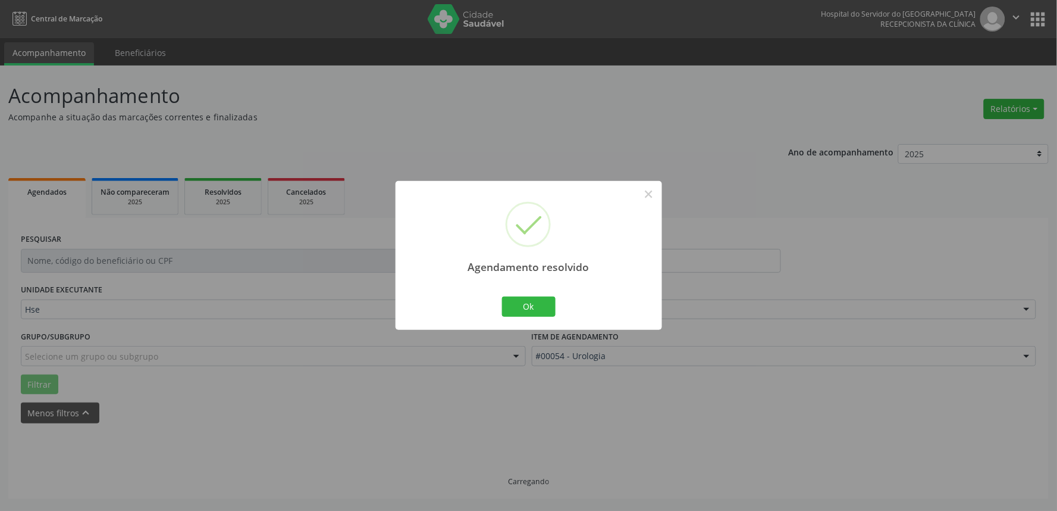
scroll to position [0, 0]
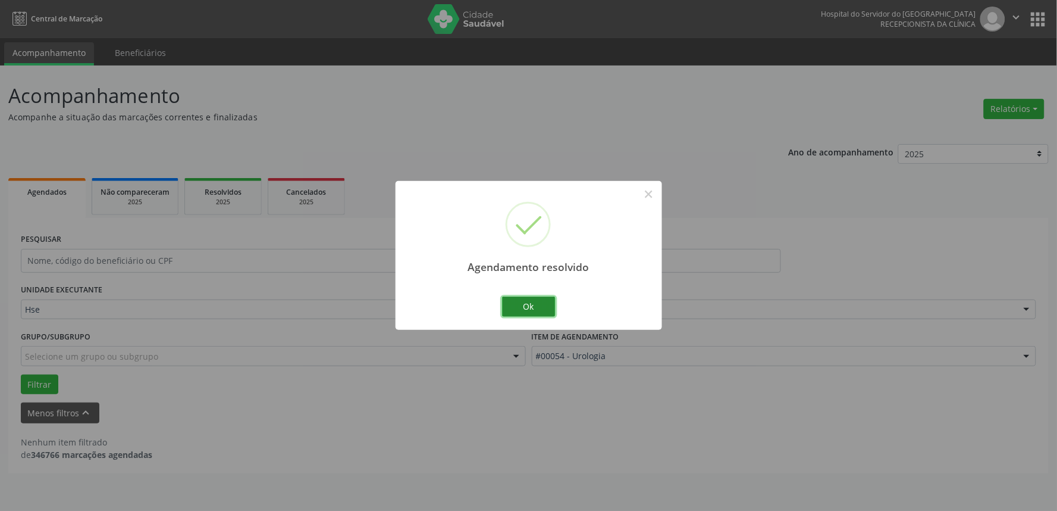
click at [528, 308] on button "Ok" at bounding box center [529, 306] width 54 height 20
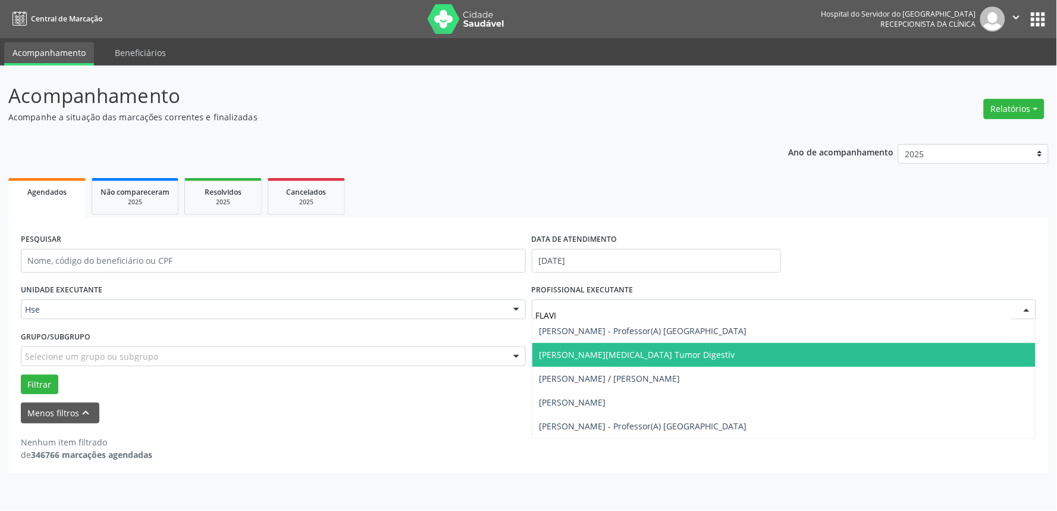
type input "[PERSON_NAME]"
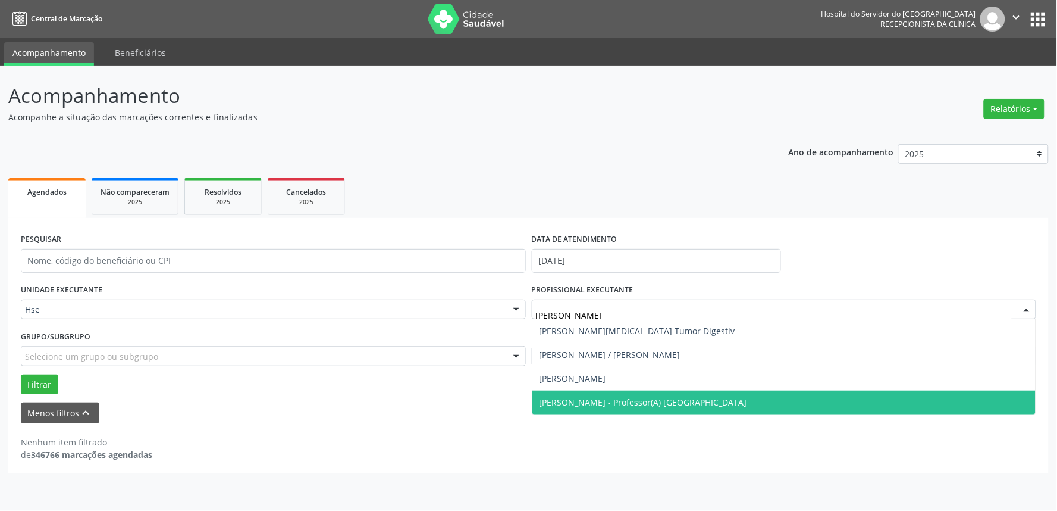
drag, startPoint x: 578, startPoint y: 314, endPoint x: 383, endPoint y: 317, distance: 195.8
click at [383, 317] on div "UNIDADE EXECUTANTE Hse Todos as unidades Hse Nenhum resultado encontrado para: …" at bounding box center [529, 337] width 1022 height 113
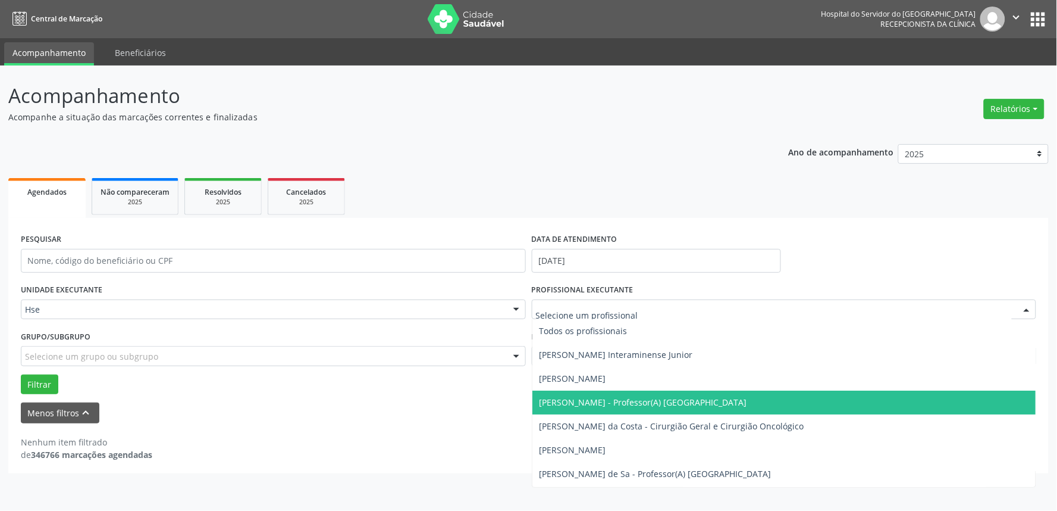
click at [405, 425] on div "Nenhum item filtrado de 346766 marcações agendadas" at bounding box center [529, 441] width 1016 height 37
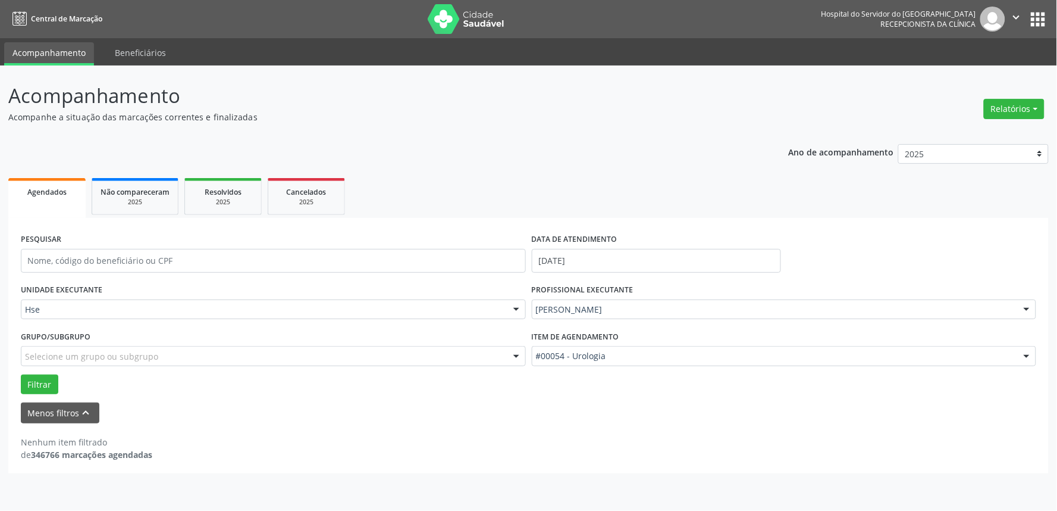
click at [1019, 121] on div "Relatórios Agendamentos Procedimentos realizados" at bounding box center [1014, 109] width 69 height 29
click at [995, 114] on button "Relatórios" at bounding box center [1014, 109] width 61 height 20
click at [964, 131] on link "Agendamentos" at bounding box center [981, 134] width 128 height 17
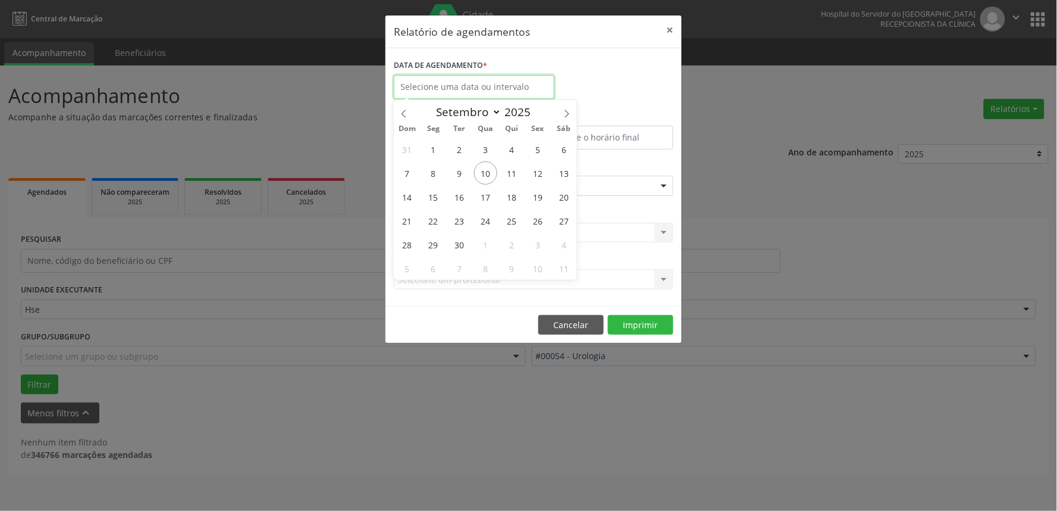
click at [477, 86] on input "text" at bounding box center [474, 87] width 161 height 24
click at [480, 173] on span "10" at bounding box center [485, 172] width 23 height 23
type input "[DATE]"
click at [482, 173] on span "10" at bounding box center [485, 172] width 23 height 23
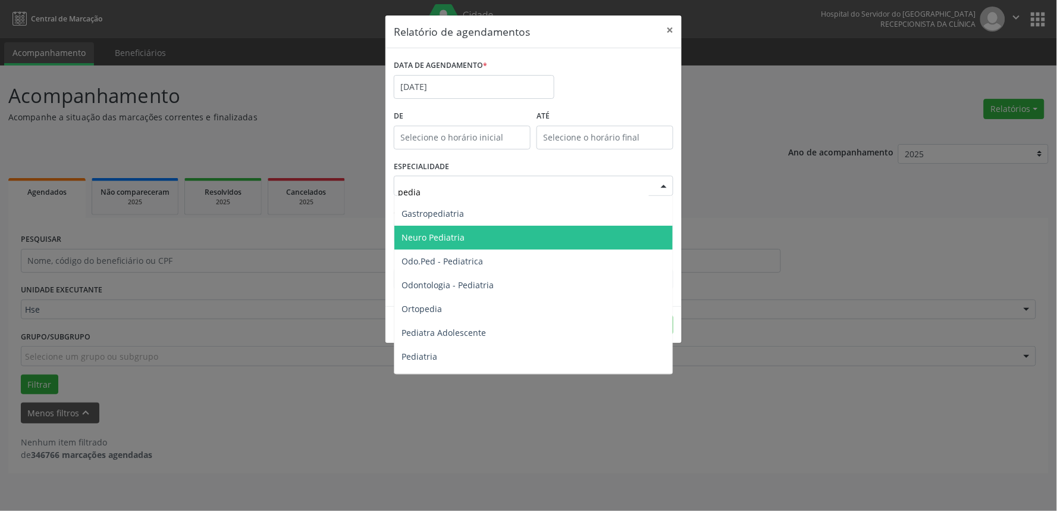
scroll to position [60, 0]
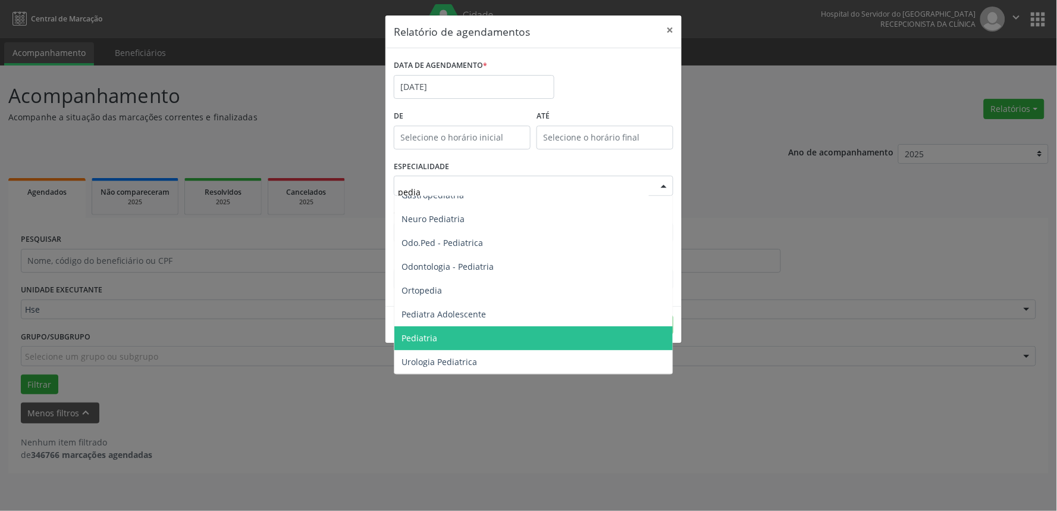
click at [489, 331] on span "Pediatria" at bounding box center [533, 338] width 278 height 24
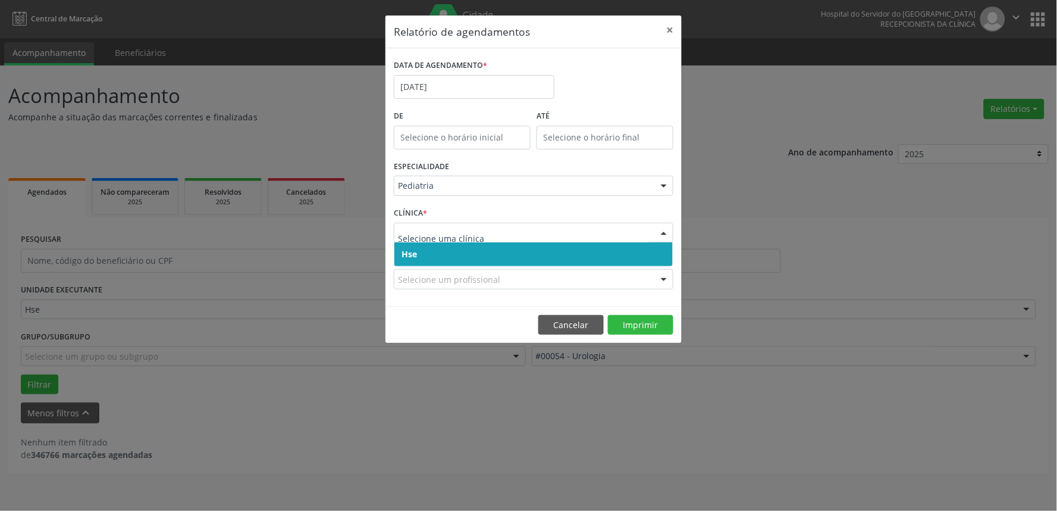
click at [509, 252] on span "Hse" at bounding box center [533, 254] width 278 height 24
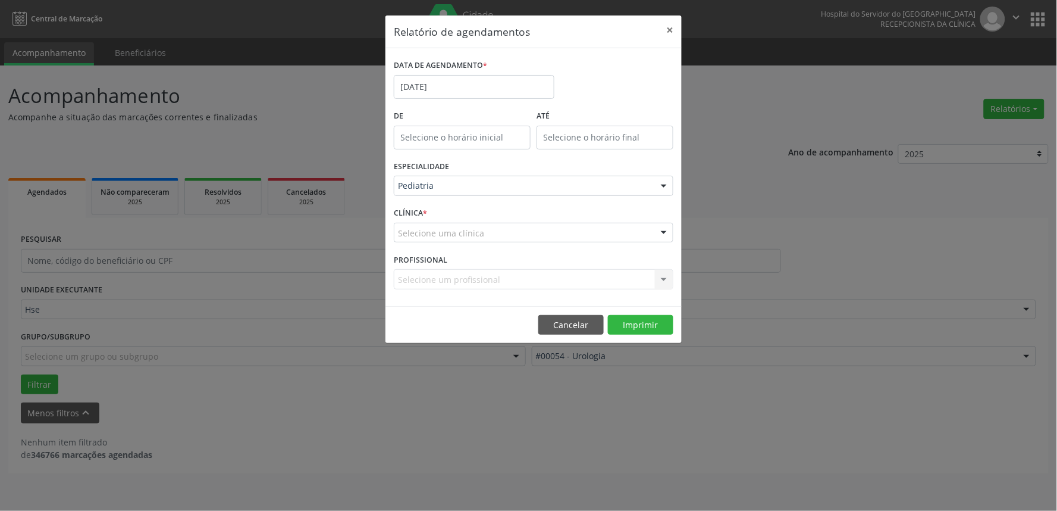
click at [513, 233] on div "Selecione uma clínica" at bounding box center [534, 233] width 280 height 20
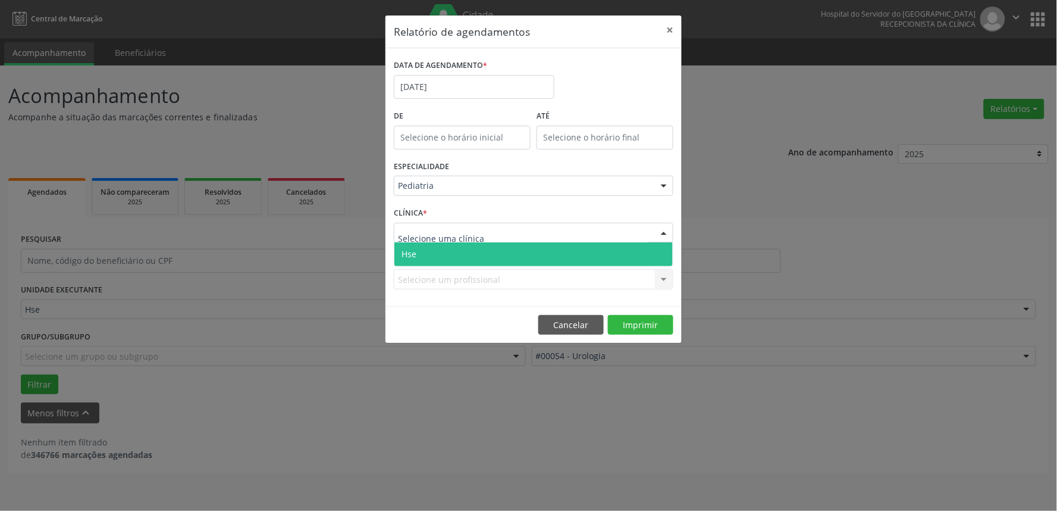
click at [513, 258] on span "Hse" at bounding box center [533, 254] width 278 height 24
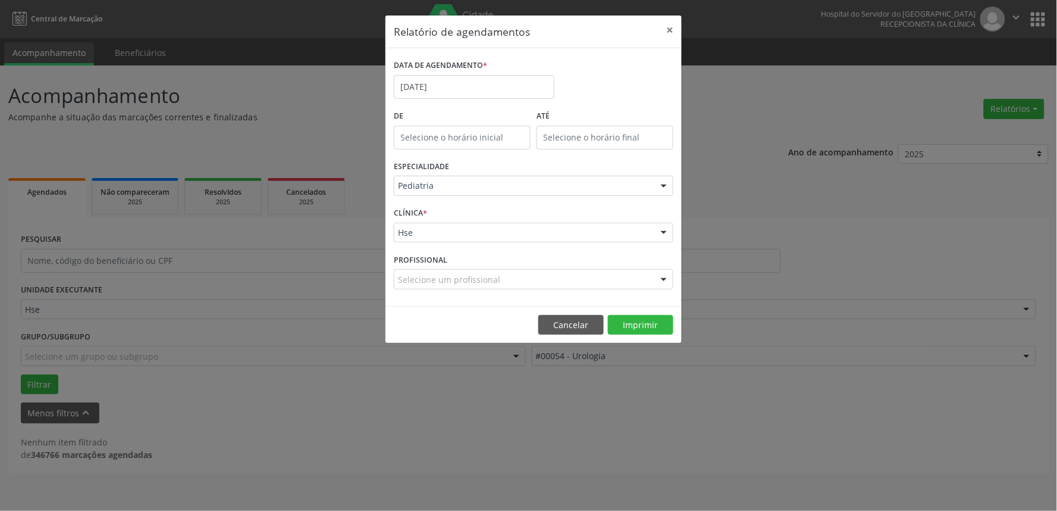
click at [622, 282] on div "Selecione um profissional" at bounding box center [534, 279] width 280 height 20
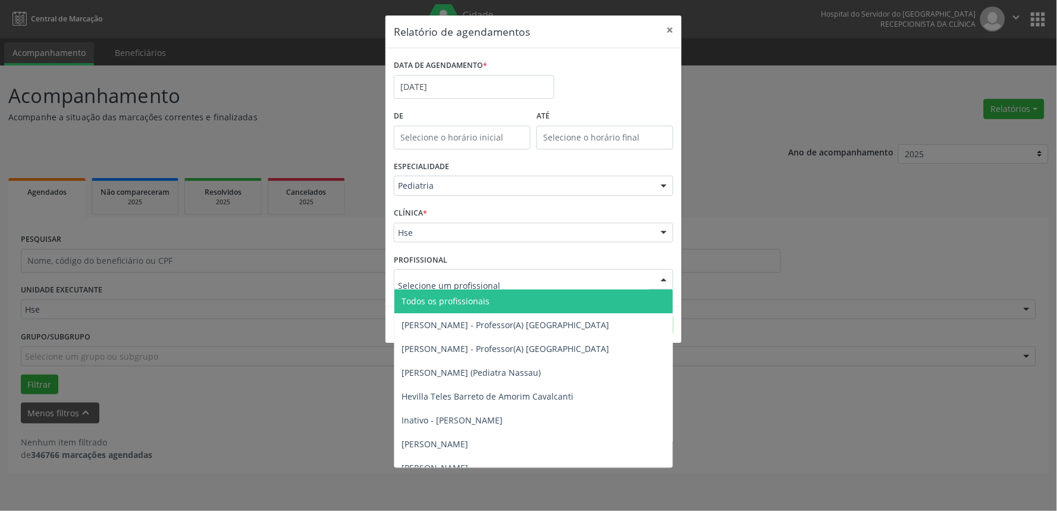
click at [578, 248] on div "CLÍNICA * Hse Hse Nenhum resultado encontrado para: " " Não há nenhuma opção pa…" at bounding box center [534, 227] width 286 height 46
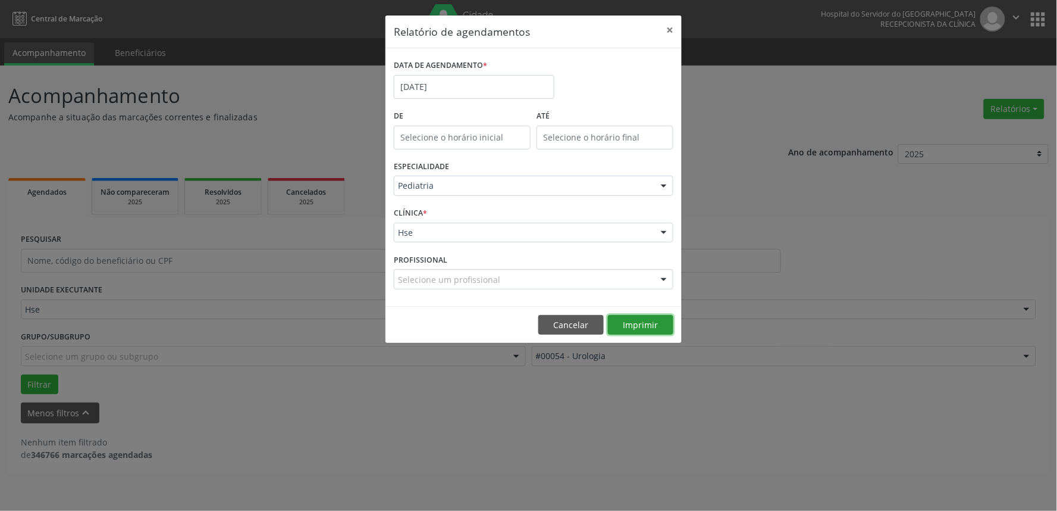
click at [640, 324] on button "Imprimir" at bounding box center [640, 325] width 65 height 20
click at [481, 193] on div "Pediatria" at bounding box center [534, 186] width 280 height 20
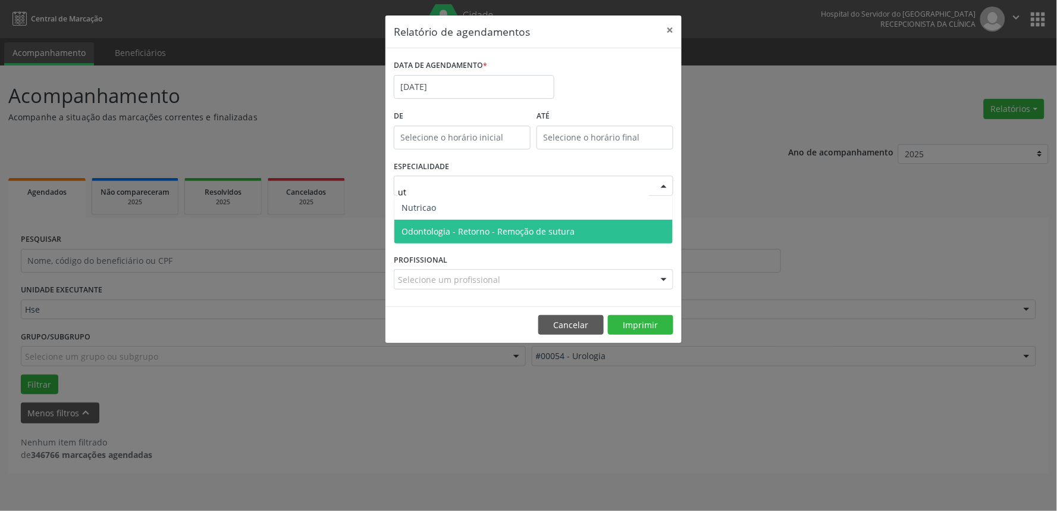
scroll to position [0, 0]
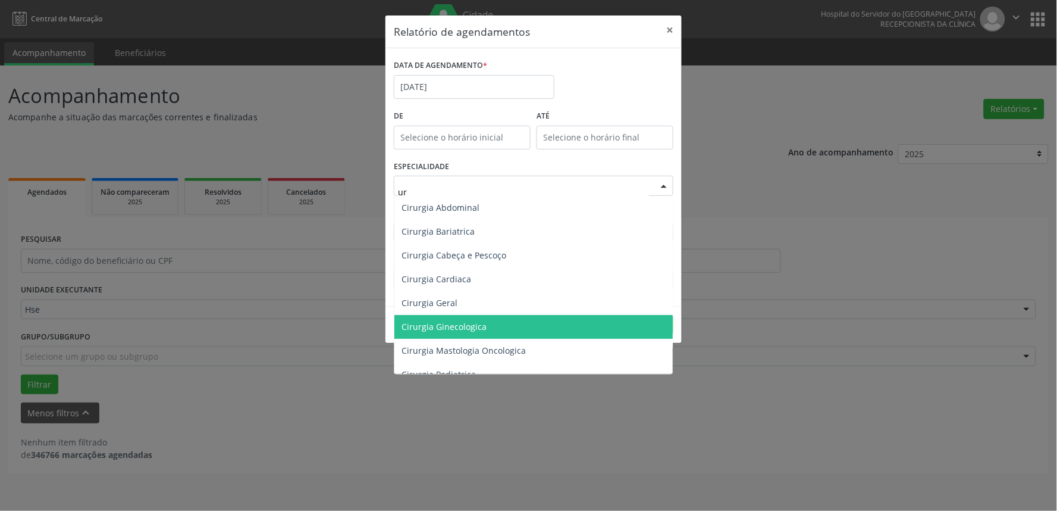
type input "uro"
click at [425, 324] on span "Urologia" at bounding box center [418, 326] width 33 height 11
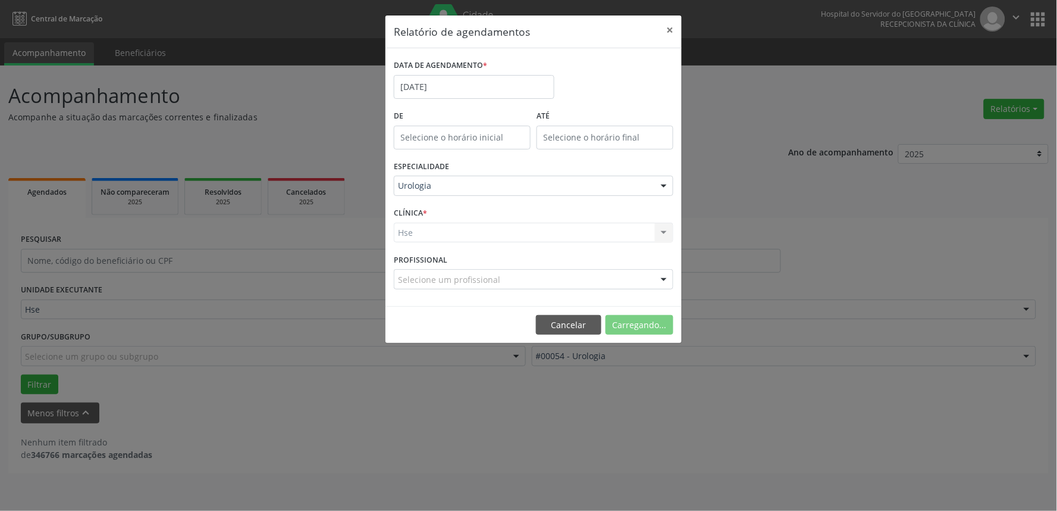
click at [443, 234] on div "Hse Hse Nenhum resultado encontrado para: " " Não há nenhuma opção para ser exi…" at bounding box center [534, 233] width 280 height 20
click at [447, 228] on div "Hse Hse Nenhum resultado encontrado para: " " Não há nenhuma opção para ser exi…" at bounding box center [534, 233] width 280 height 20
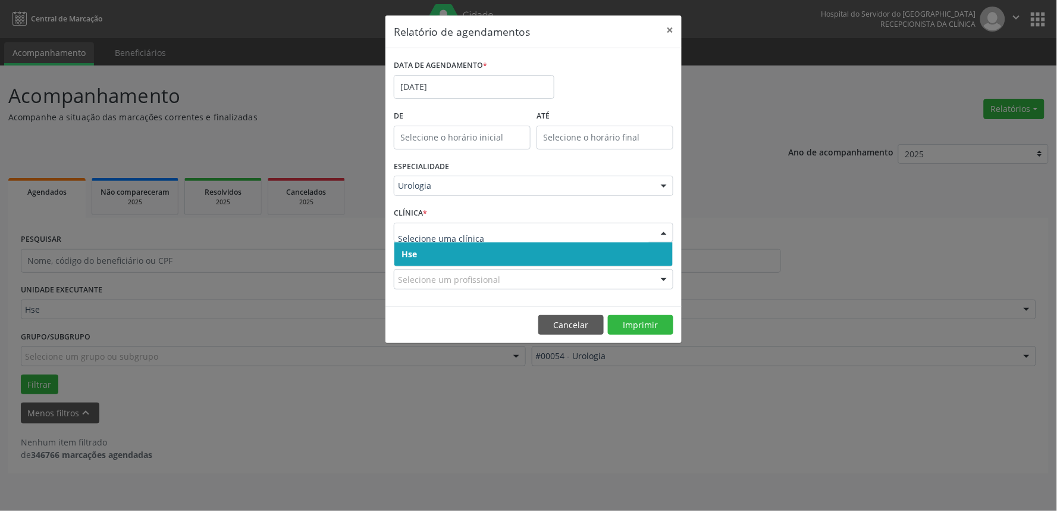
drag, startPoint x: 489, startPoint y: 252, endPoint x: 489, endPoint y: 238, distance: 14.3
click at [490, 253] on span "Hse" at bounding box center [533, 254] width 278 height 24
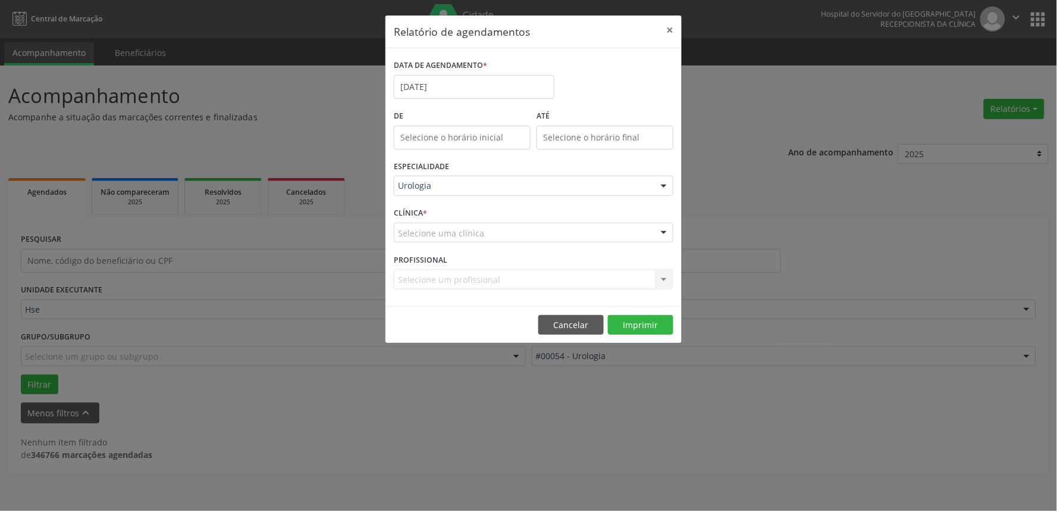
click at [487, 233] on div "Selecione uma clínica" at bounding box center [534, 233] width 280 height 20
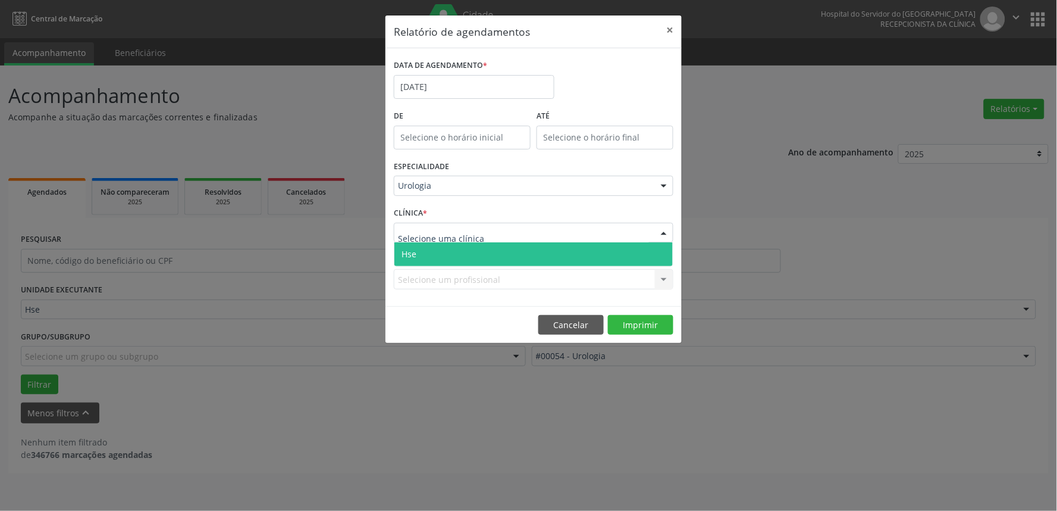
click at [494, 251] on span "Hse" at bounding box center [533, 254] width 278 height 24
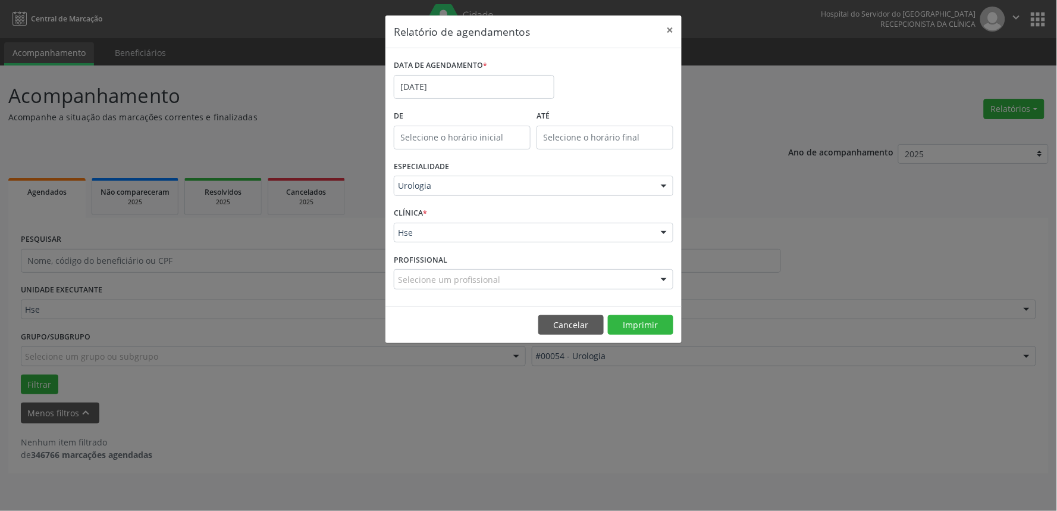
click at [556, 284] on div "Selecione um profissional" at bounding box center [534, 279] width 280 height 20
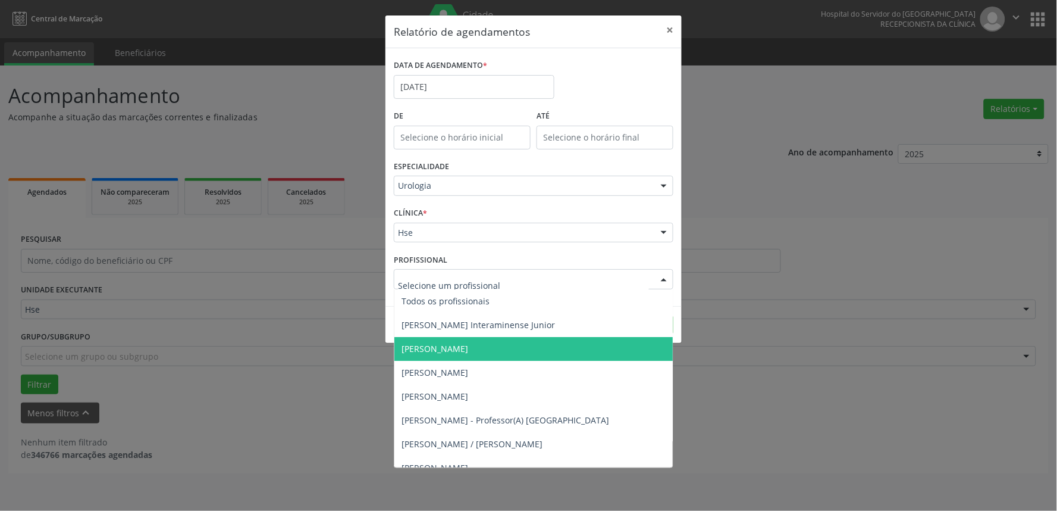
scroll to position [66, 0]
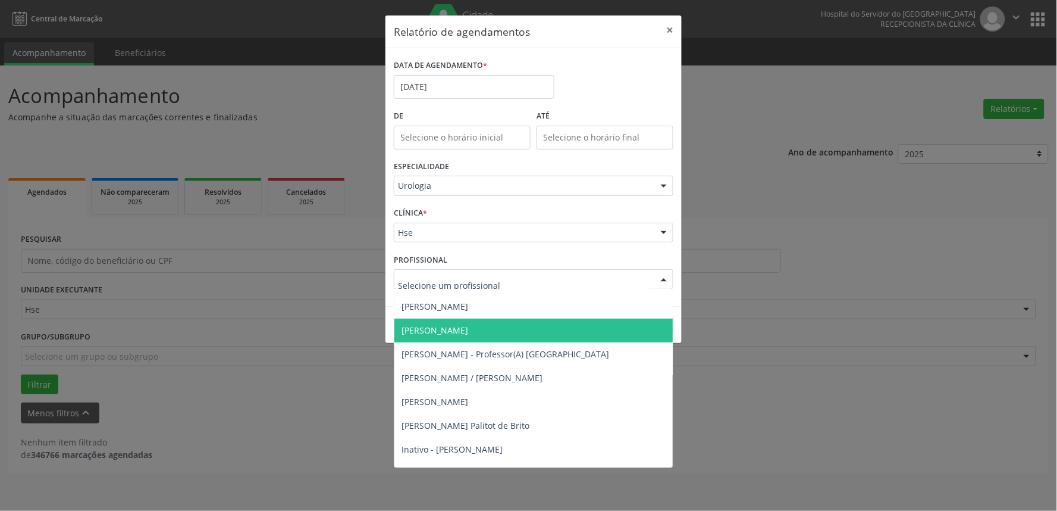
click at [536, 336] on span "[PERSON_NAME]" at bounding box center [533, 330] width 278 height 24
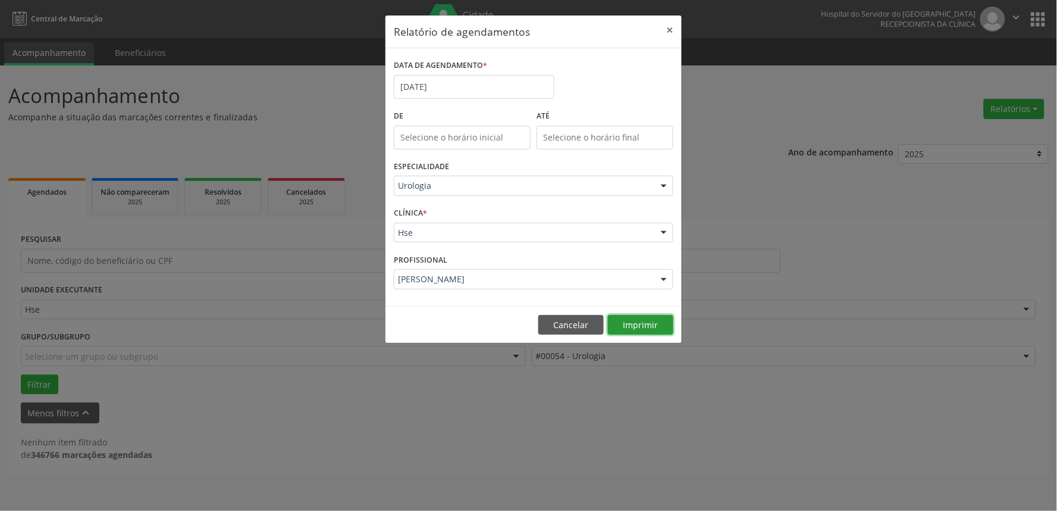
click at [641, 324] on button "Imprimir" at bounding box center [640, 325] width 65 height 20
